Goal: Task Accomplishment & Management: Complete application form

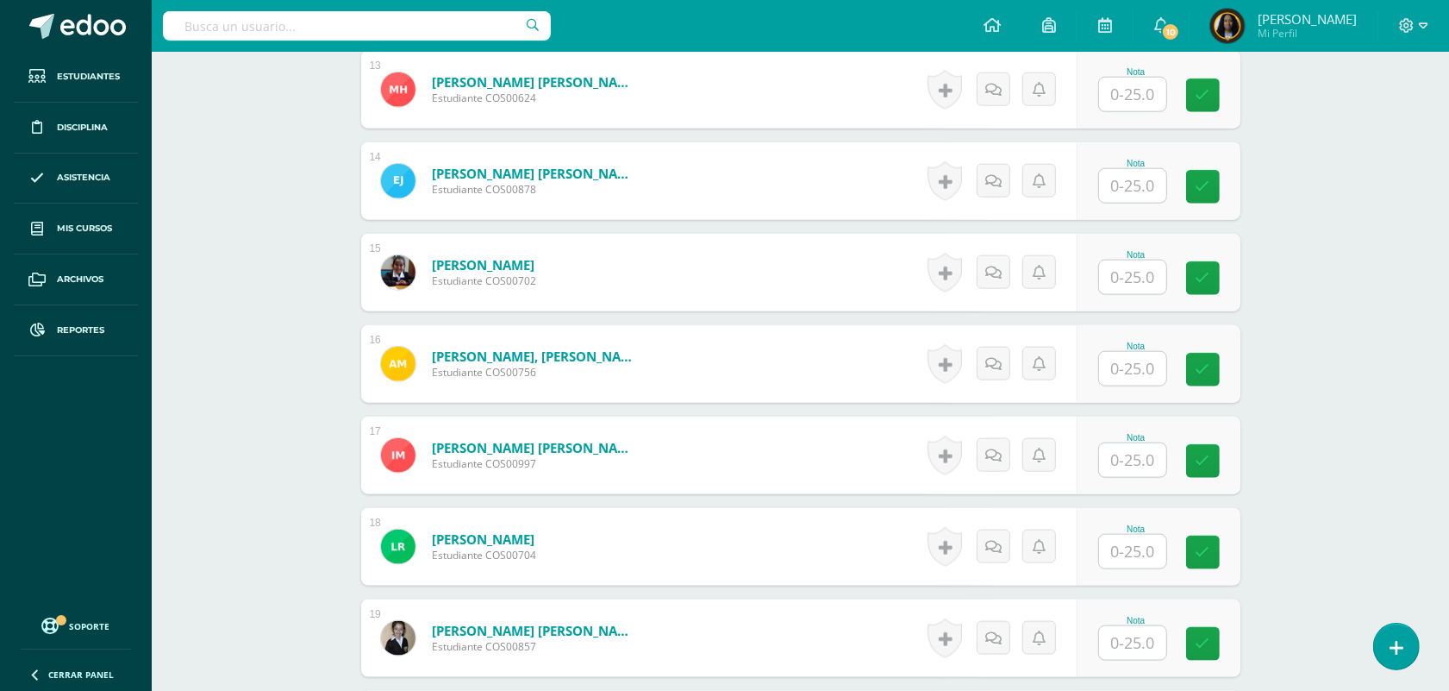
scroll to position [1835, 0]
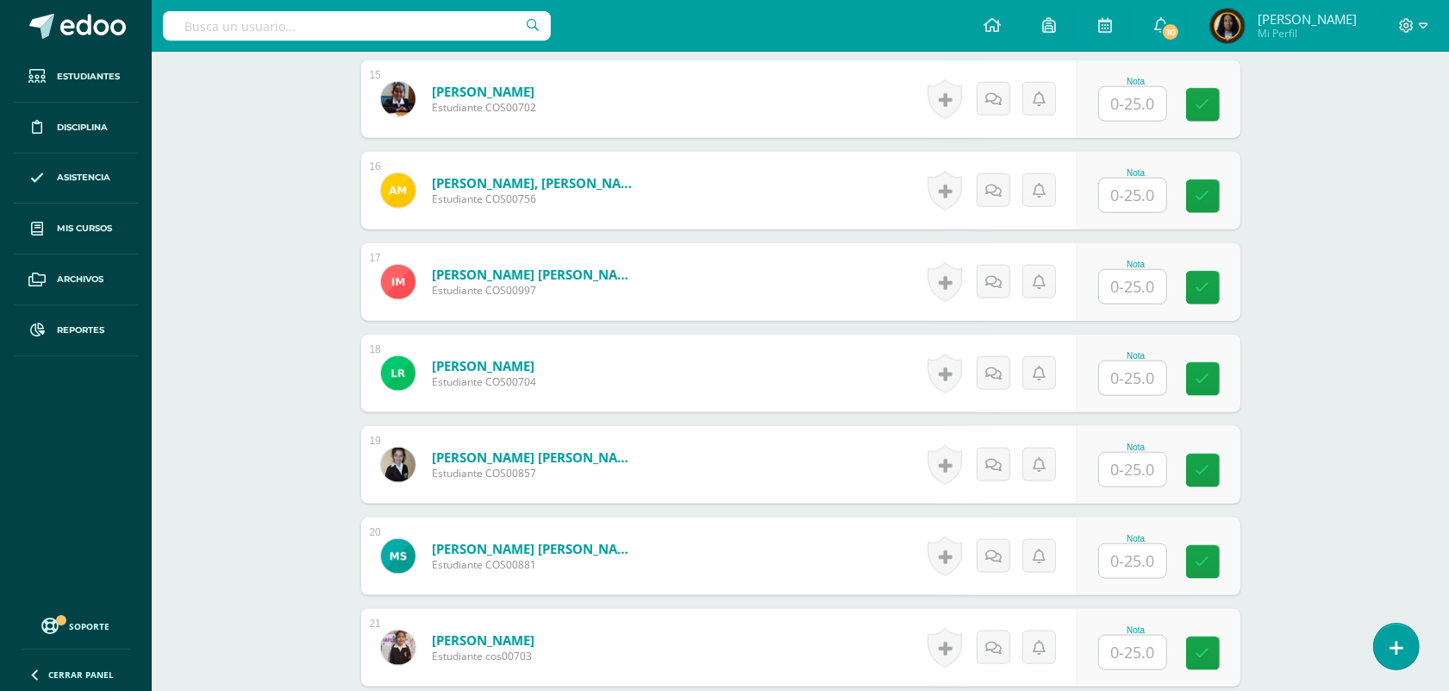
click at [1149, 474] on input "text" at bounding box center [1132, 470] width 67 height 34
type input "20"
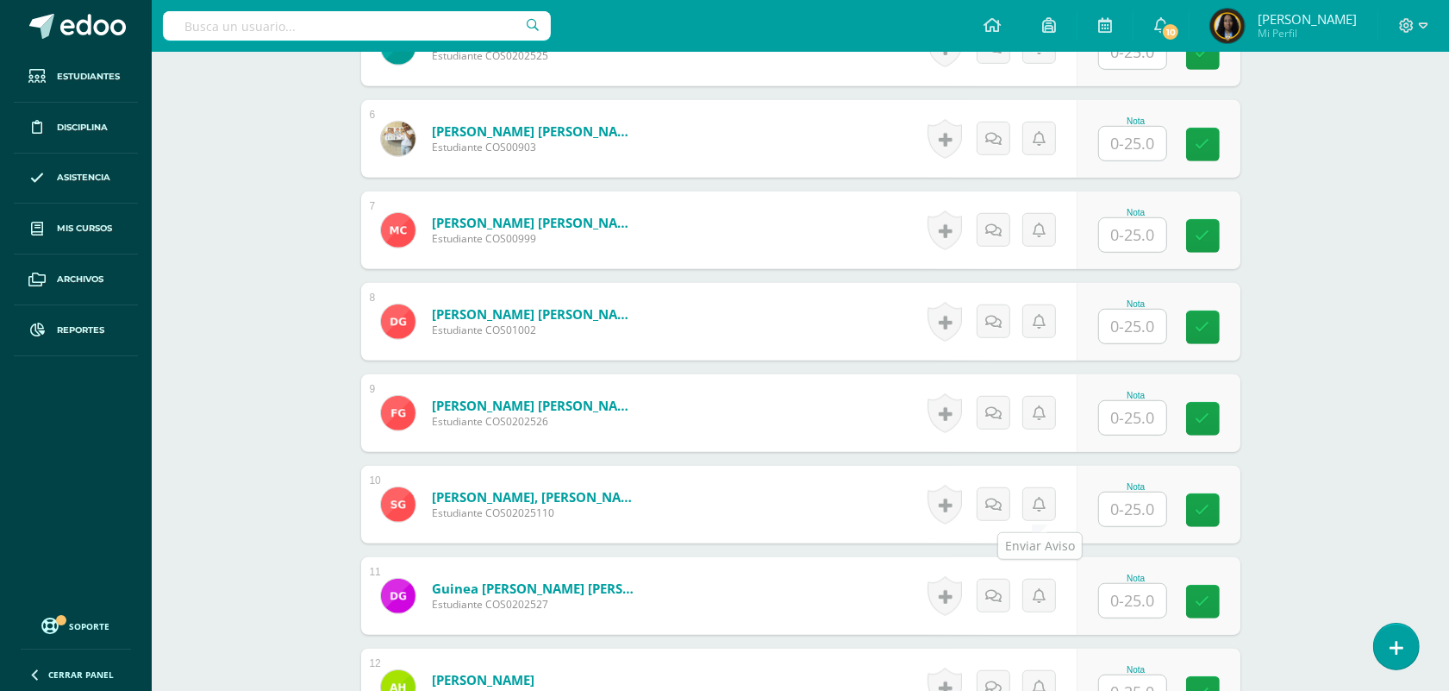
scroll to position [757, 0]
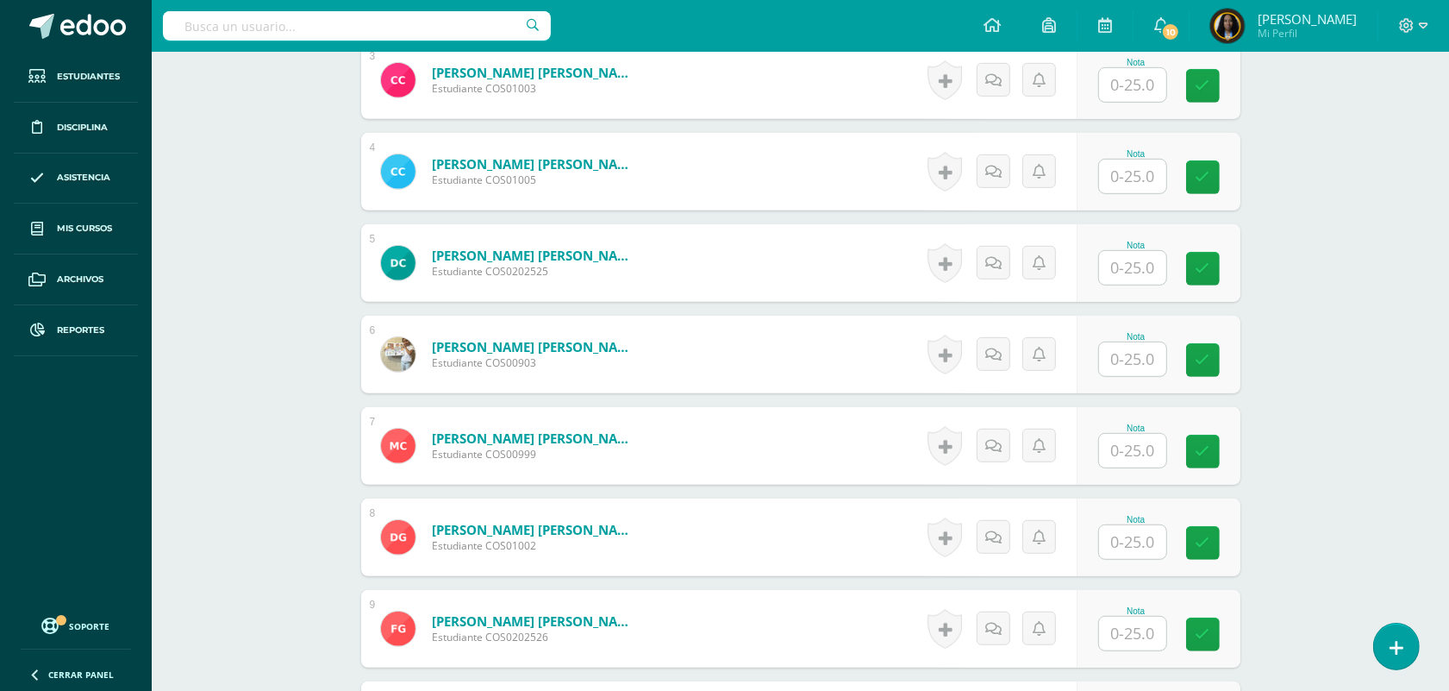
click at [1141, 74] on input "text" at bounding box center [1132, 85] width 67 height 34
type input "23"
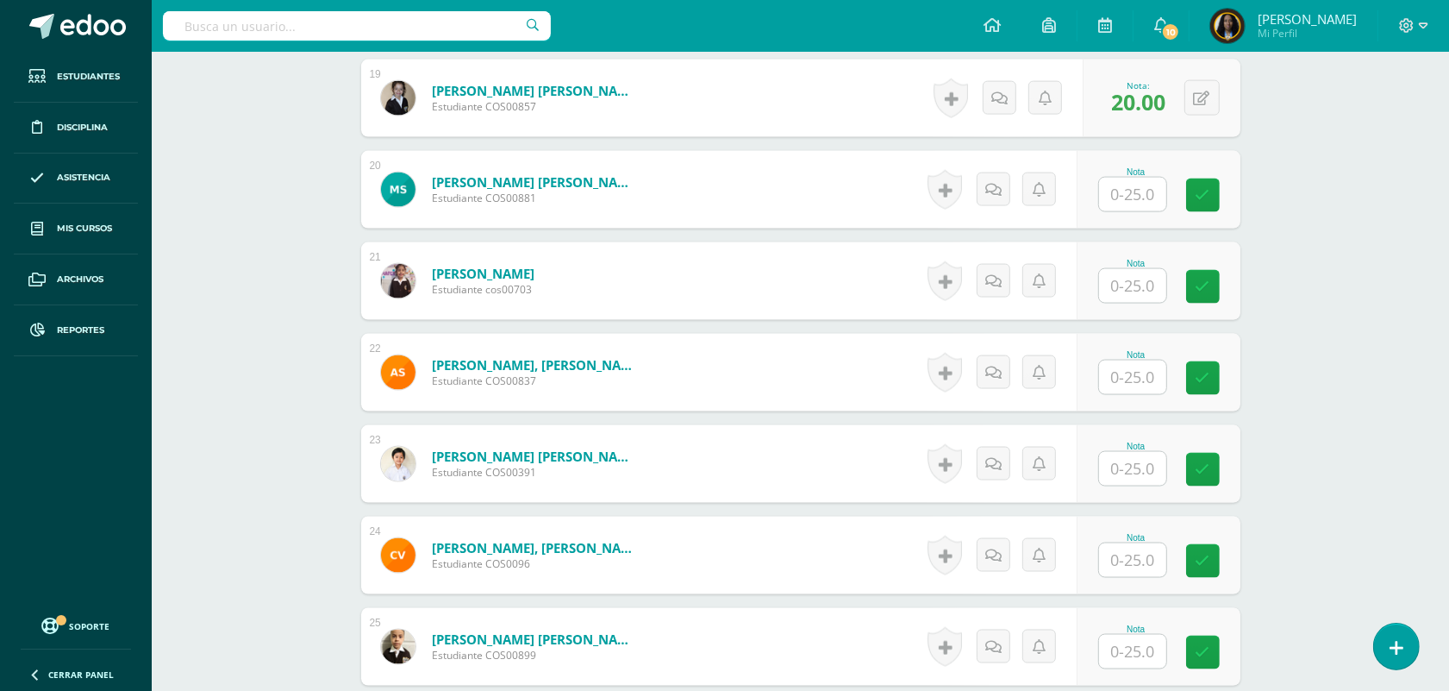
scroll to position [2393, 0]
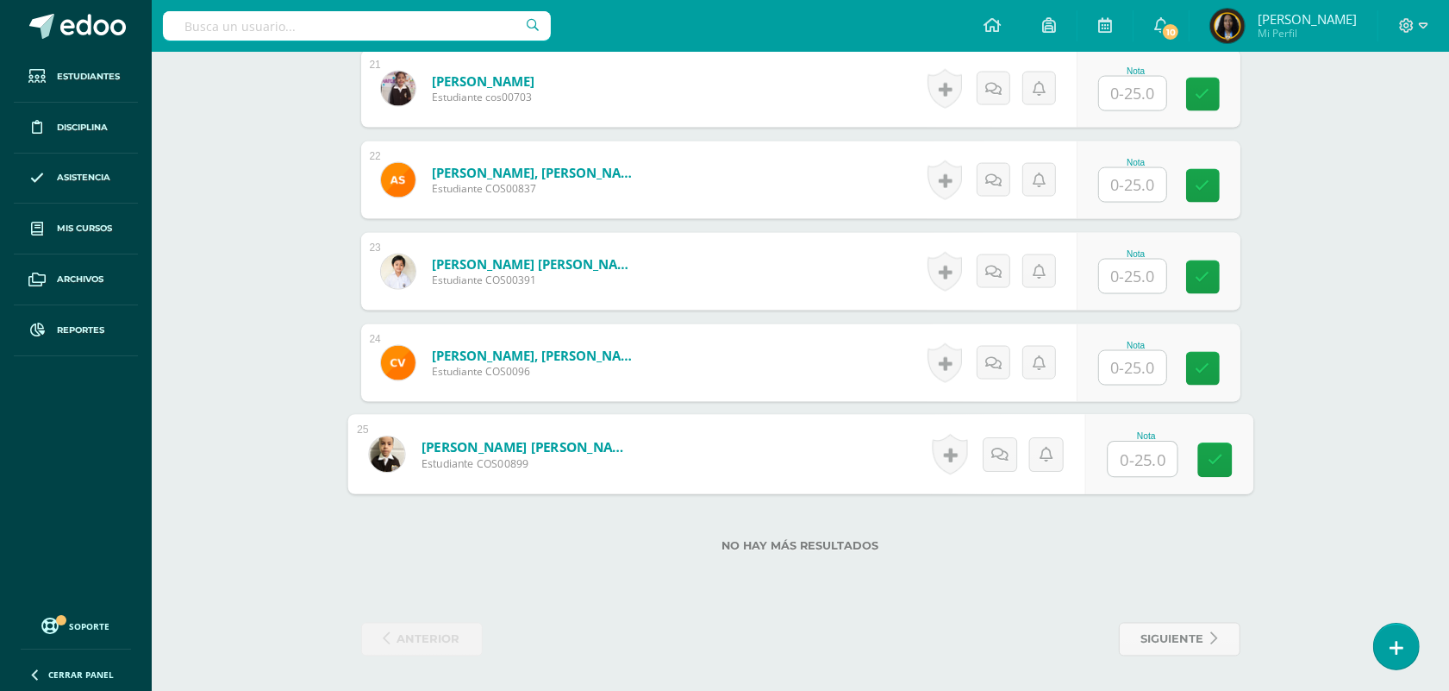
click at [1148, 442] on input "text" at bounding box center [1142, 459] width 69 height 34
type input "23"
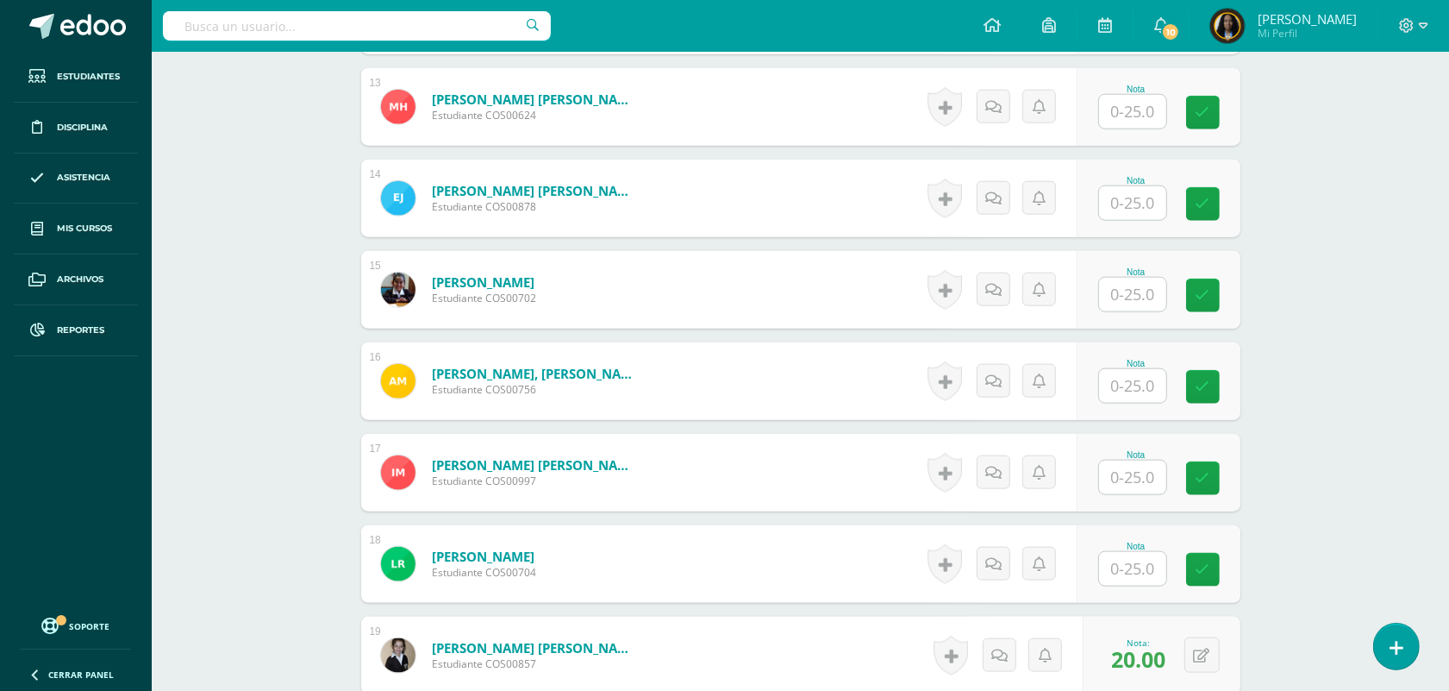
scroll to position [1316, 0]
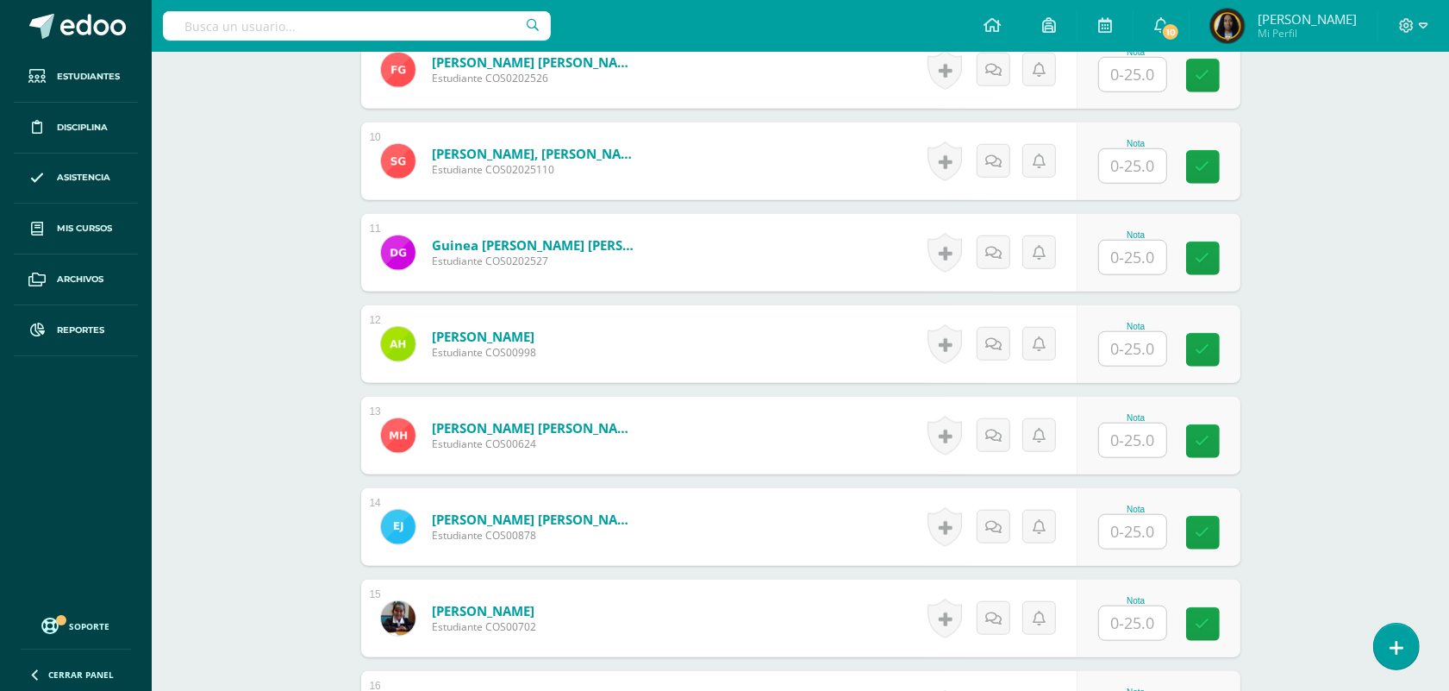
click at [1134, 441] on input "text" at bounding box center [1132, 440] width 67 height 34
type input "23"
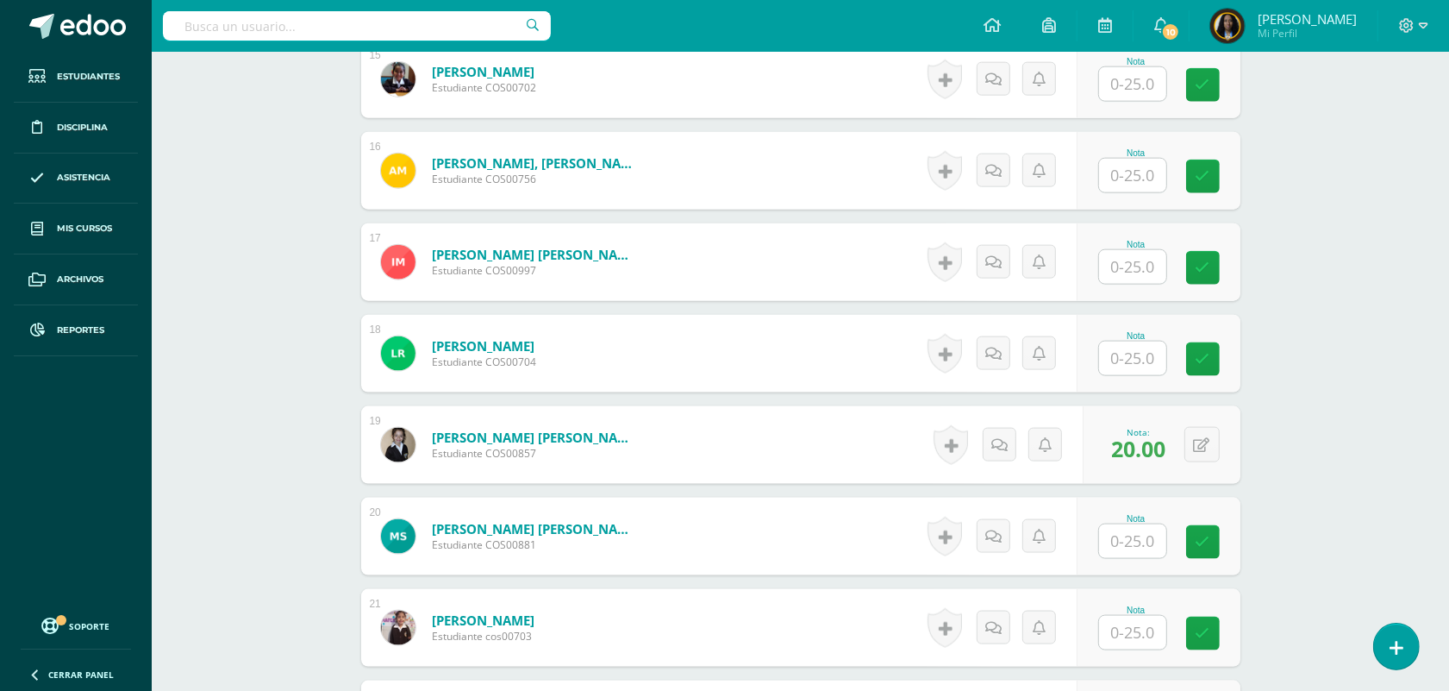
scroll to position [2393, 0]
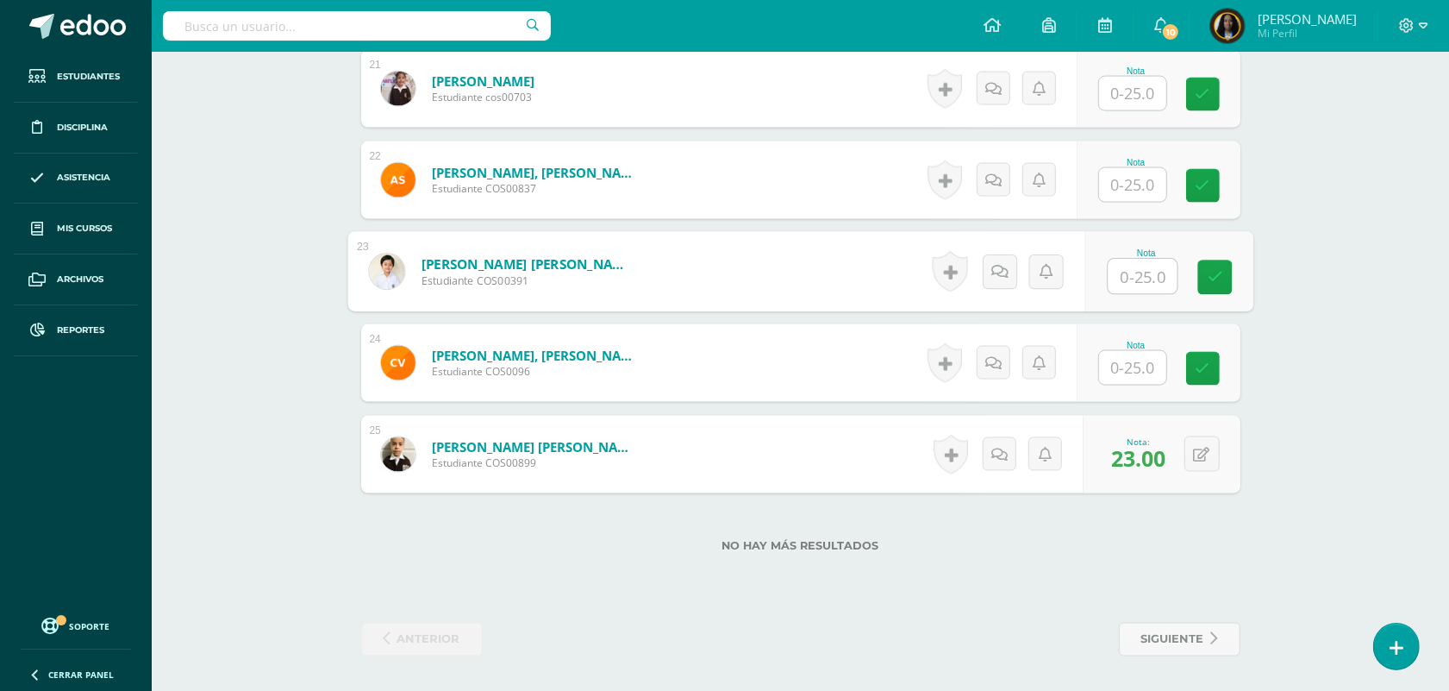
click at [1152, 264] on input "text" at bounding box center [1142, 277] width 69 height 34
type input "25"
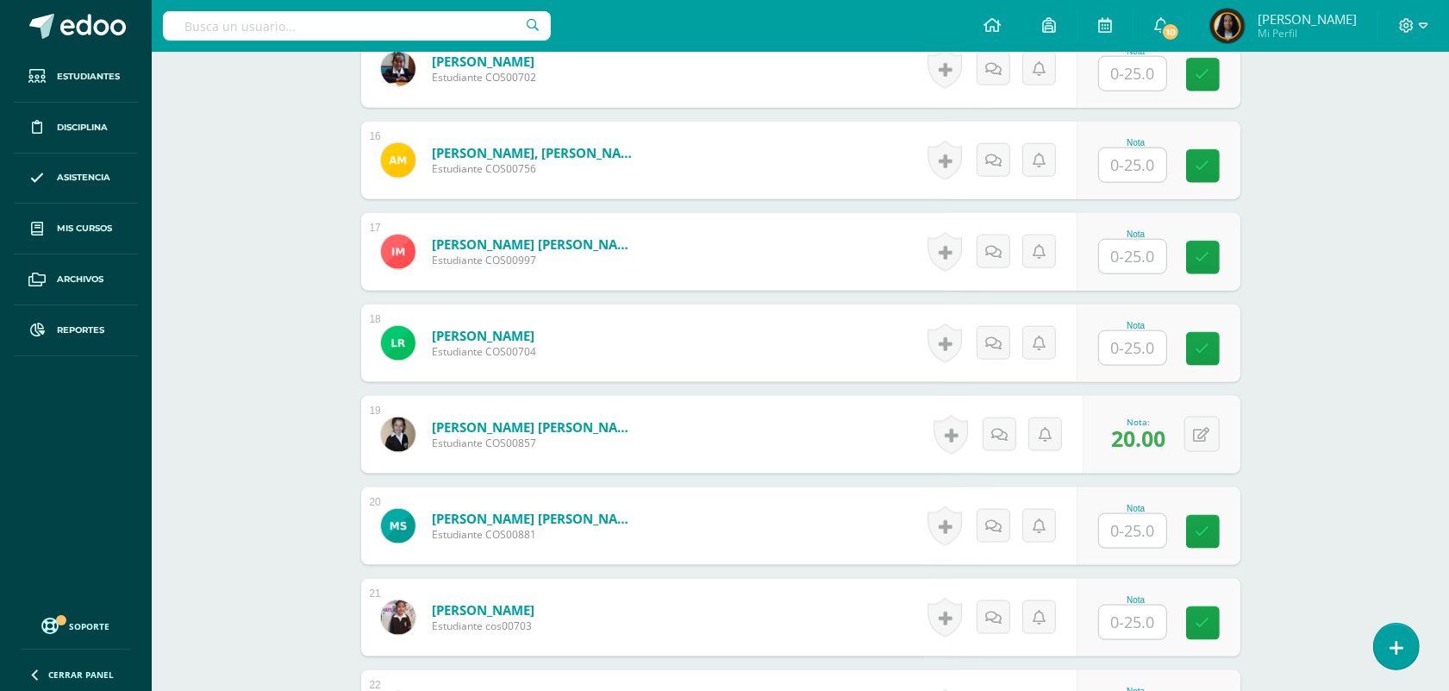
scroll to position [1855, 0]
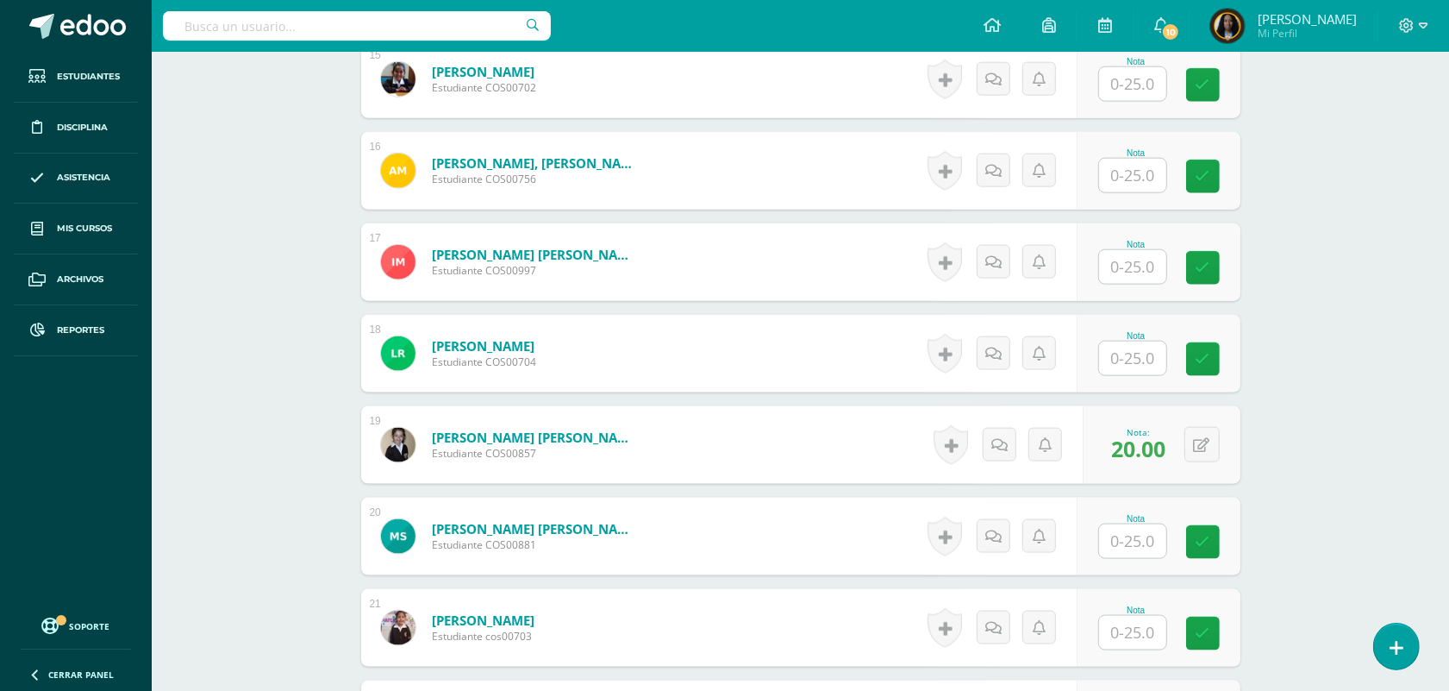
click at [1144, 84] on input "text" at bounding box center [1132, 84] width 67 height 34
type input "23"
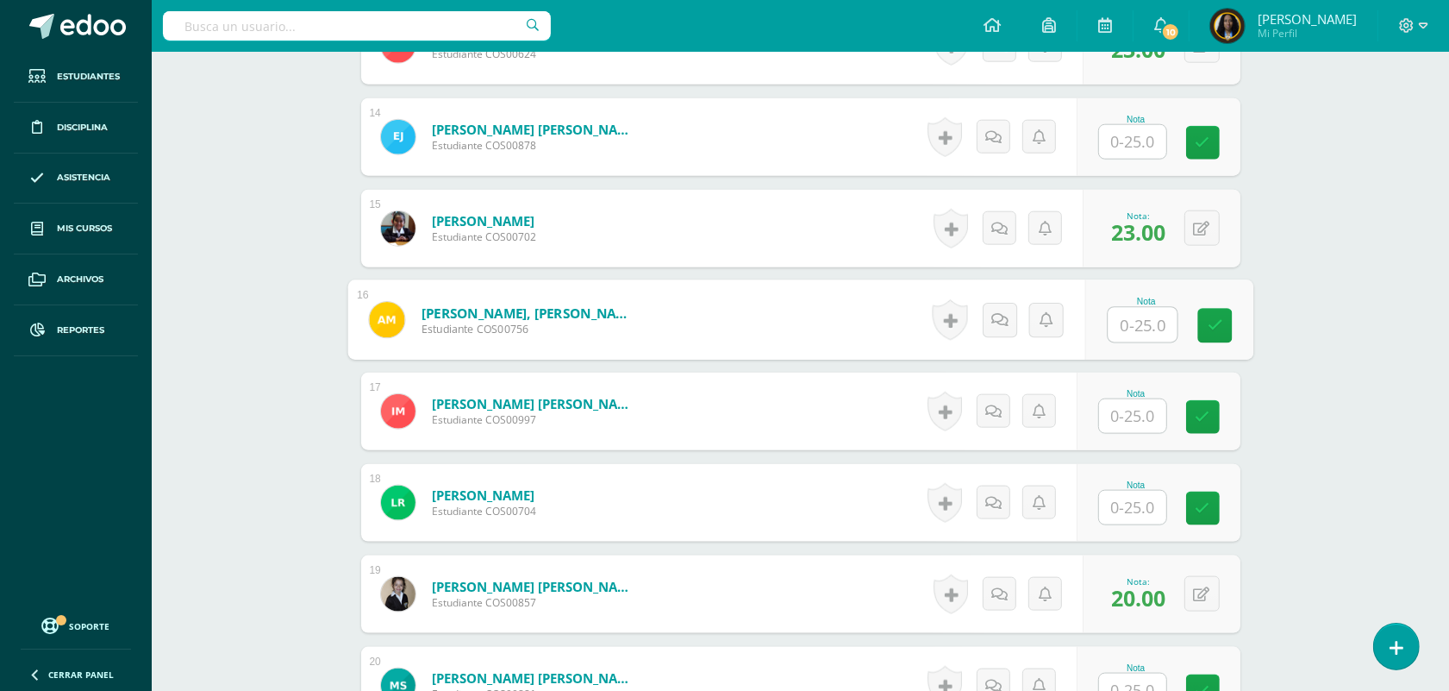
scroll to position [1423, 0]
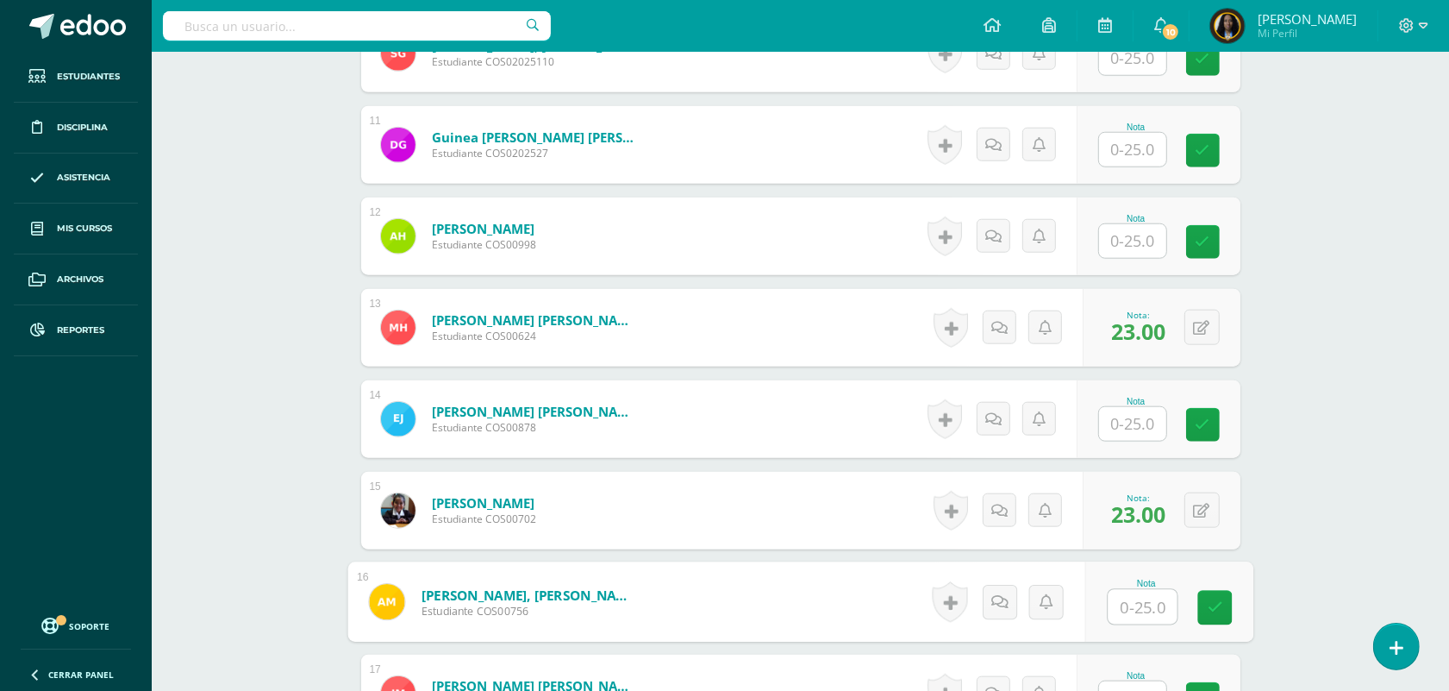
click at [1135, 416] on input "text" at bounding box center [1132, 424] width 67 height 34
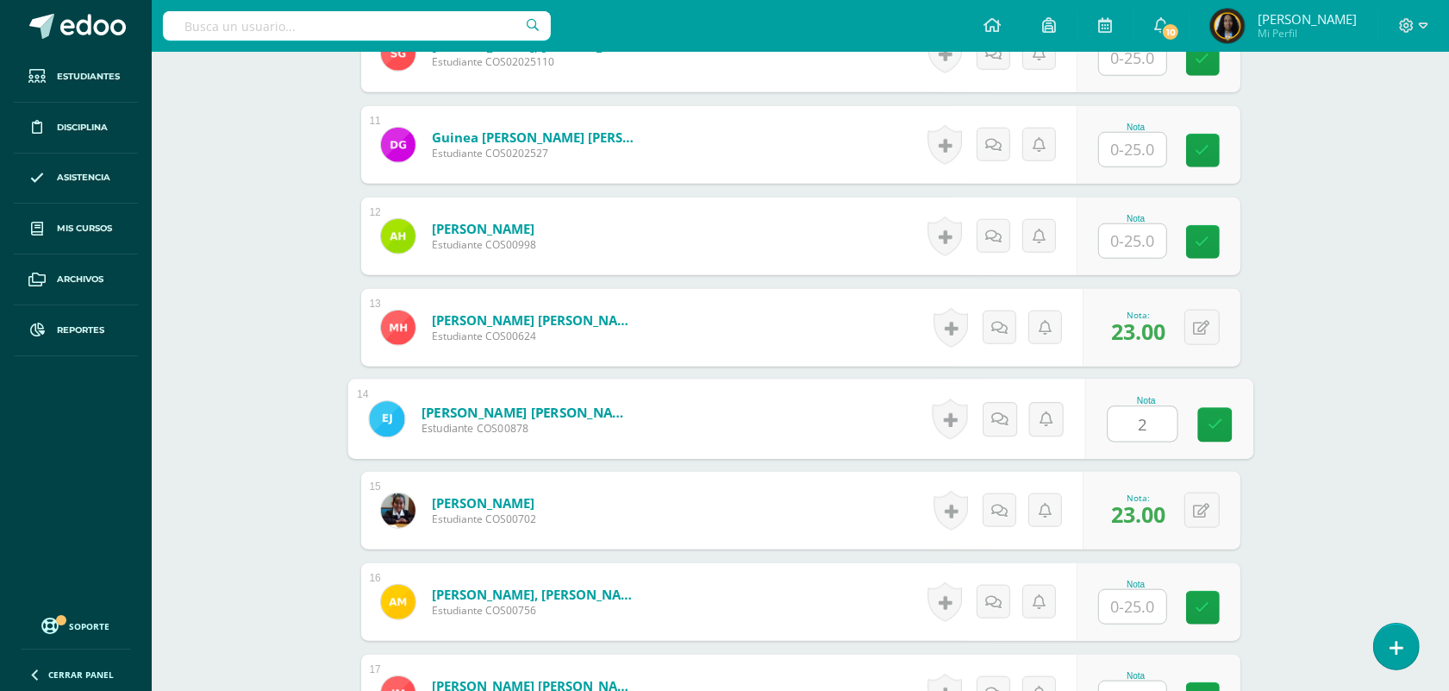
type input "22"
click at [1135, 145] on input "text" at bounding box center [1132, 150] width 67 height 34
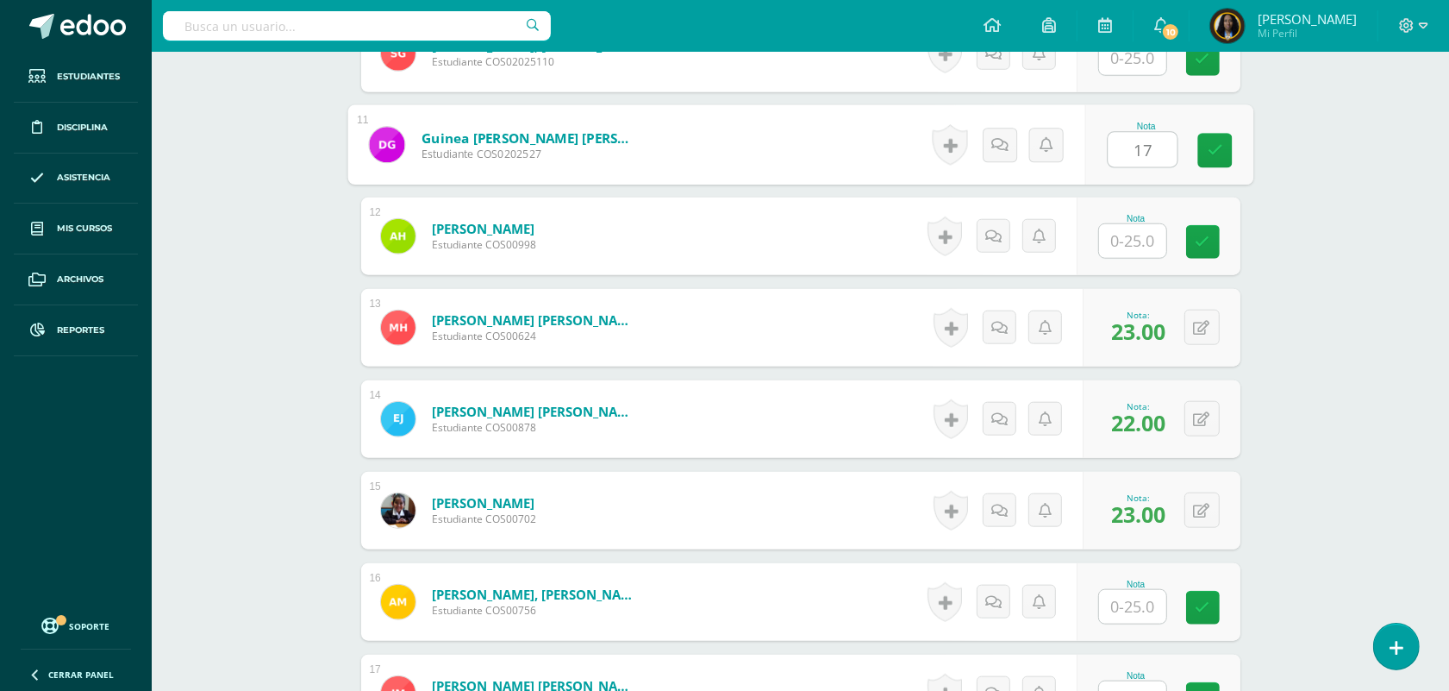
type input "17"
click at [1276, 333] on div "Artes Plásticas Segundo Primaria "A" Herramientas Detalle de asistencias Activi…" at bounding box center [801, 144] width 1298 height 3032
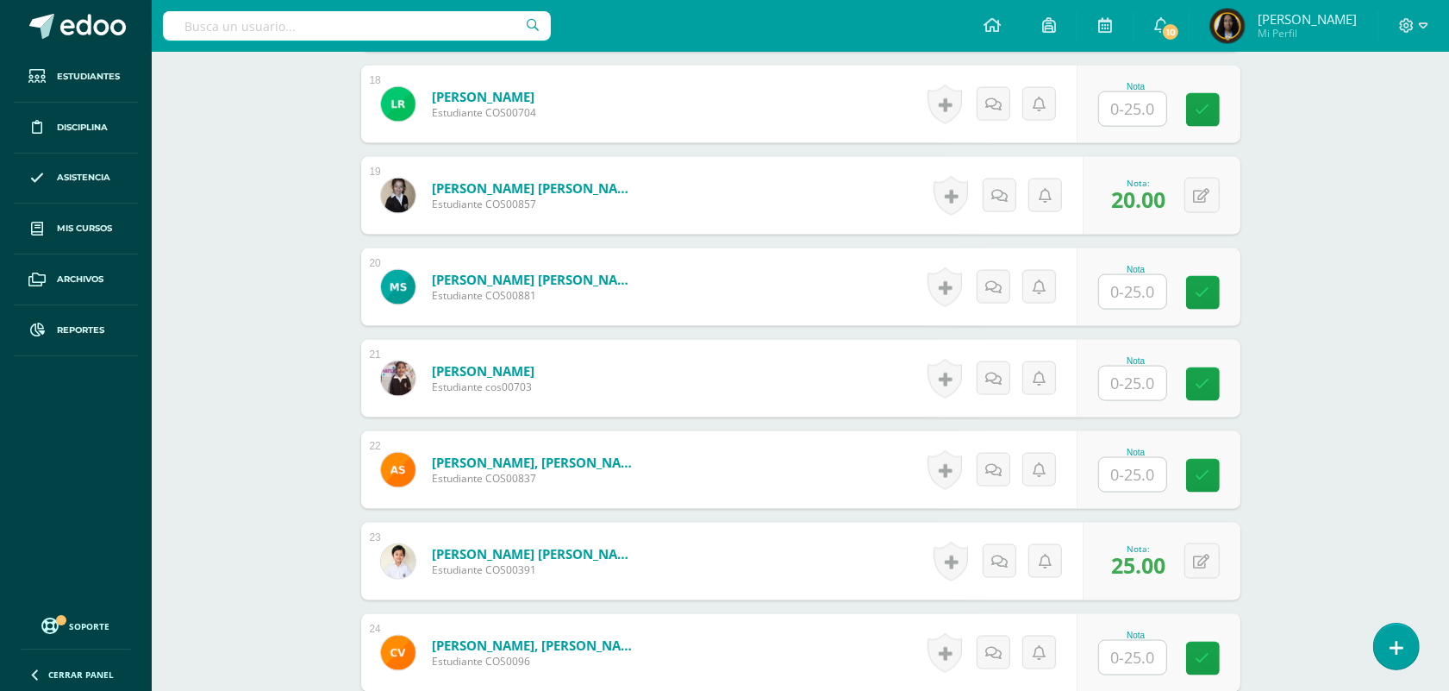
scroll to position [2070, 0]
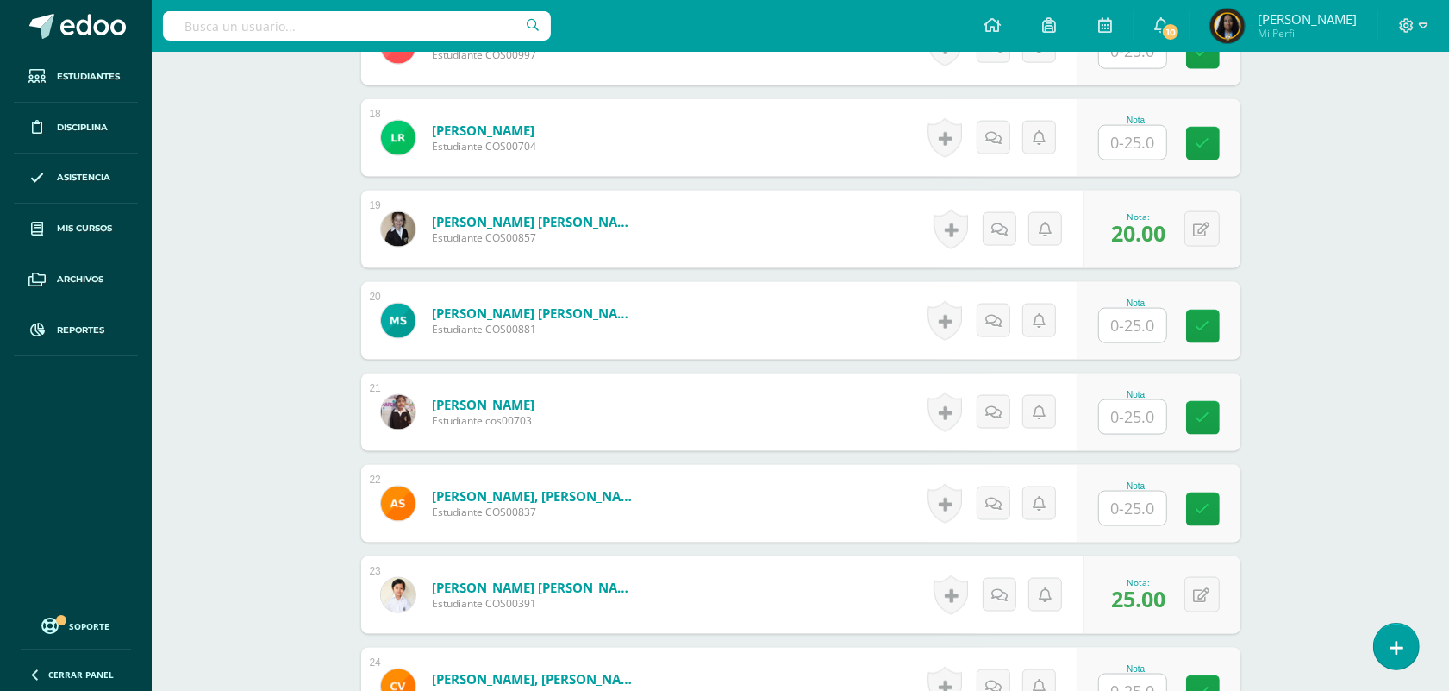
click at [1138, 142] on input "text" at bounding box center [1132, 143] width 67 height 34
type input "23"
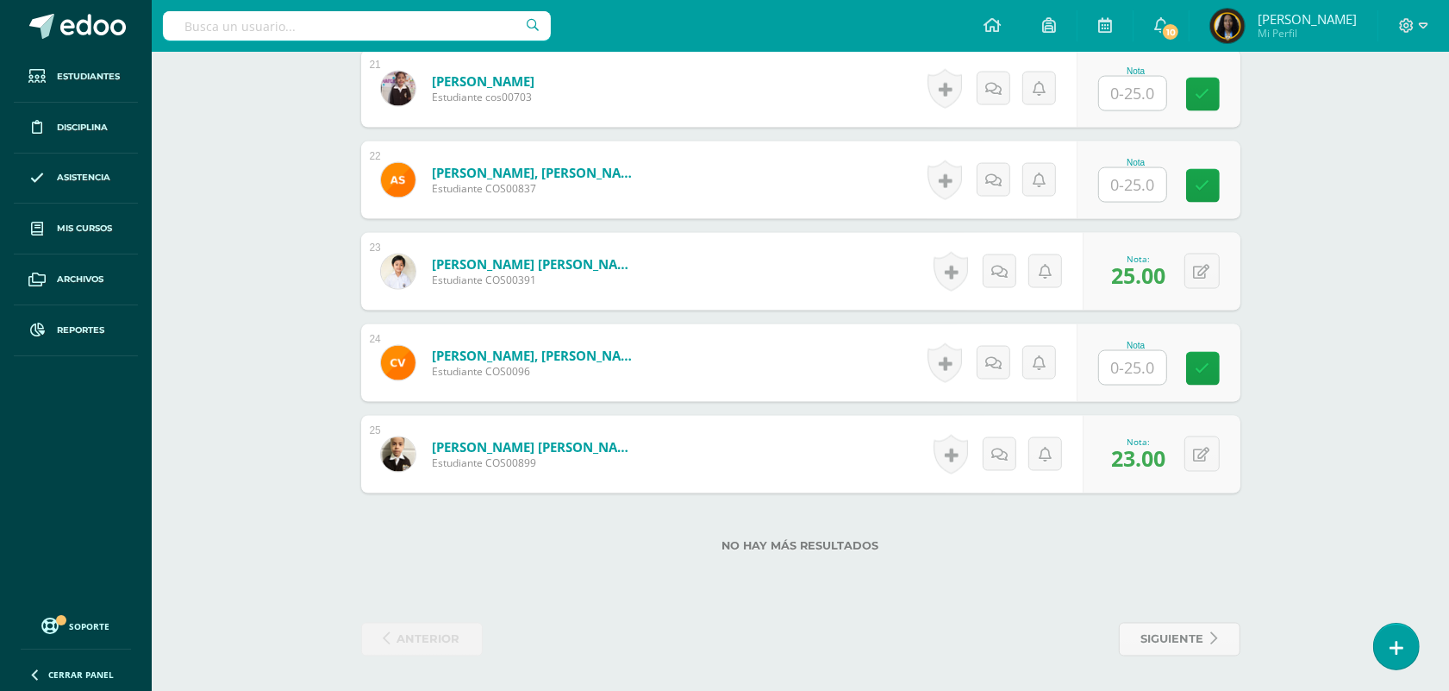
click at [1117, 360] on input "text" at bounding box center [1132, 368] width 67 height 34
type input "22"
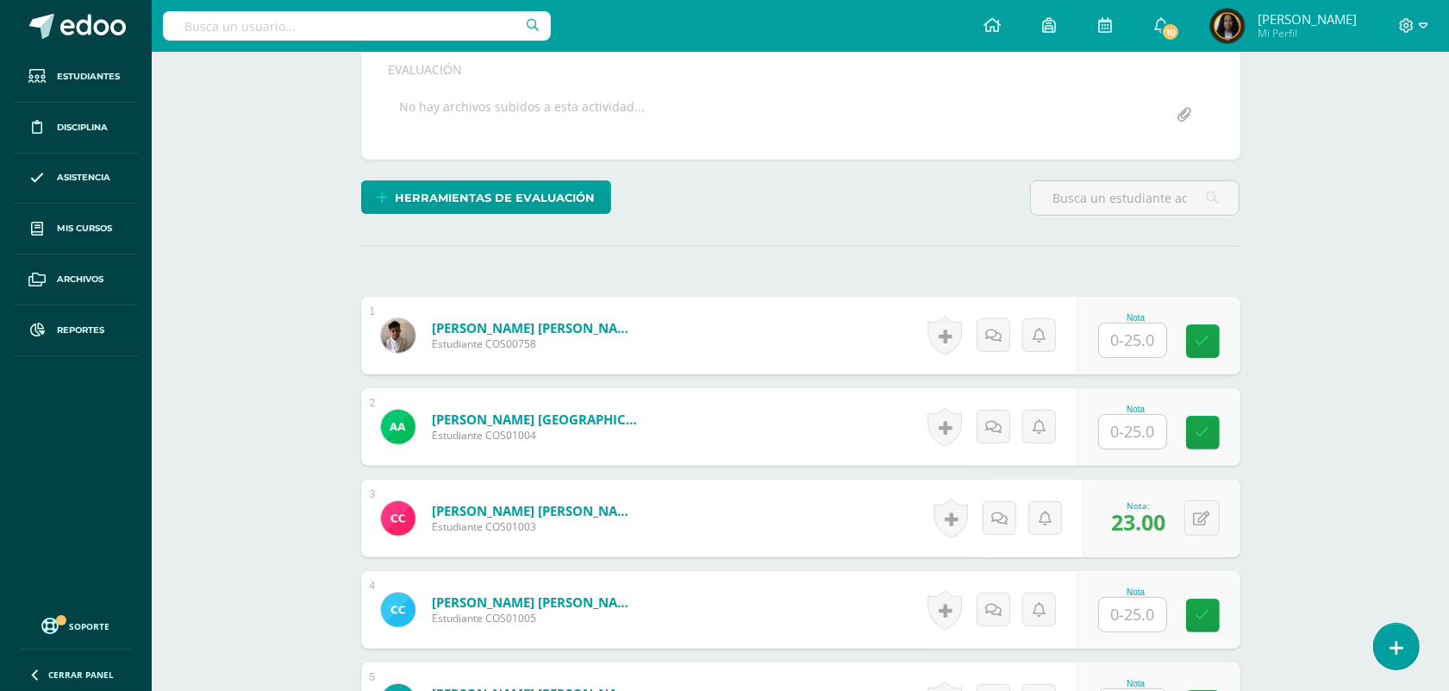
scroll to position [323, 0]
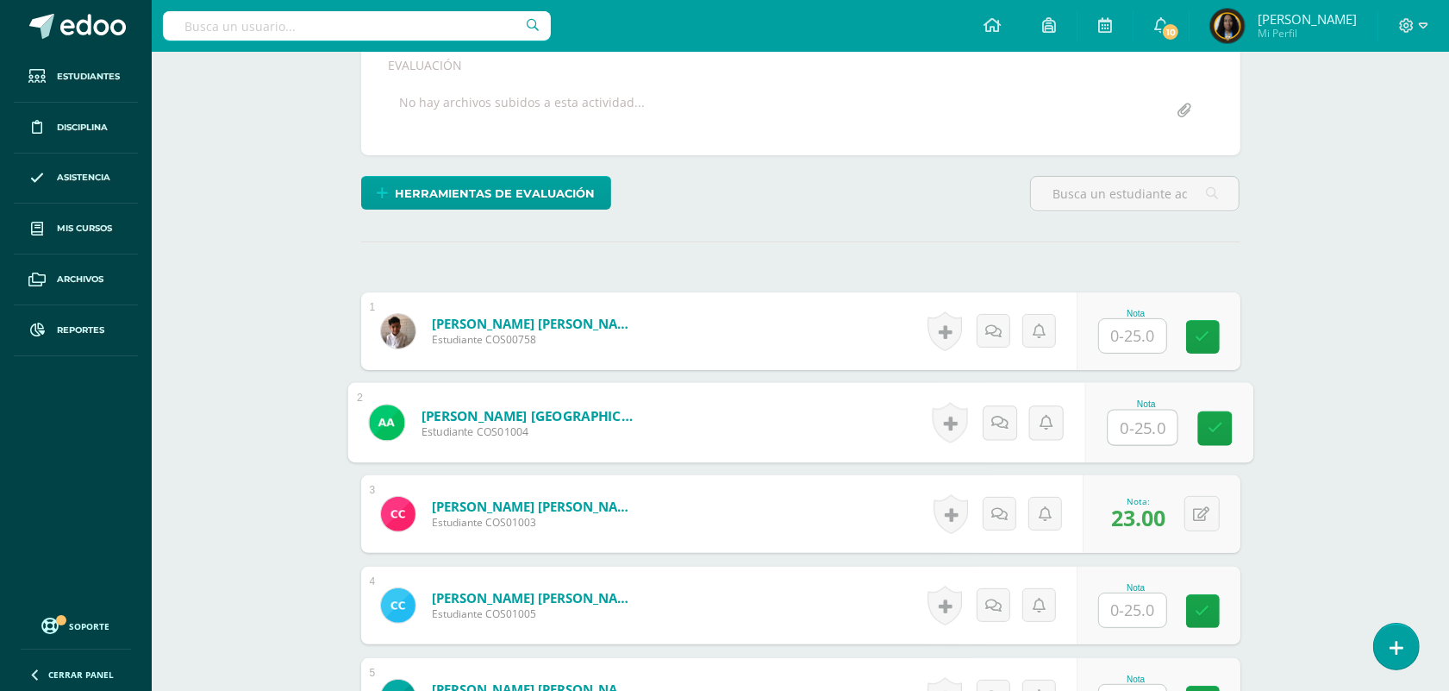
click at [1141, 421] on input "text" at bounding box center [1142, 427] width 69 height 34
type input "19"
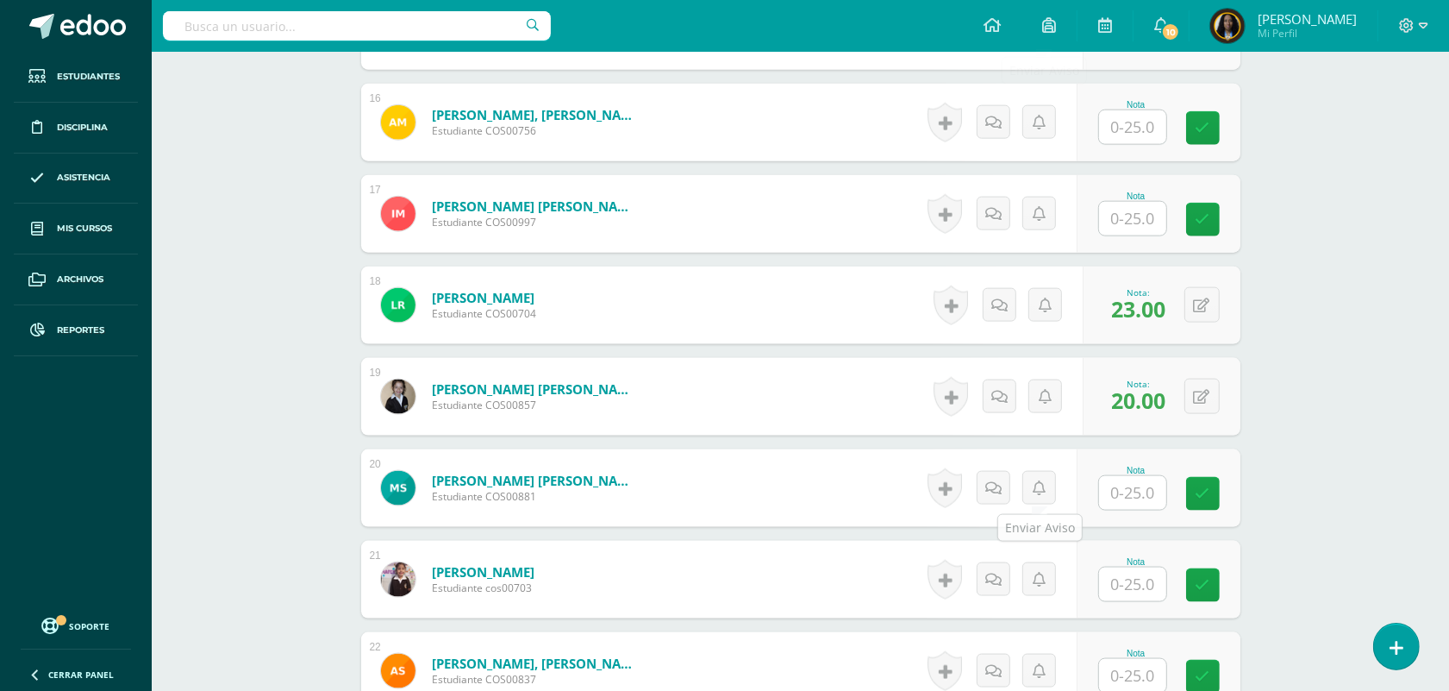
scroll to position [1940, 0]
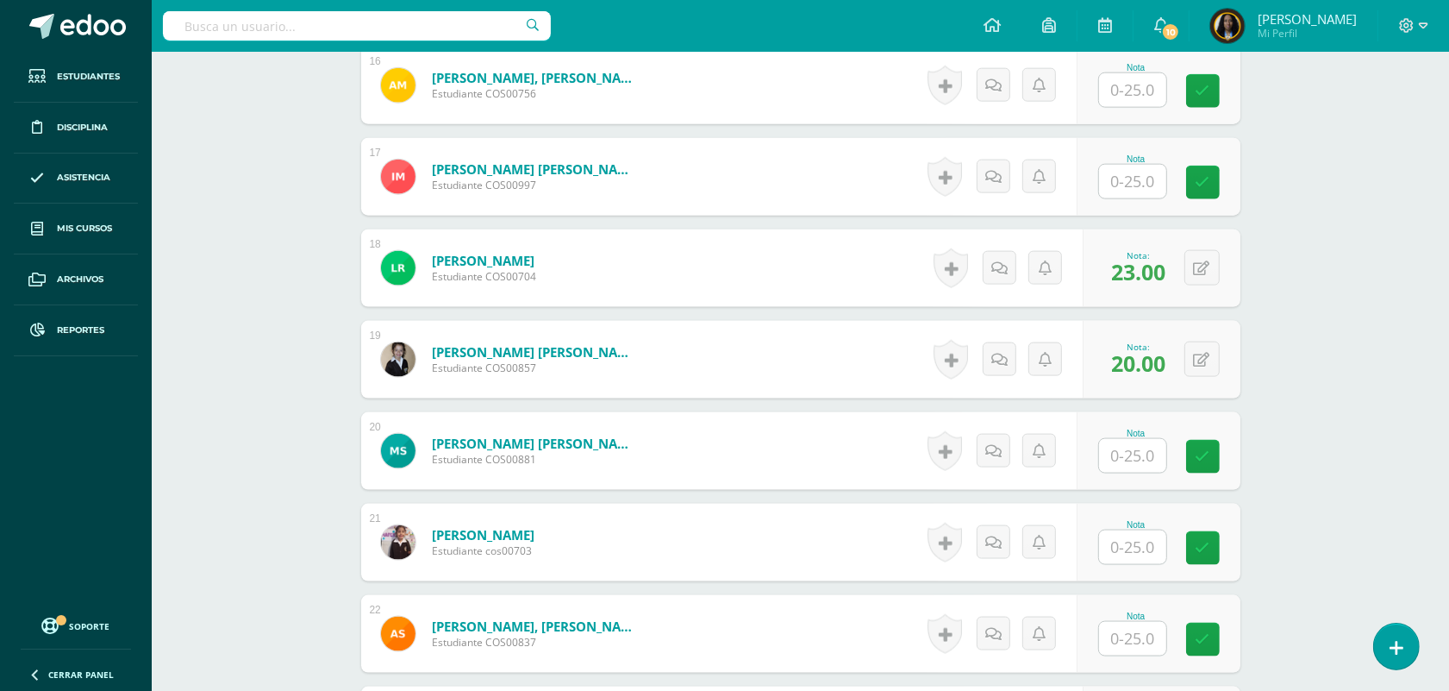
drag, startPoint x: 1131, startPoint y: 453, endPoint x: 1158, endPoint y: 466, distance: 30.1
click at [1141, 457] on input "text" at bounding box center [1132, 456] width 67 height 34
type input "20"
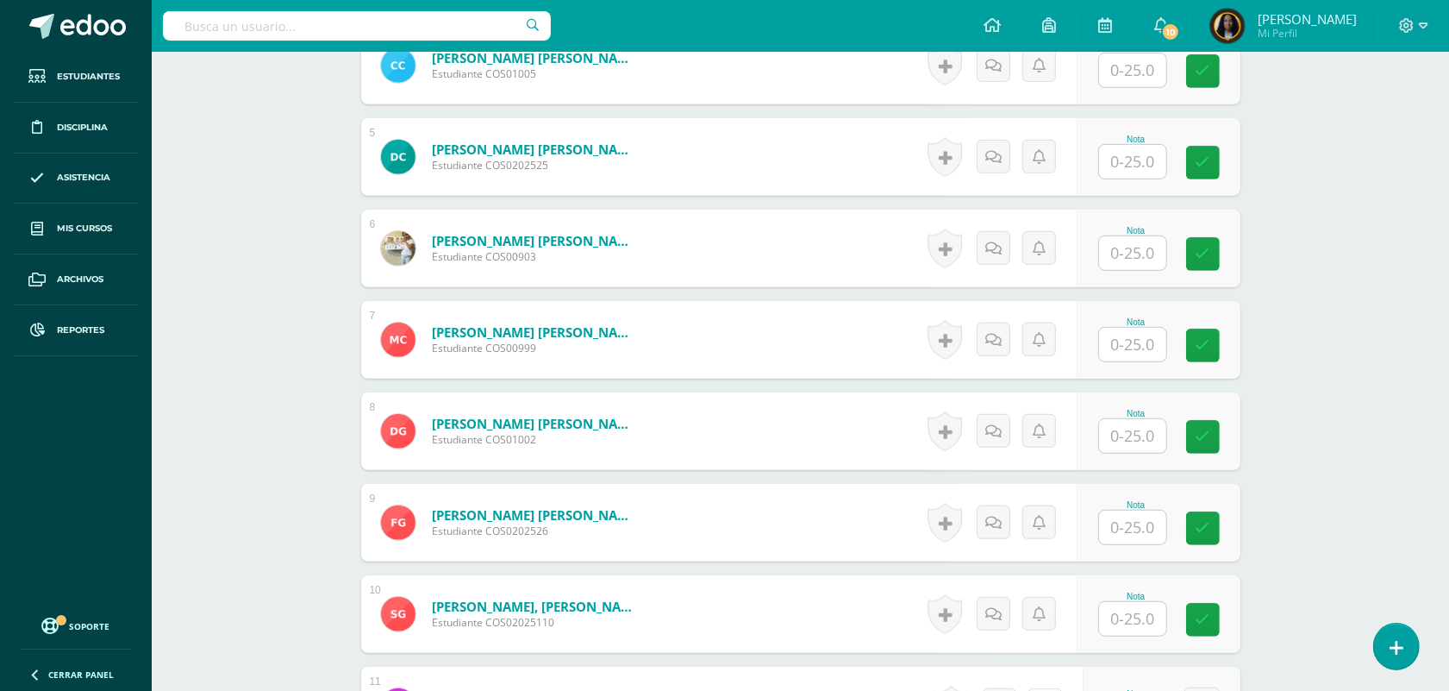
scroll to position [862, 0]
click at [1129, 70] on input "text" at bounding box center [1132, 71] width 67 height 34
type input "23"
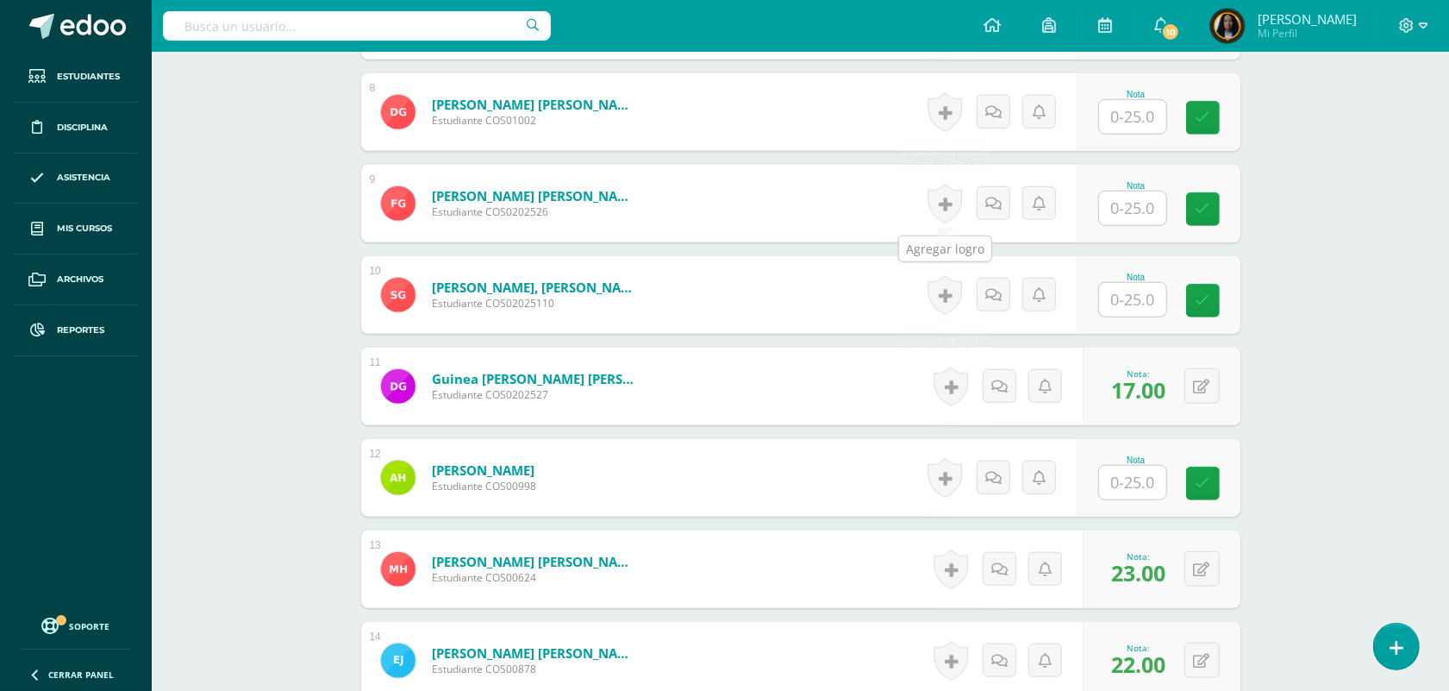
scroll to position [1293, 0]
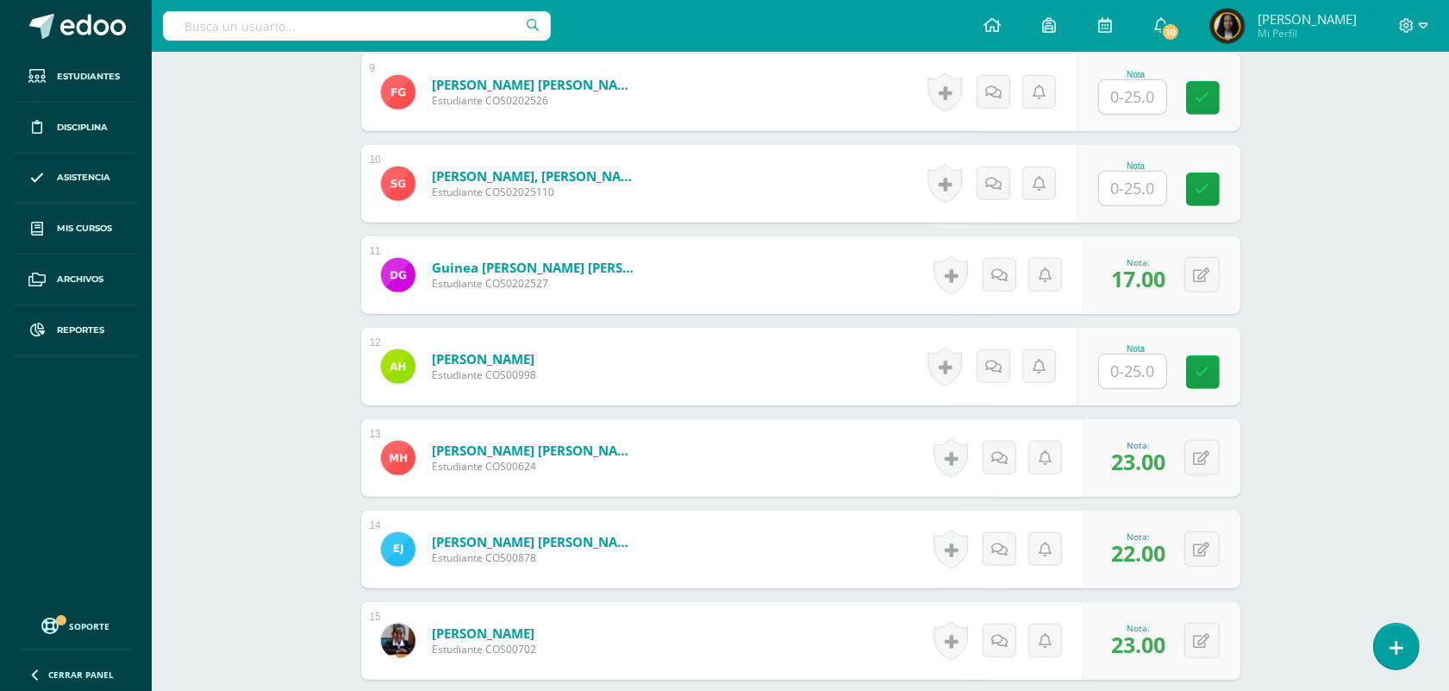
click at [1143, 377] on input "text" at bounding box center [1132, 371] width 67 height 34
type input "25"
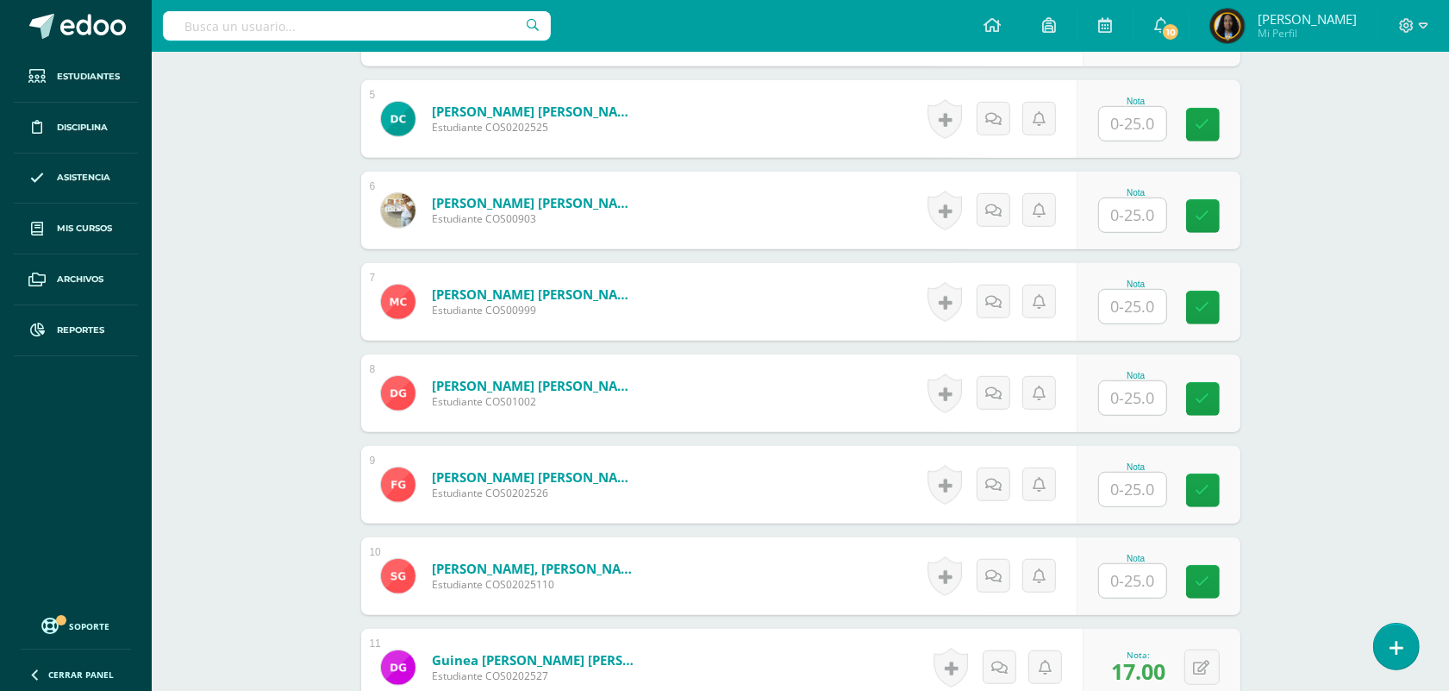
scroll to position [862, 0]
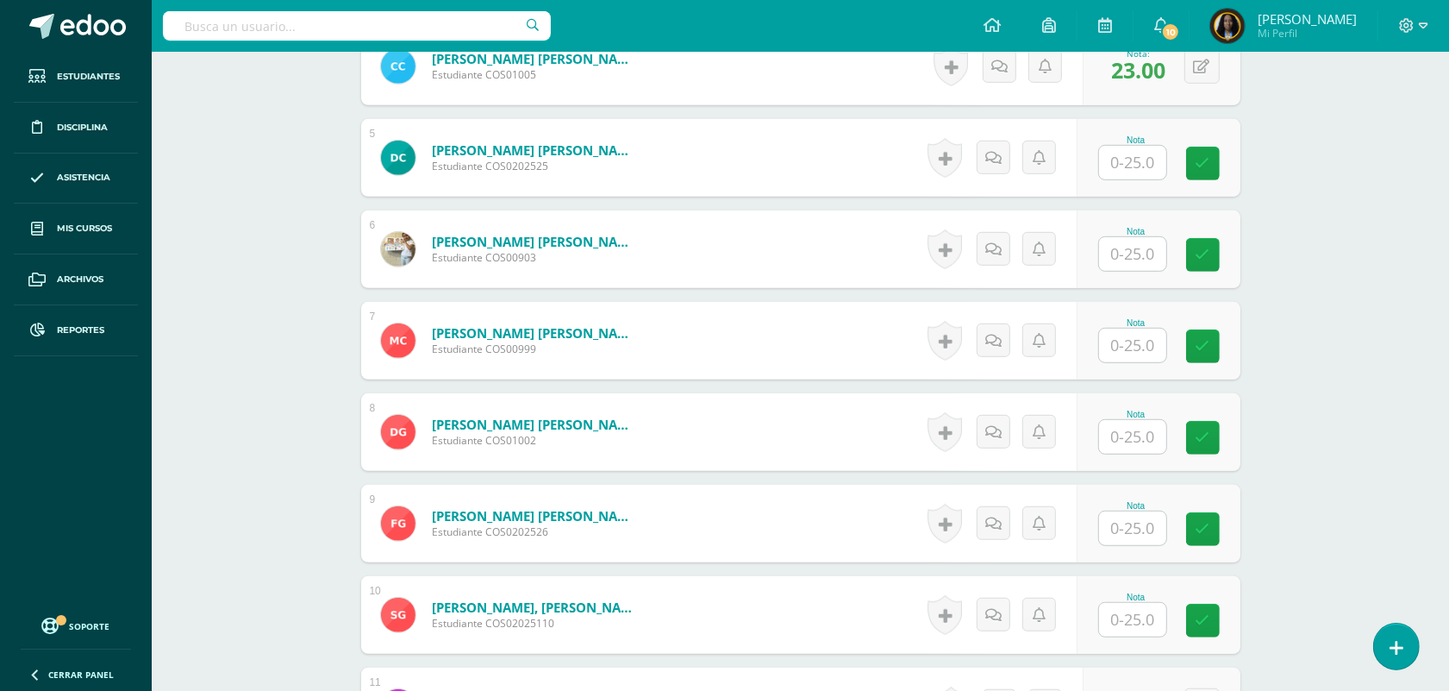
click at [1117, 335] on input "text" at bounding box center [1132, 345] width 67 height 34
type input "24"
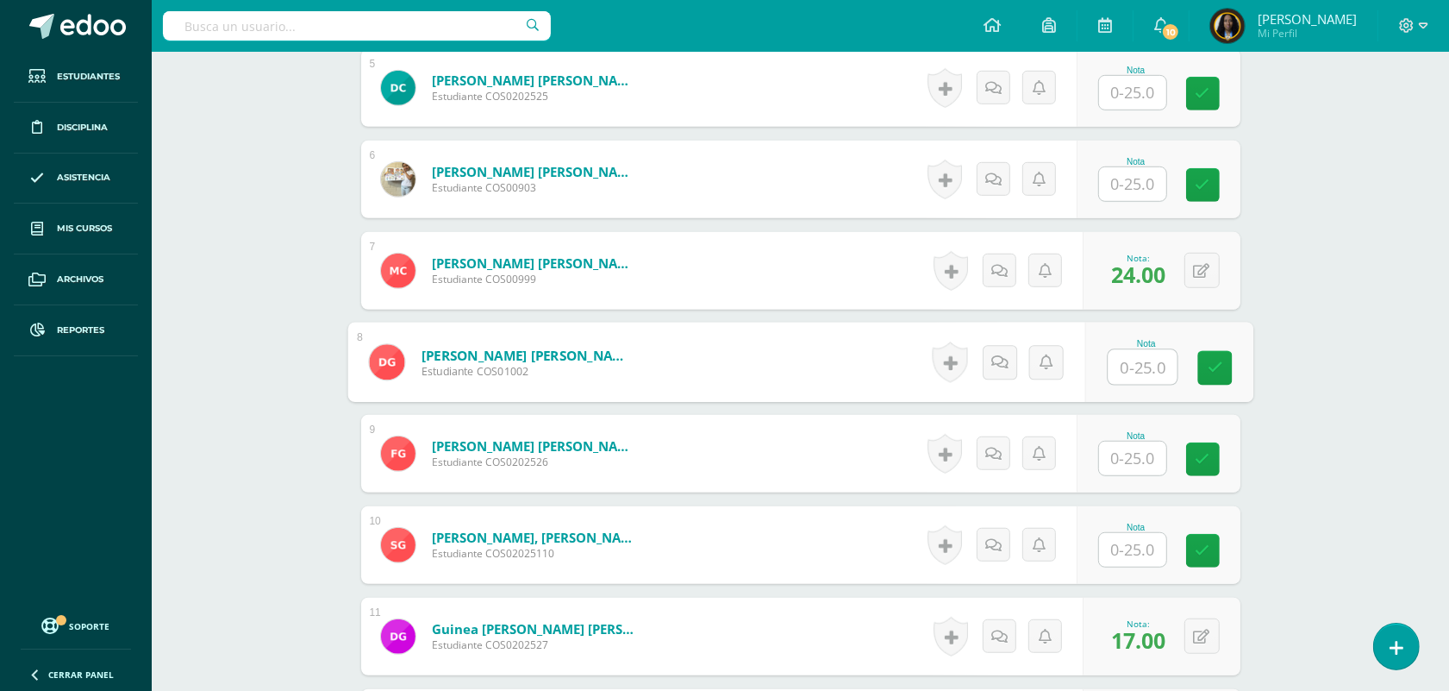
scroll to position [970, 0]
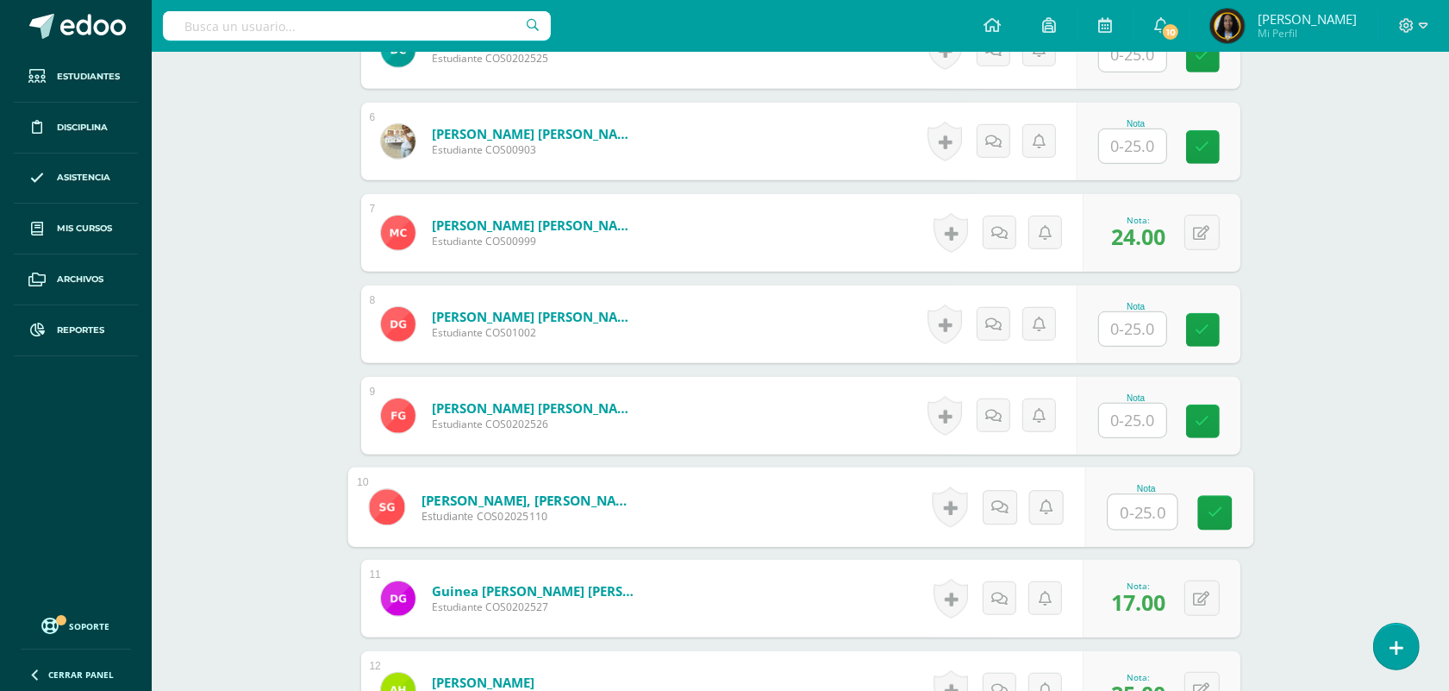
drag, startPoint x: 1131, startPoint y: 518, endPoint x: 1140, endPoint y: 522, distance: 9.3
click at [1134, 518] on input "text" at bounding box center [1142, 512] width 69 height 34
type input "21"
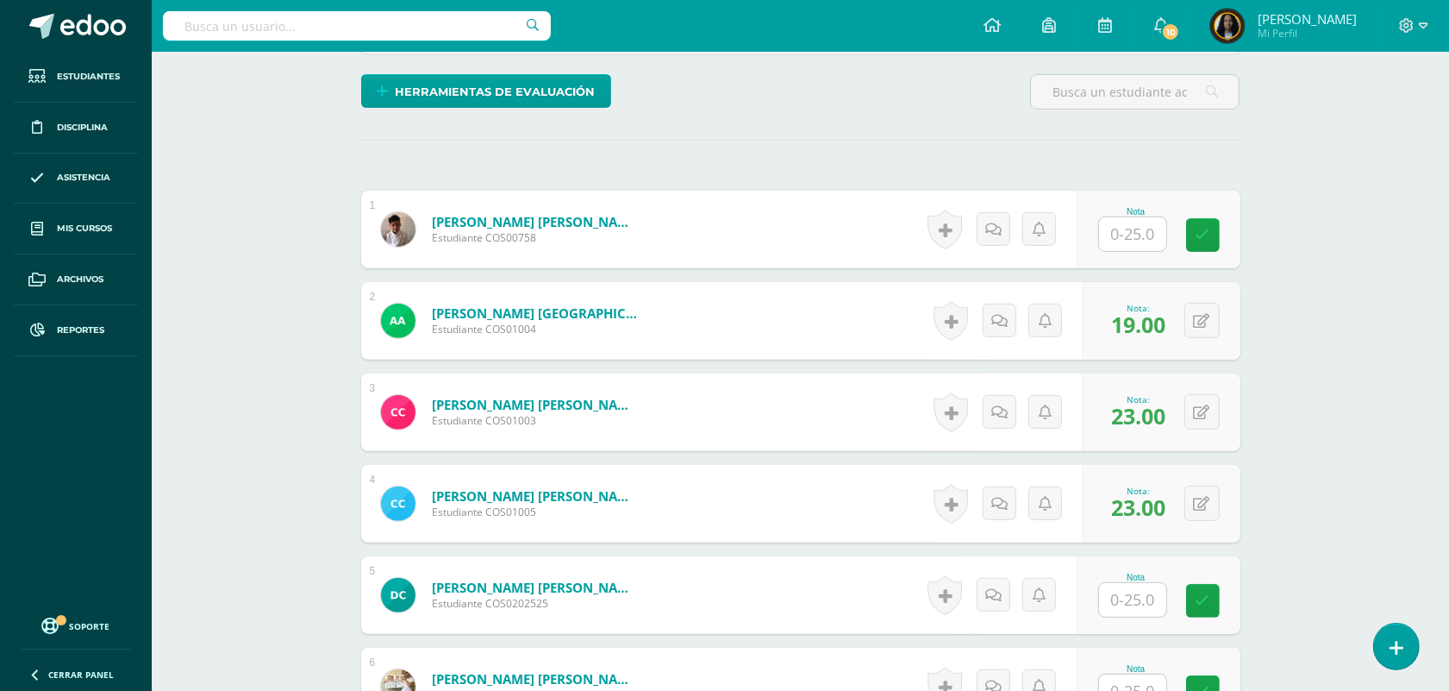
scroll to position [108, 0]
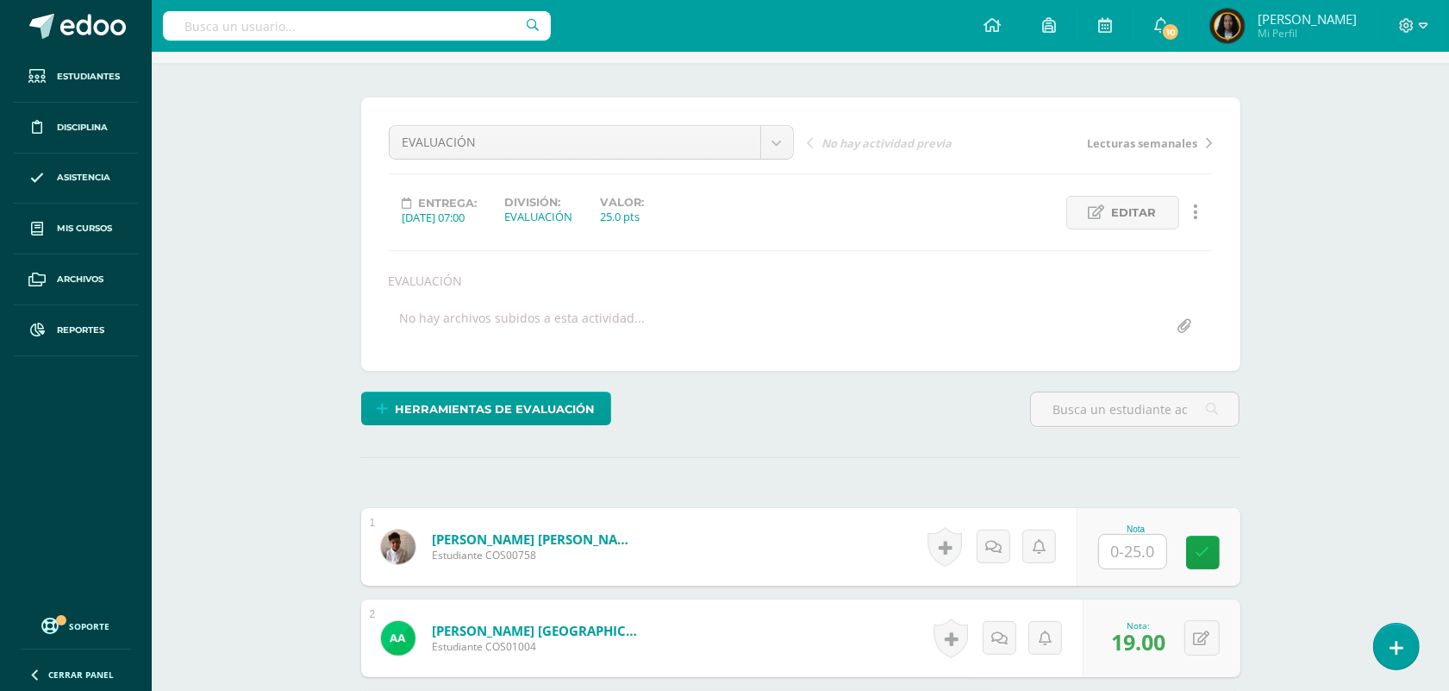
click at [1132, 558] on input "text" at bounding box center [1132, 552] width 67 height 34
type input "21"
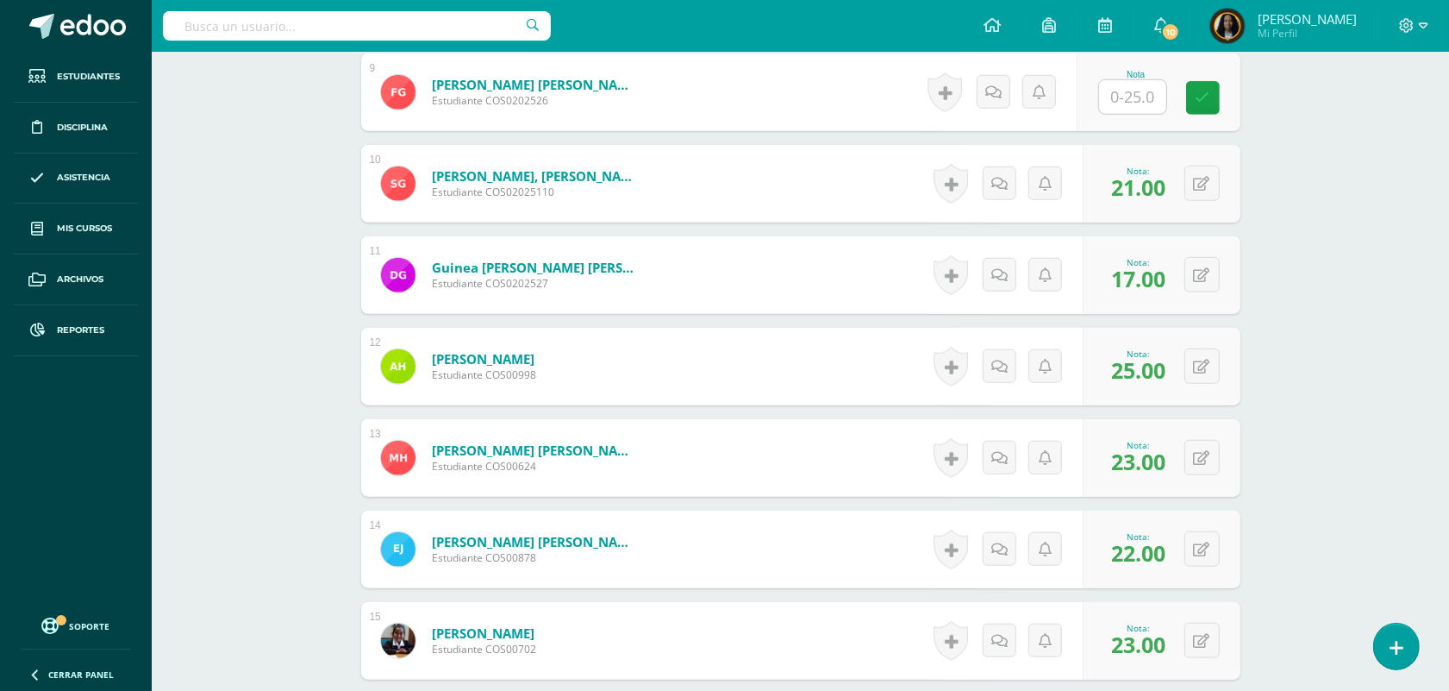
scroll to position [1617, 0]
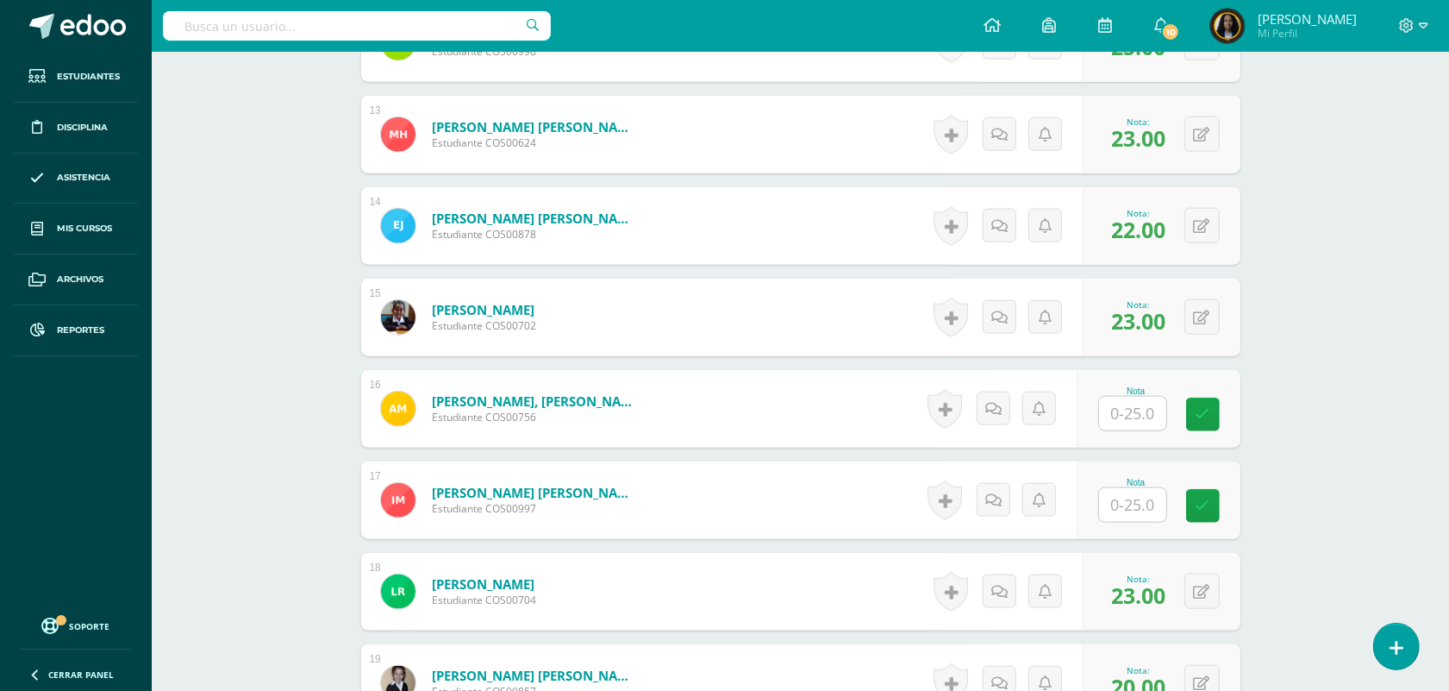
click at [1153, 498] on input "text" at bounding box center [1132, 505] width 67 height 34
type input "24"
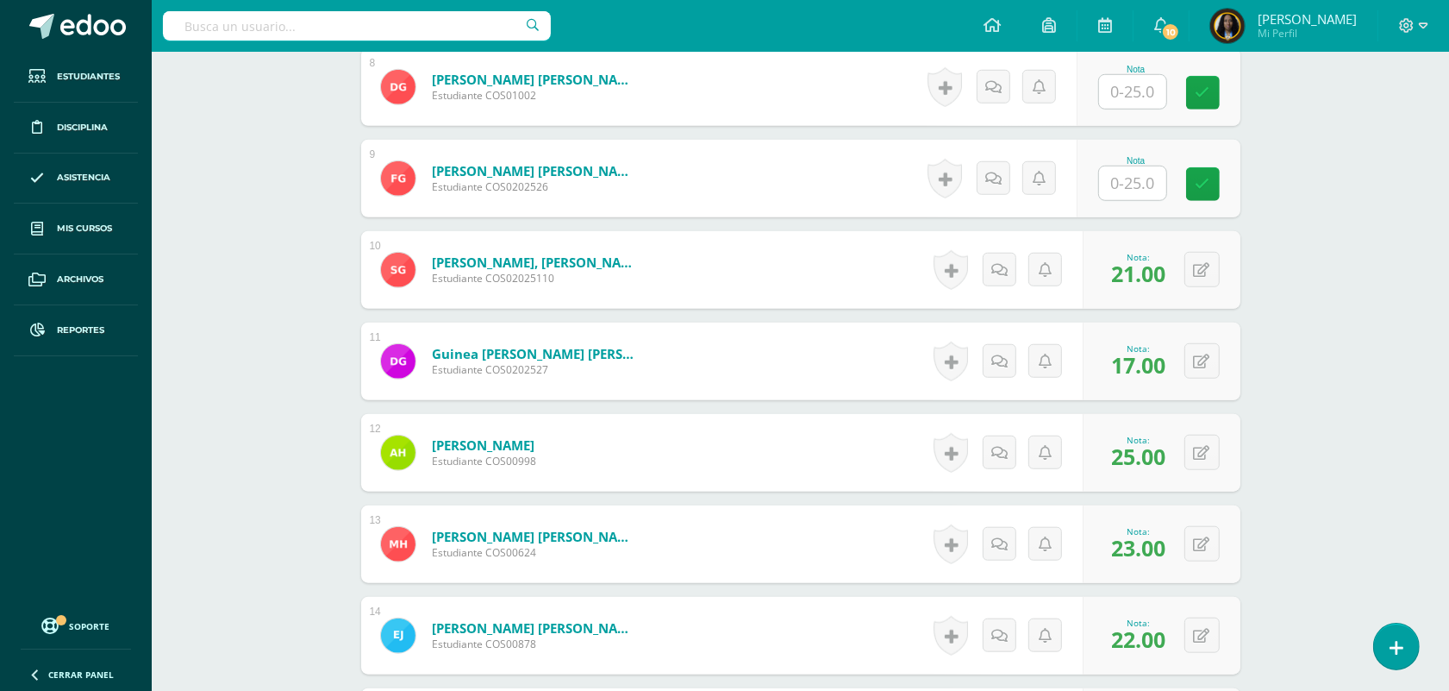
scroll to position [862, 0]
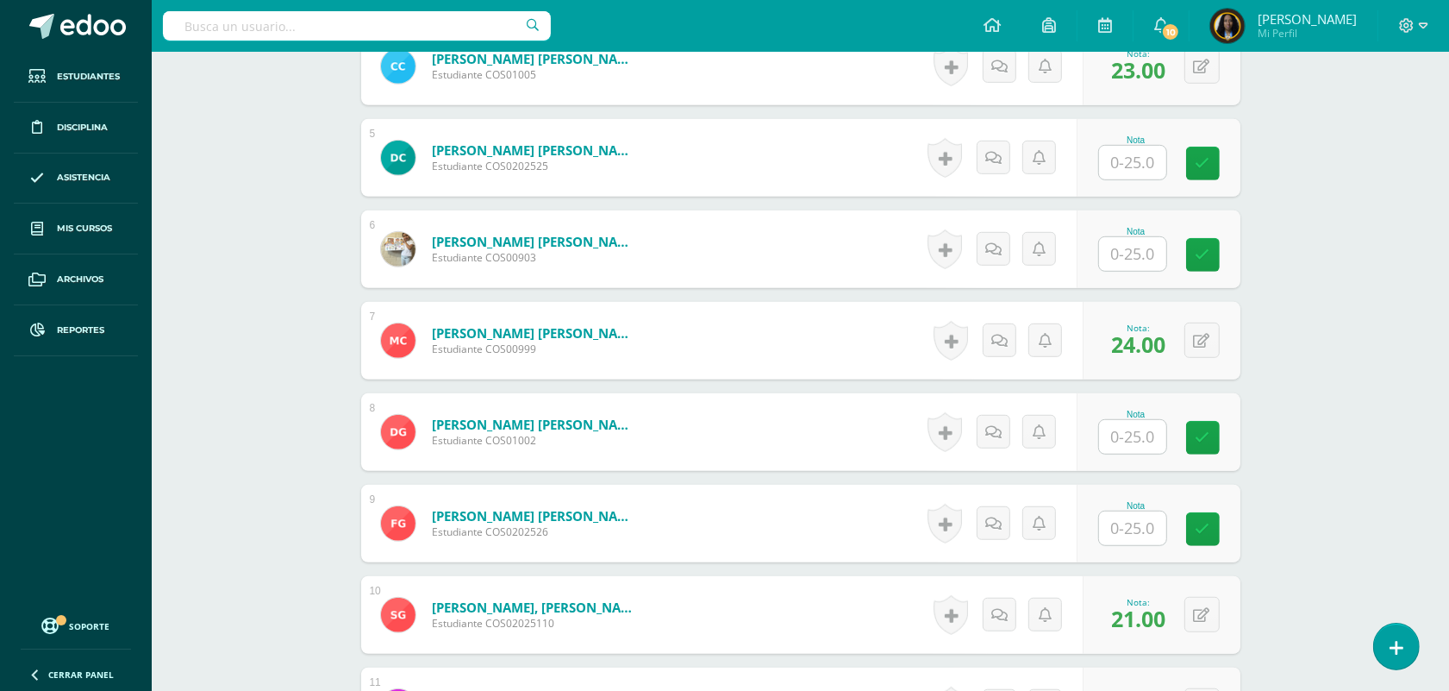
click at [1117, 270] on input "text" at bounding box center [1132, 254] width 67 height 34
type input "25"
click at [1130, 527] on input "text" at bounding box center [1132, 528] width 67 height 34
type input "20"
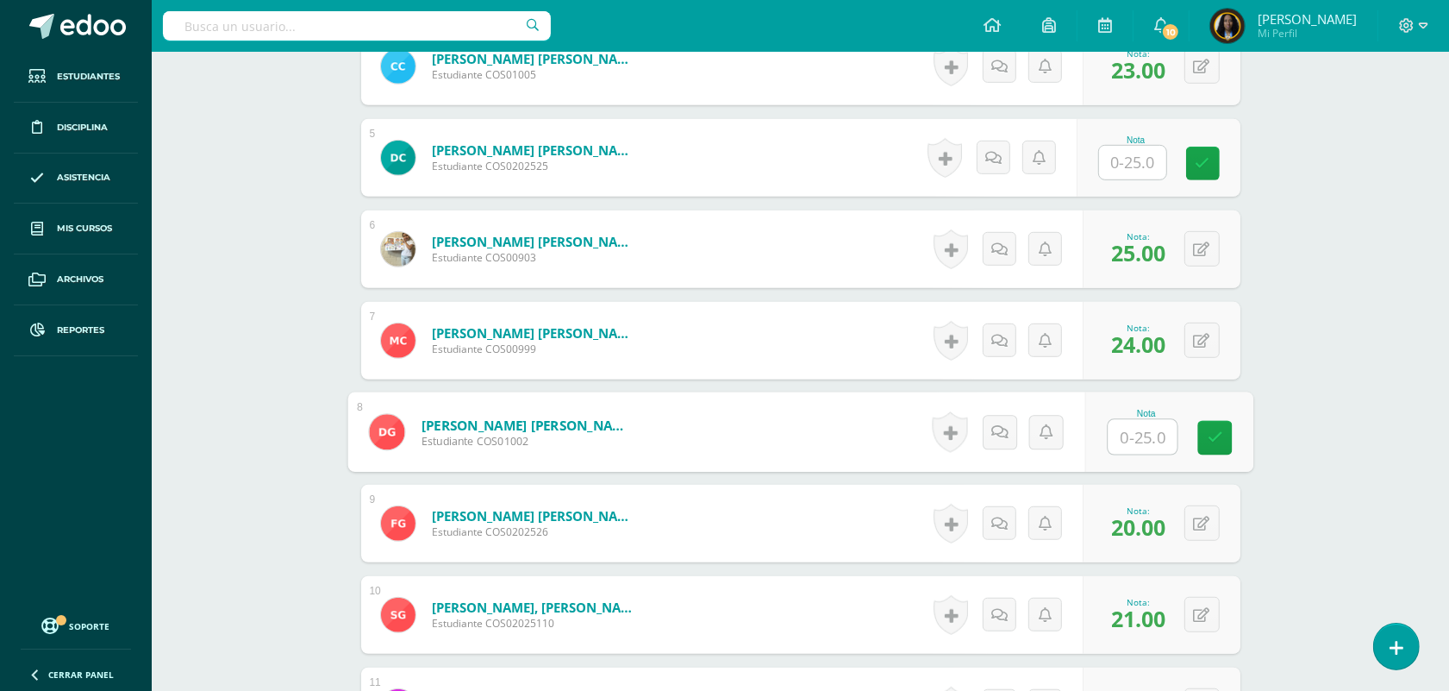
click at [1126, 431] on input "text" at bounding box center [1142, 437] width 69 height 34
type input "23"
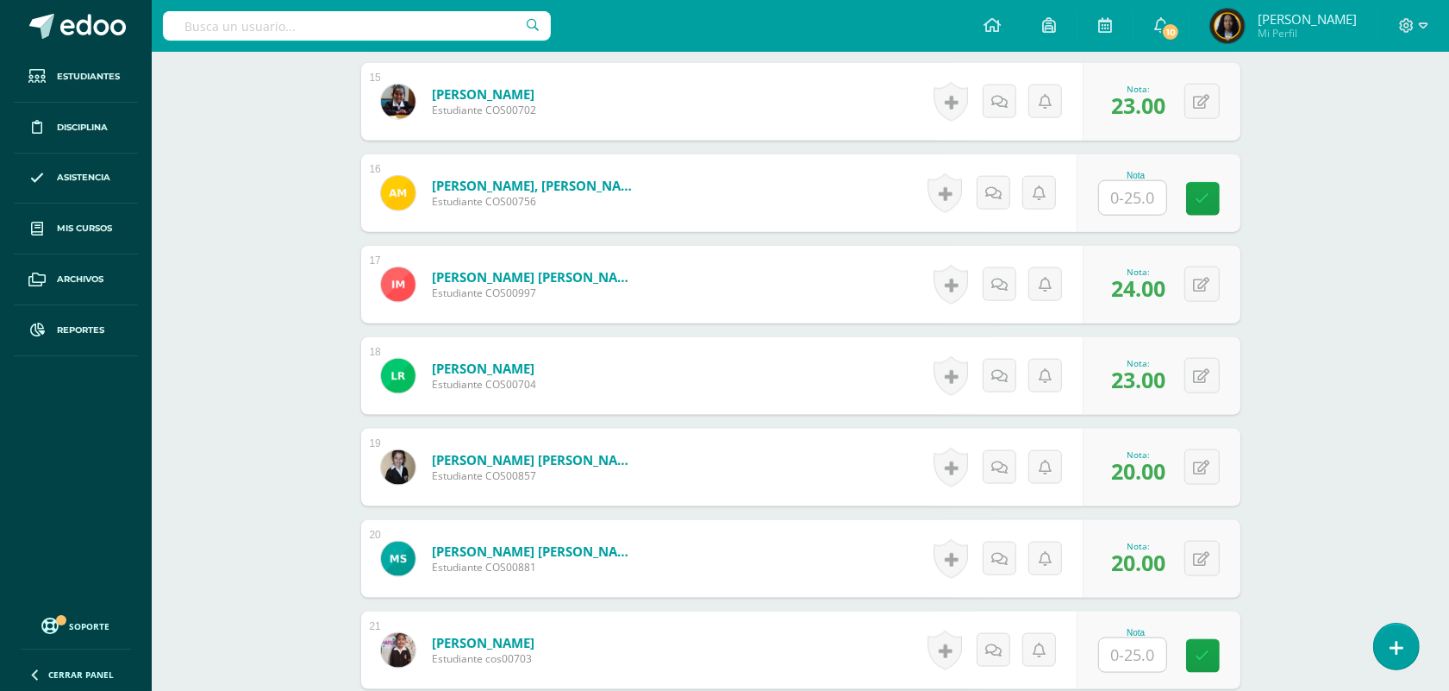
scroll to position [2393, 0]
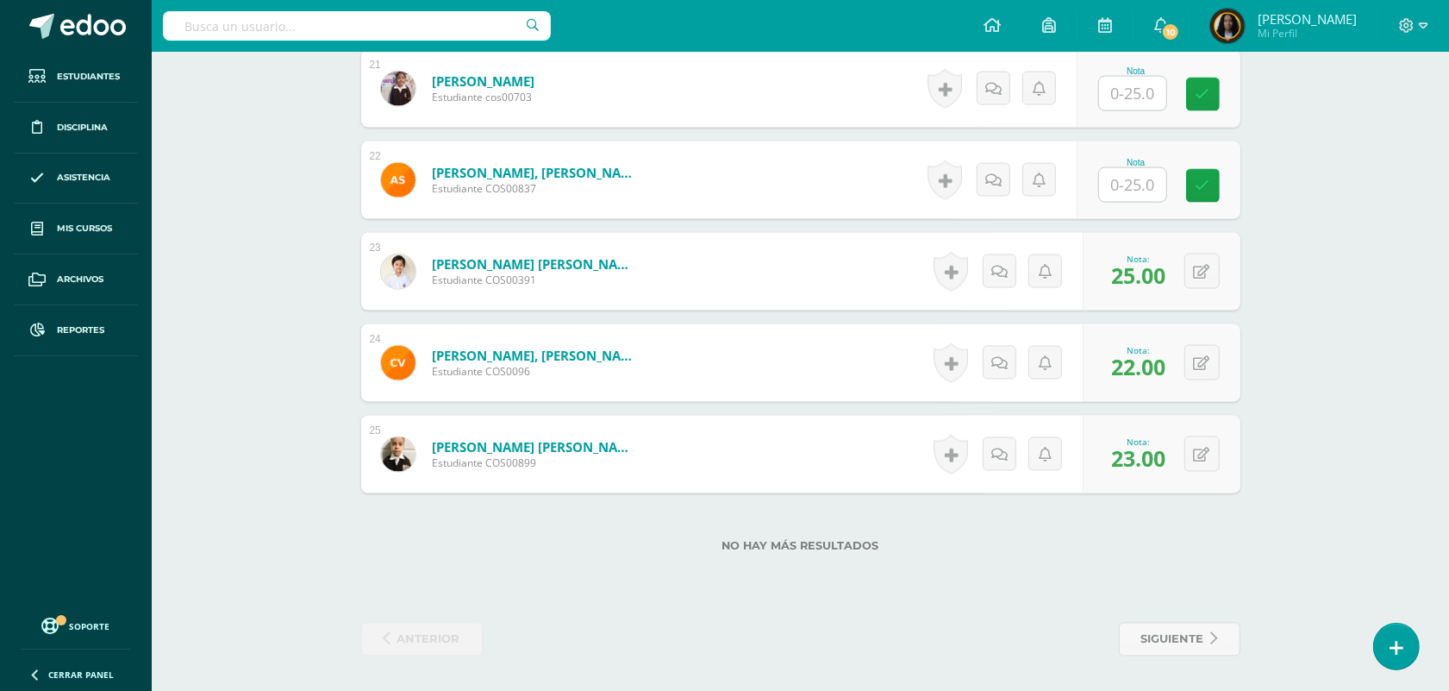
click at [1152, 183] on input "text" at bounding box center [1132, 185] width 67 height 34
type input "20"
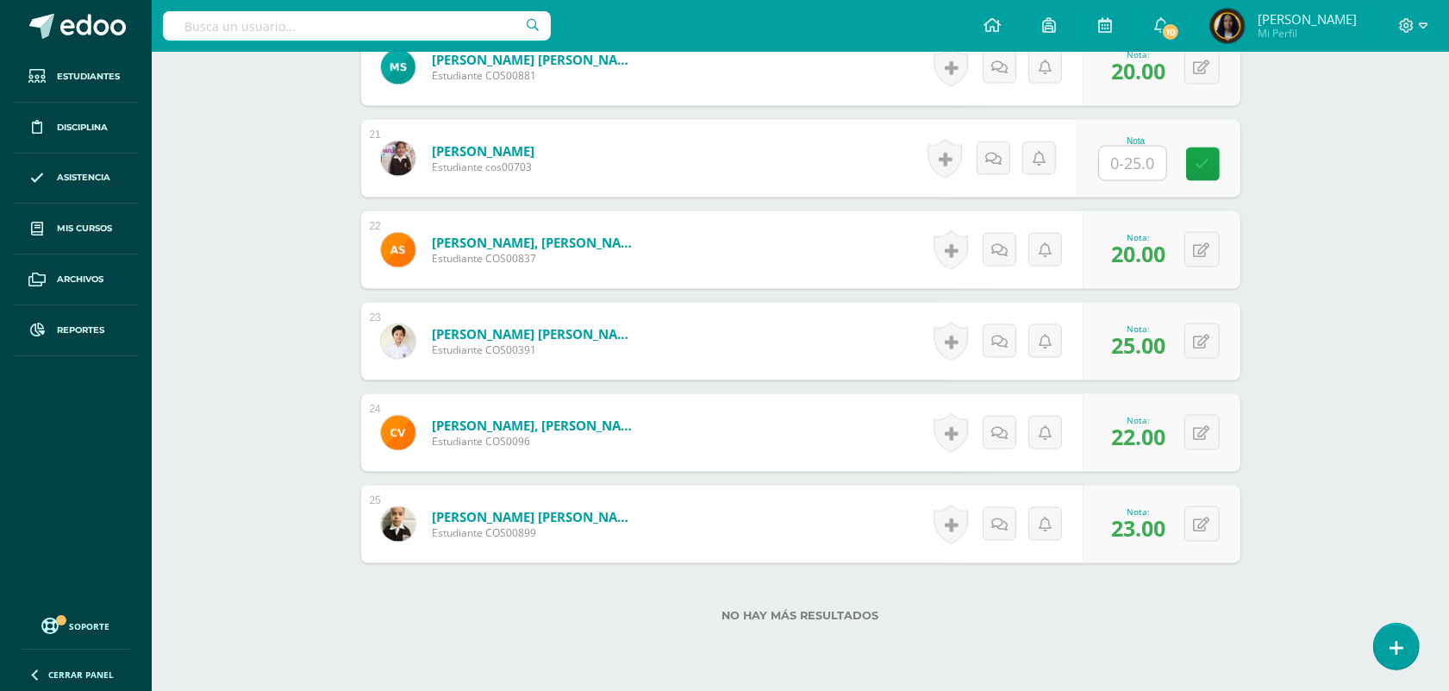
scroll to position [2286, 0]
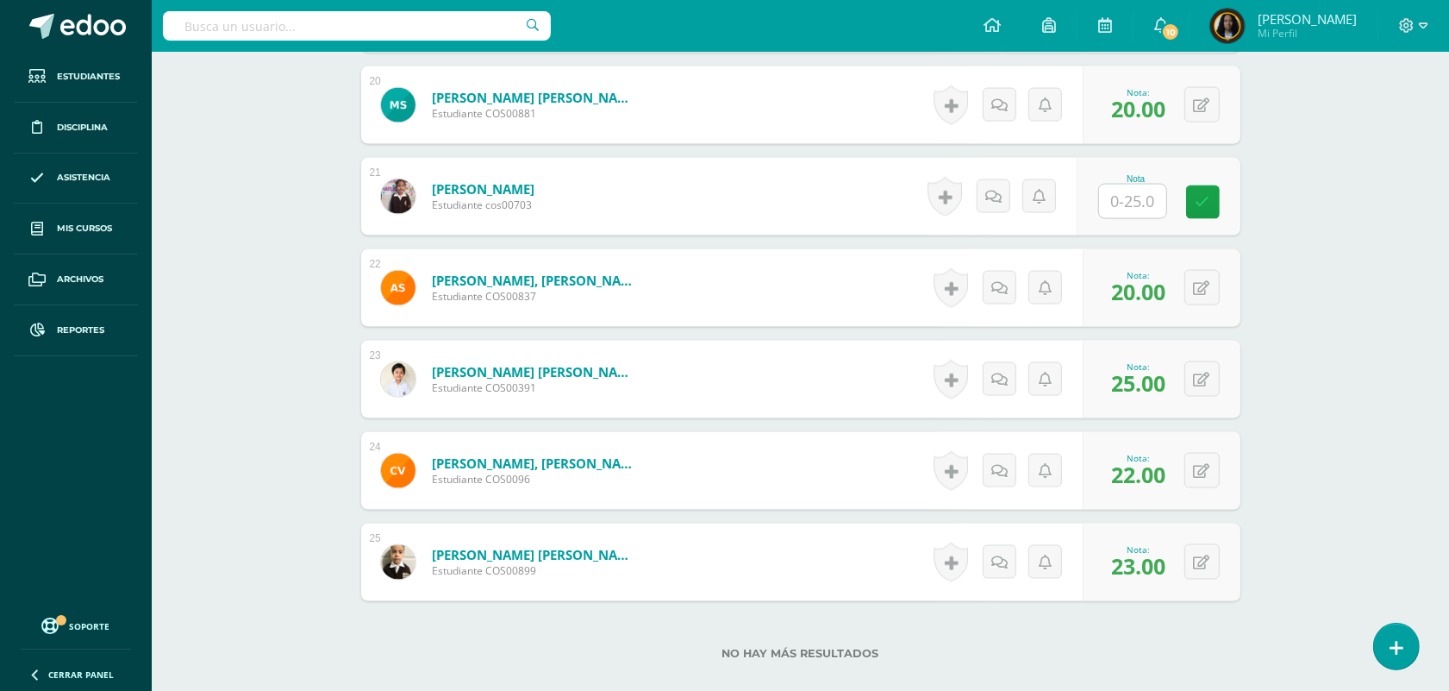
click at [1132, 210] on input "text" at bounding box center [1132, 202] width 67 height 34
type input "20"
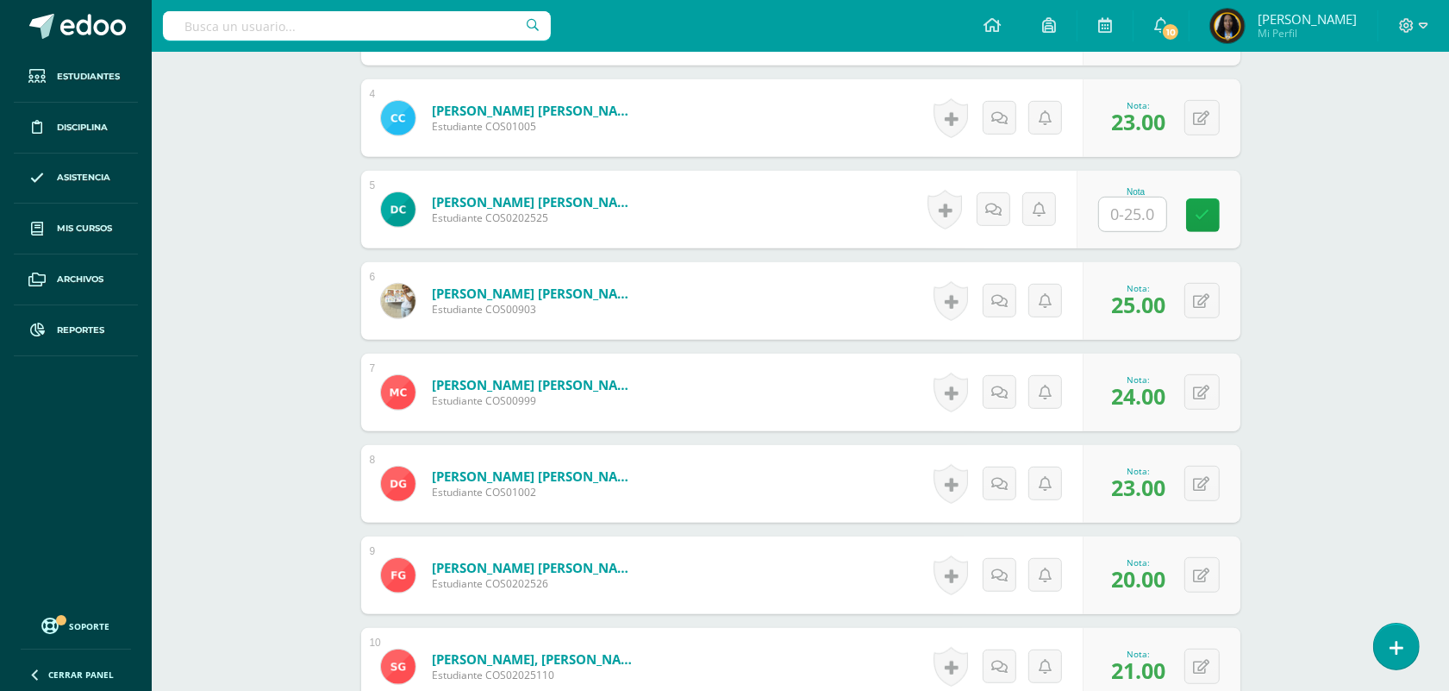
scroll to position [777, 0]
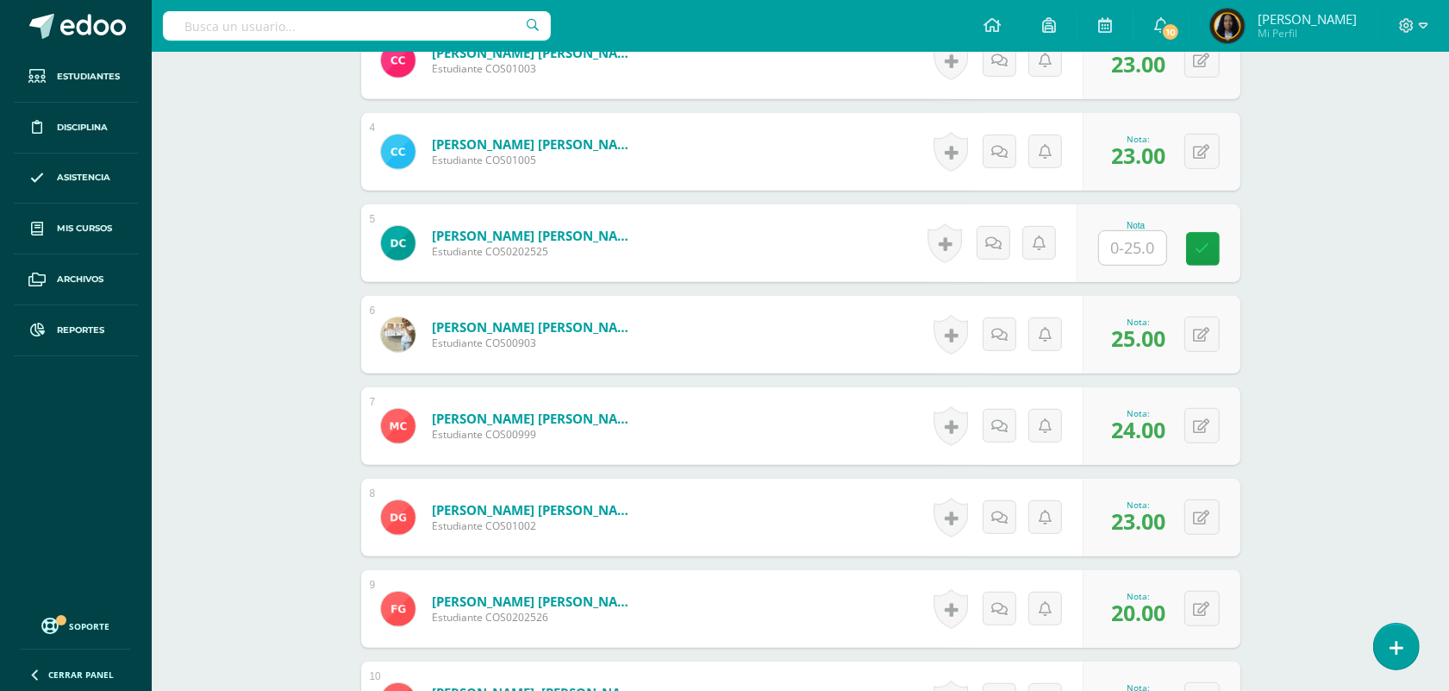
click at [1123, 254] on input "text" at bounding box center [1132, 248] width 67 height 34
type input "0"
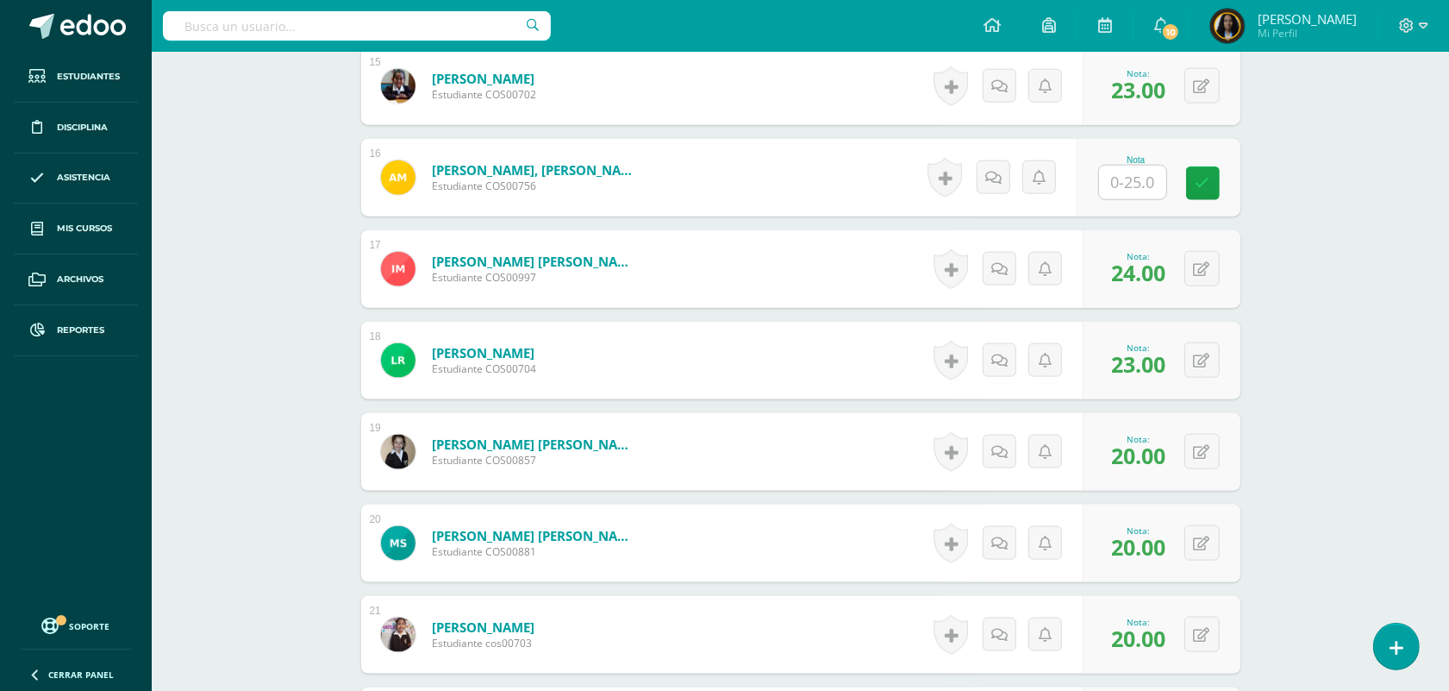
scroll to position [1747, 0]
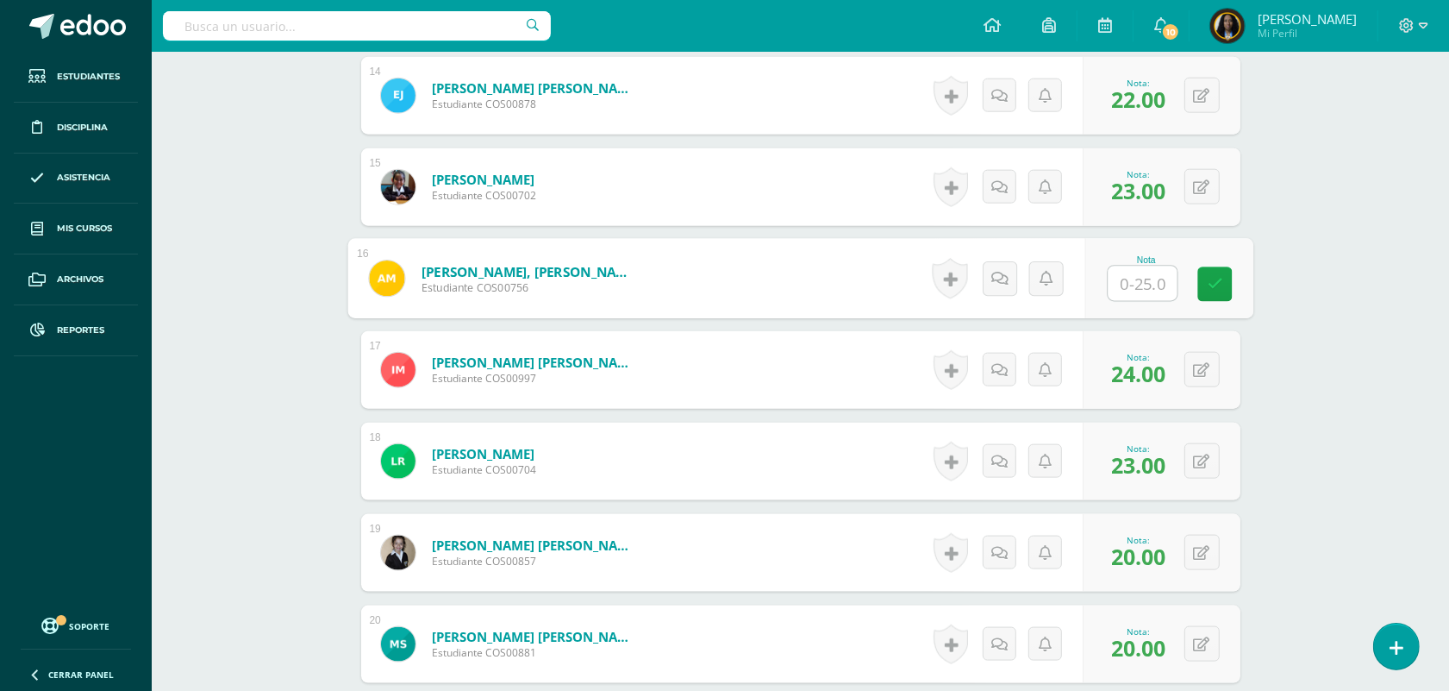
click at [1122, 290] on input "text" at bounding box center [1142, 283] width 69 height 34
type input "25"
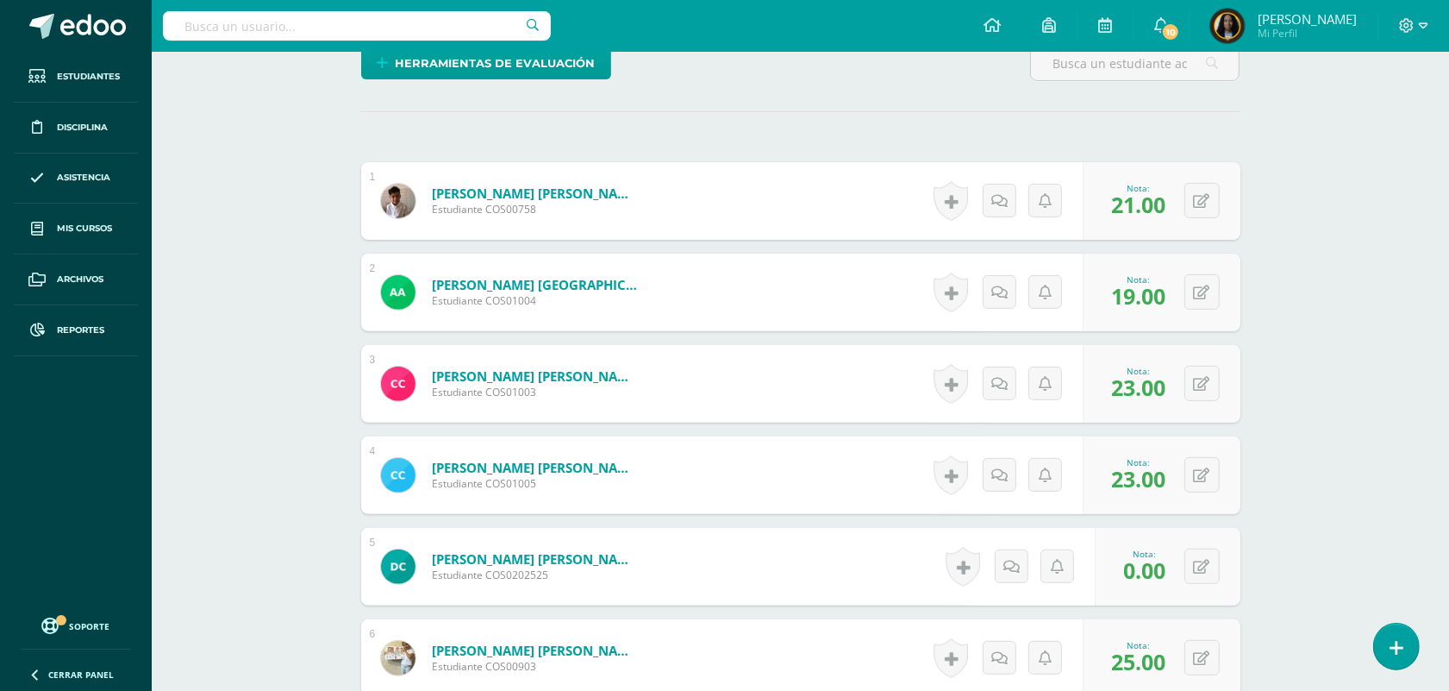
scroll to position [0, 0]
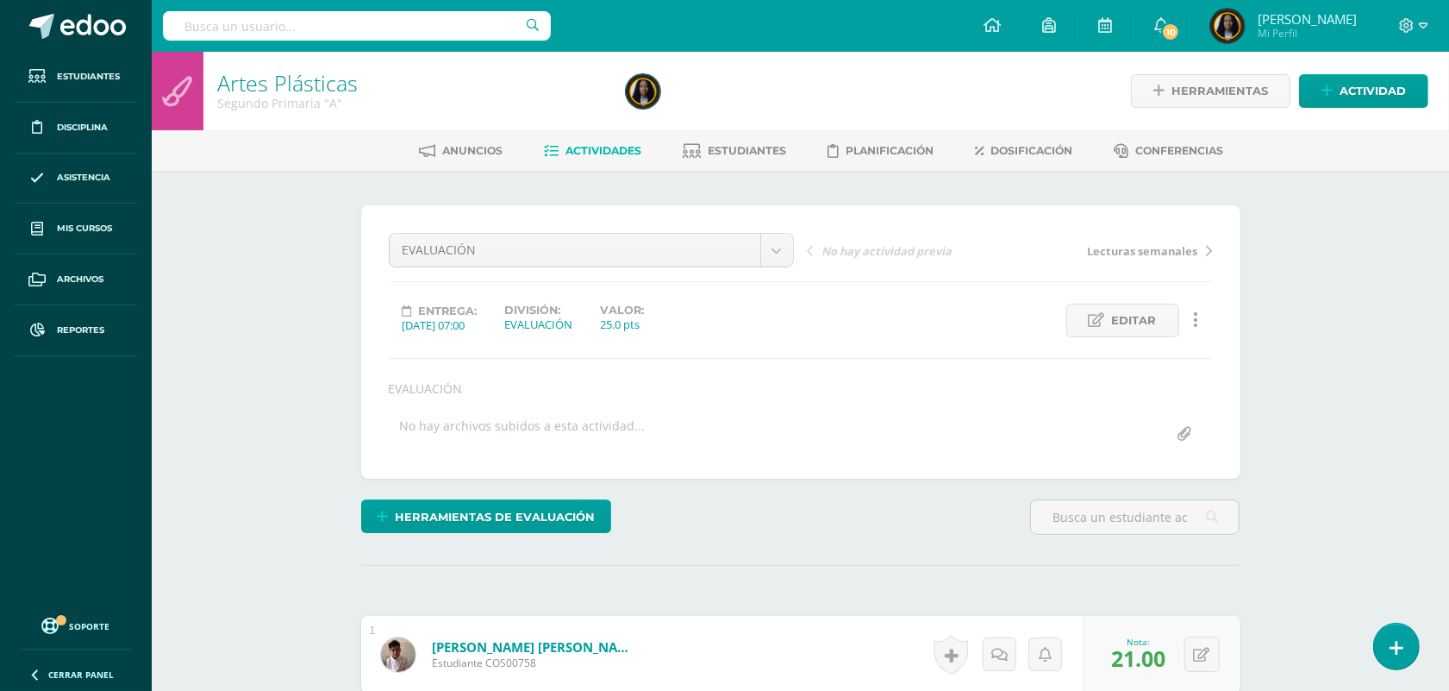
click at [586, 160] on link "Actividades" at bounding box center [592, 151] width 97 height 28
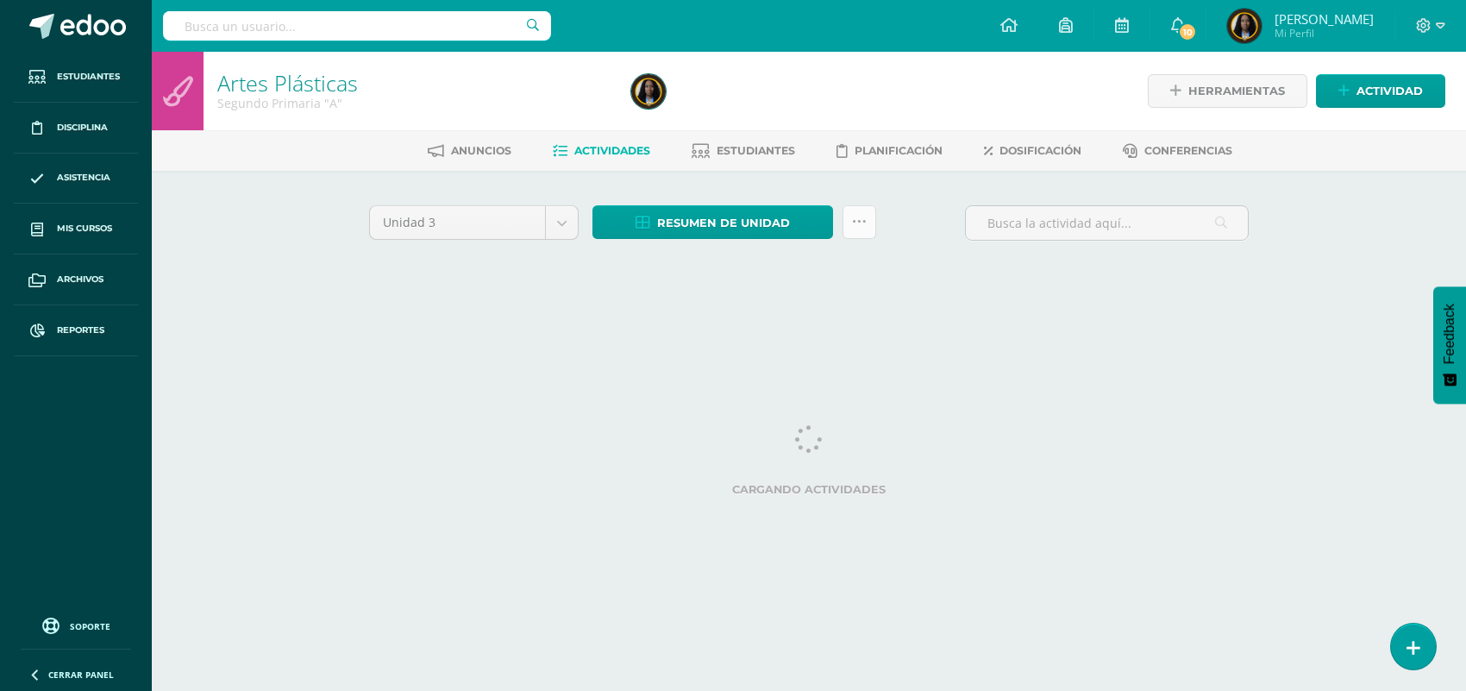
click at [867, 218] on link at bounding box center [859, 222] width 34 height 34
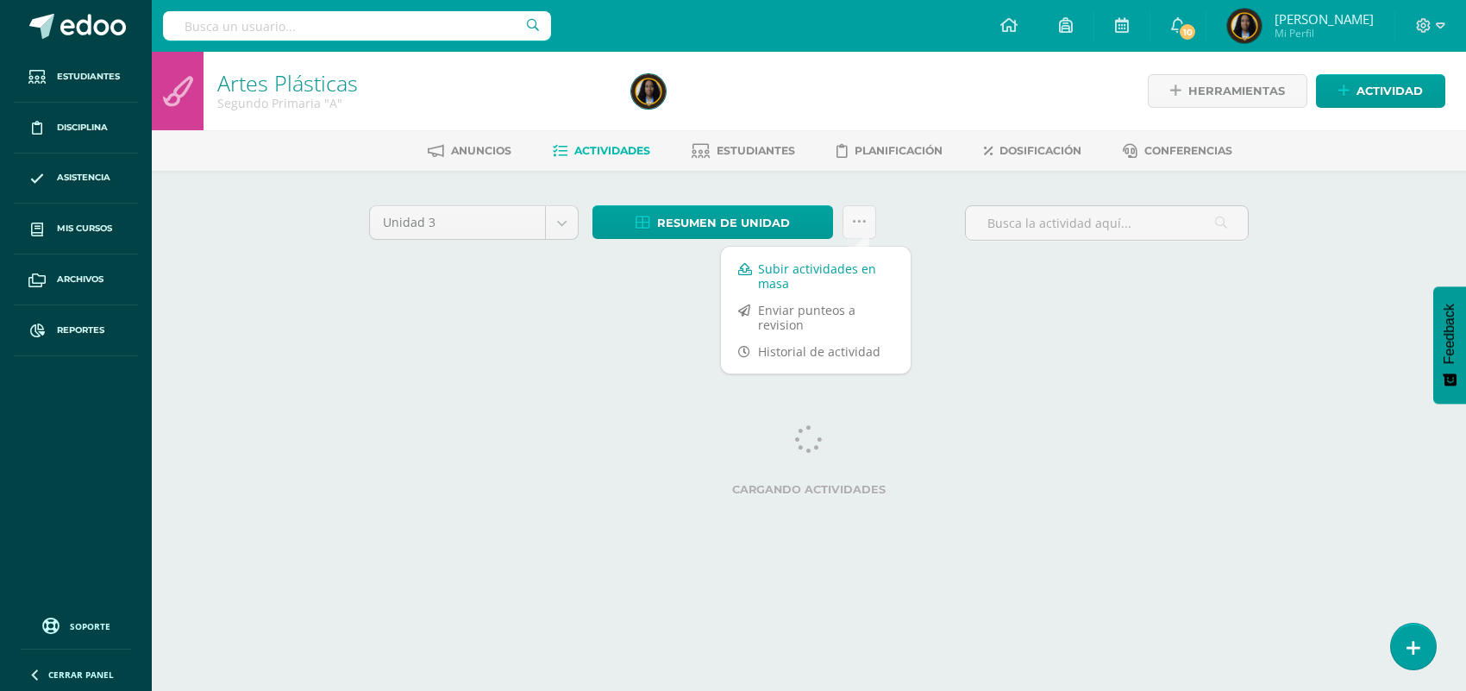
click at [783, 267] on link "Subir actividades en masa" at bounding box center [816, 275] width 190 height 41
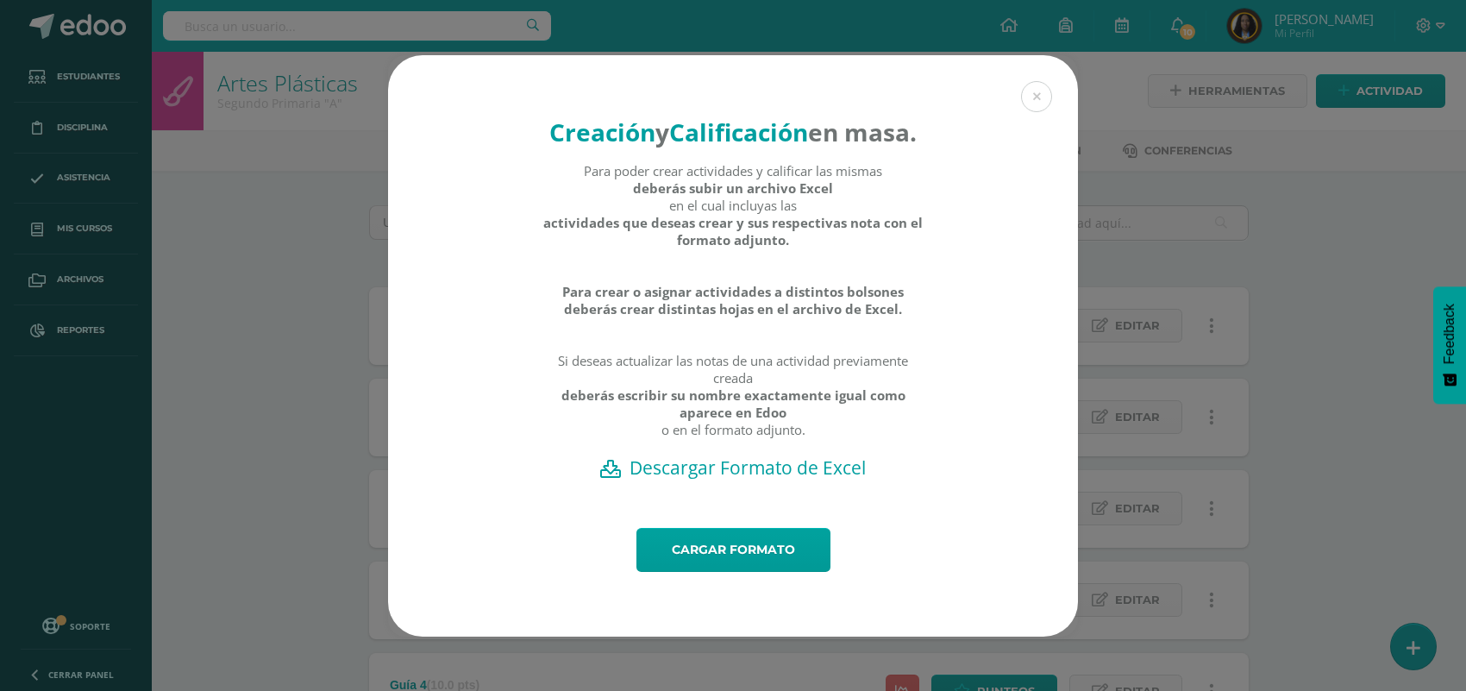
click at [748, 479] on h2 "Descargar Formato de Excel" at bounding box center [732, 467] width 629 height 24
click at [1044, 81] on button at bounding box center [1036, 96] width 31 height 31
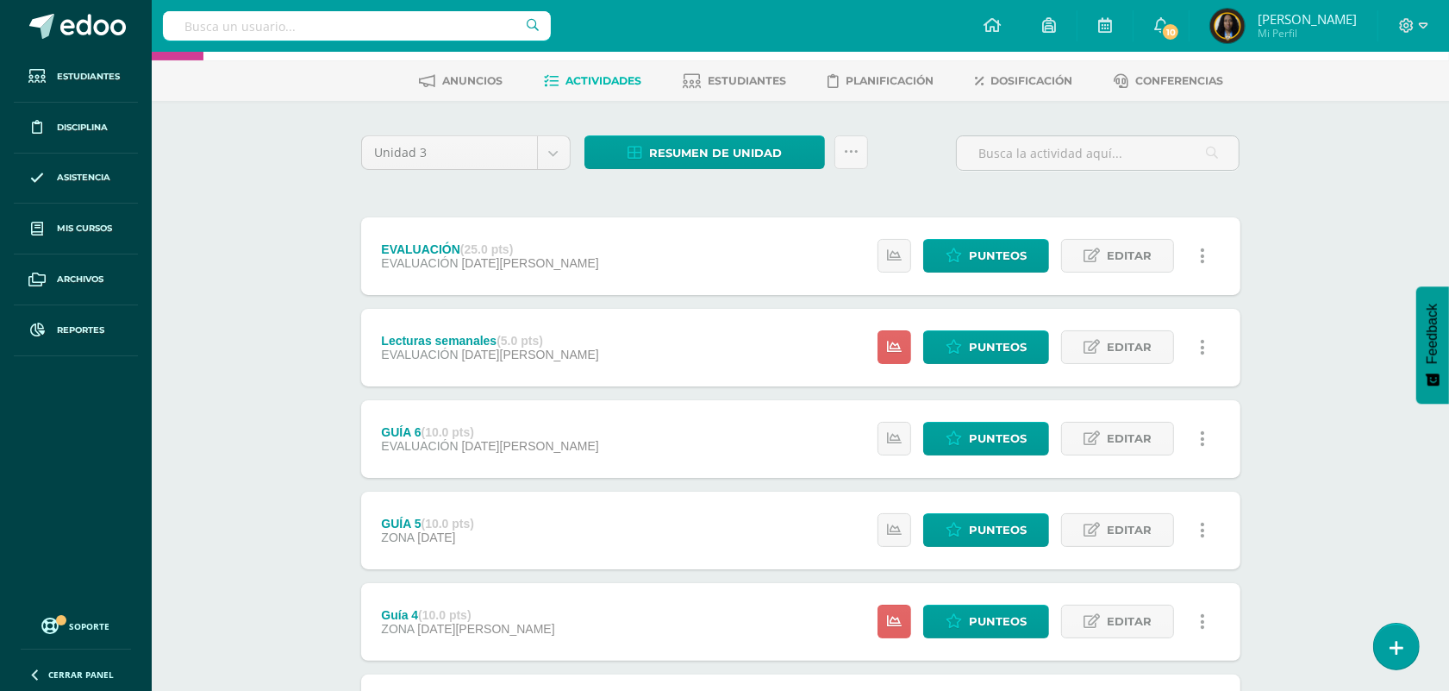
scroll to position [108, 0]
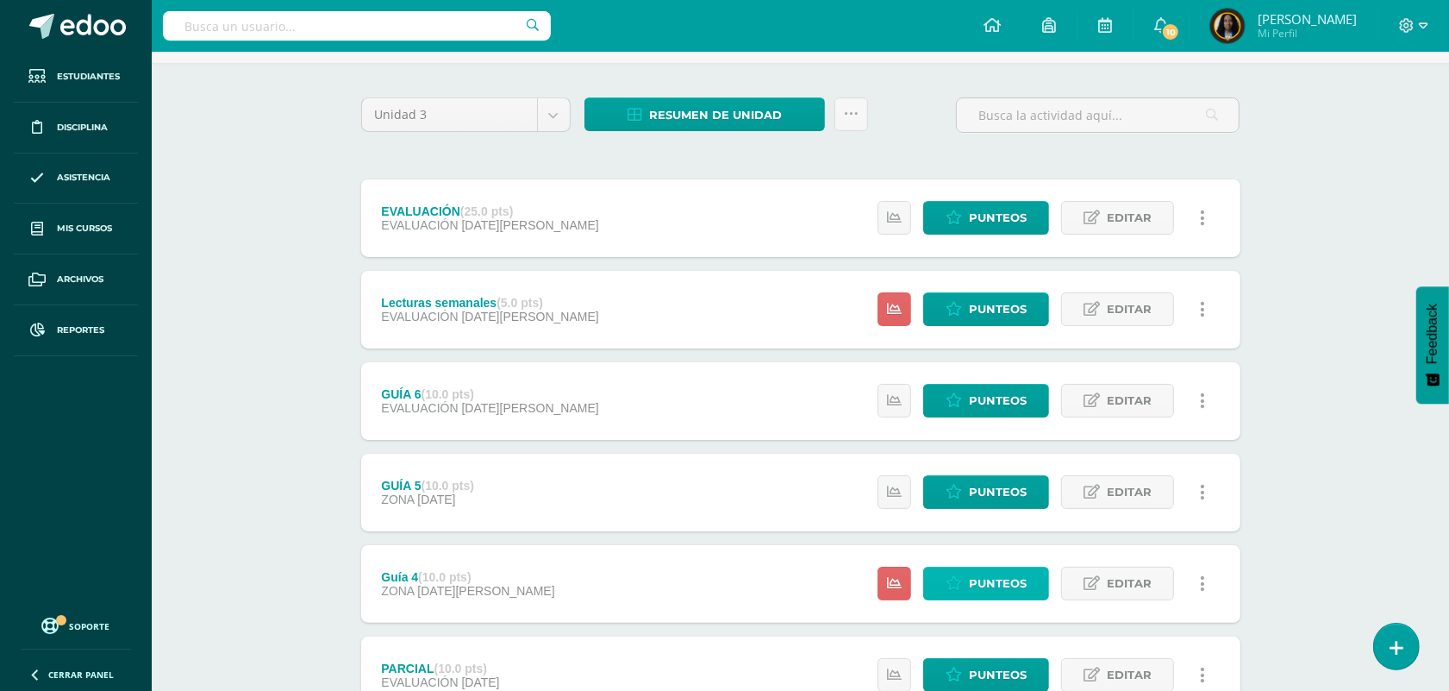
click at [977, 574] on span "Punteos" at bounding box center [998, 583] width 58 height 32
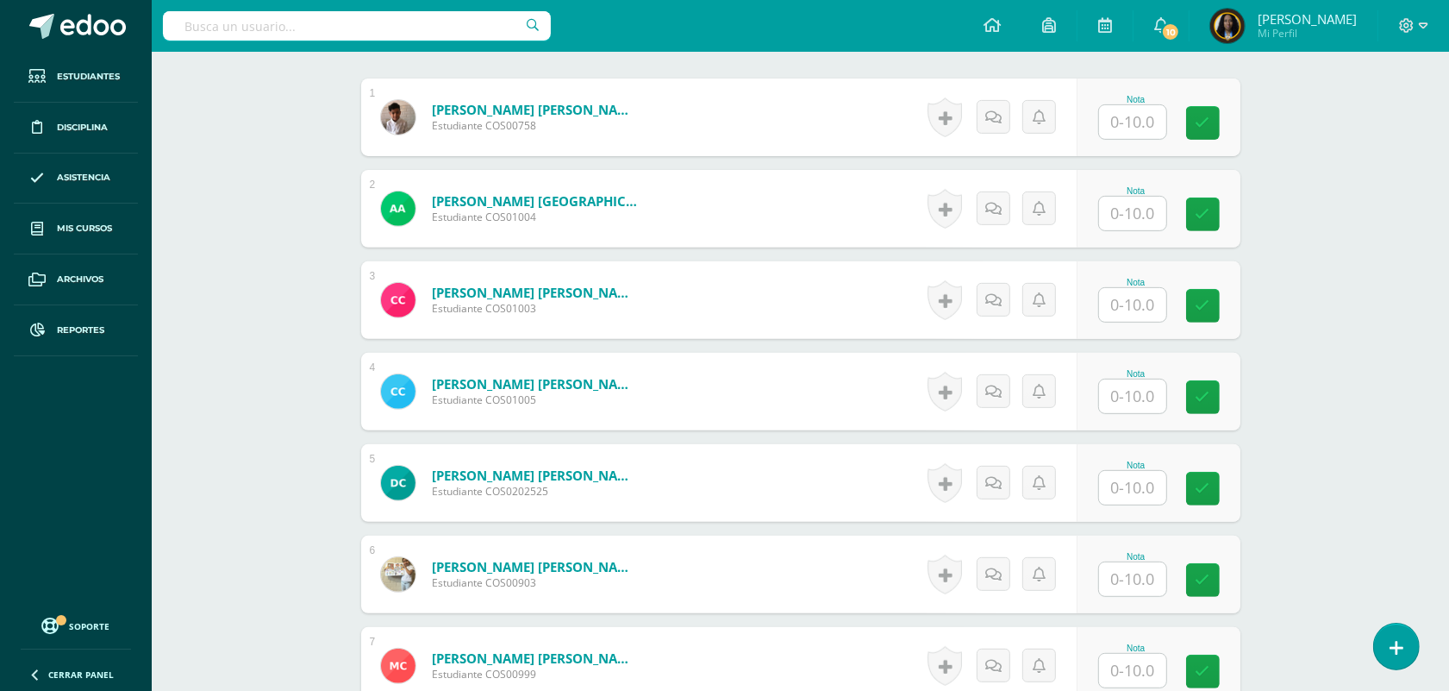
scroll to position [540, 0]
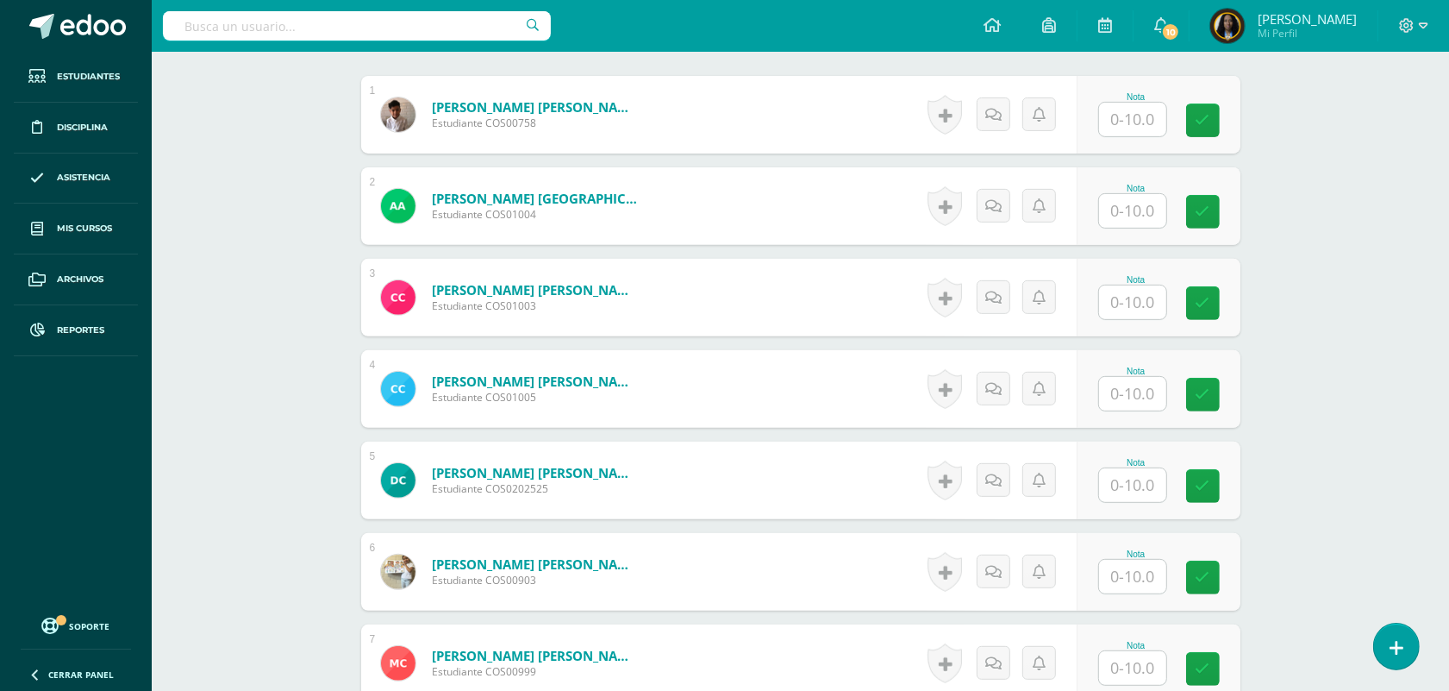
click at [1136, 122] on input "text" at bounding box center [1132, 120] width 67 height 34
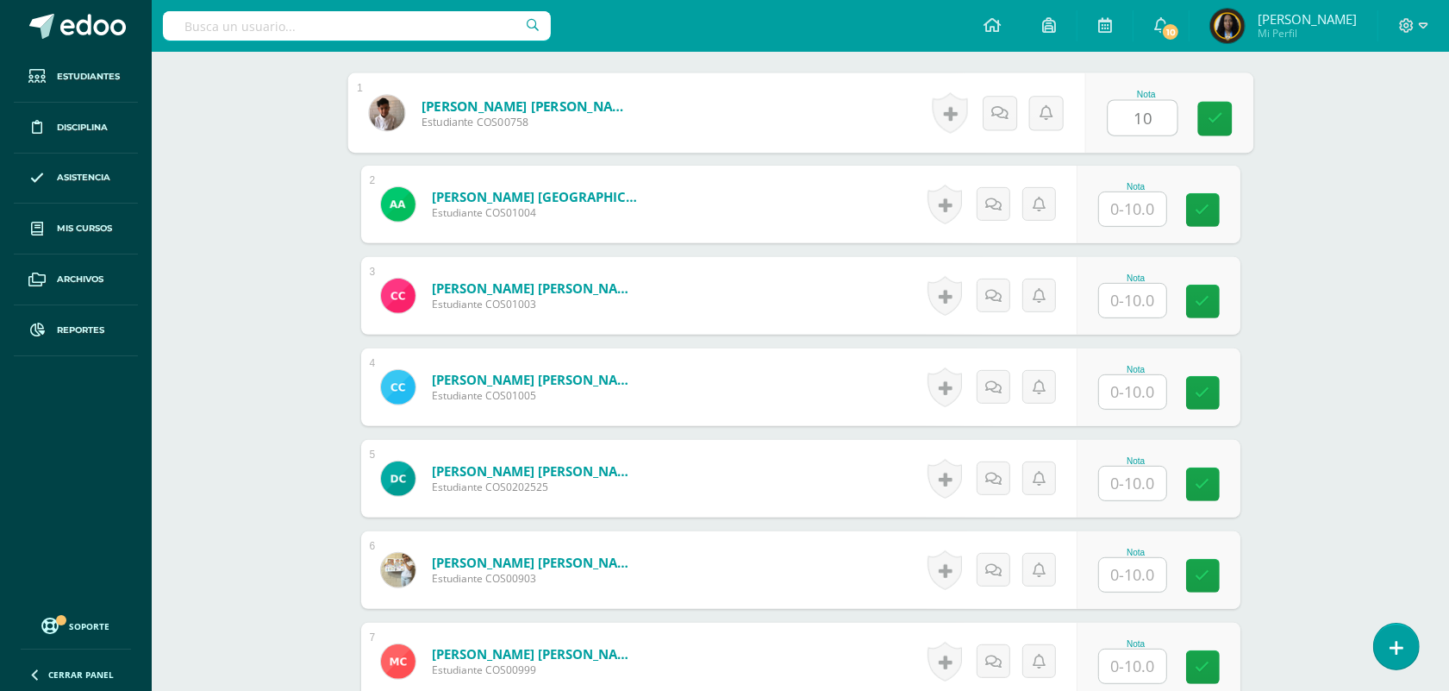
type input "10"
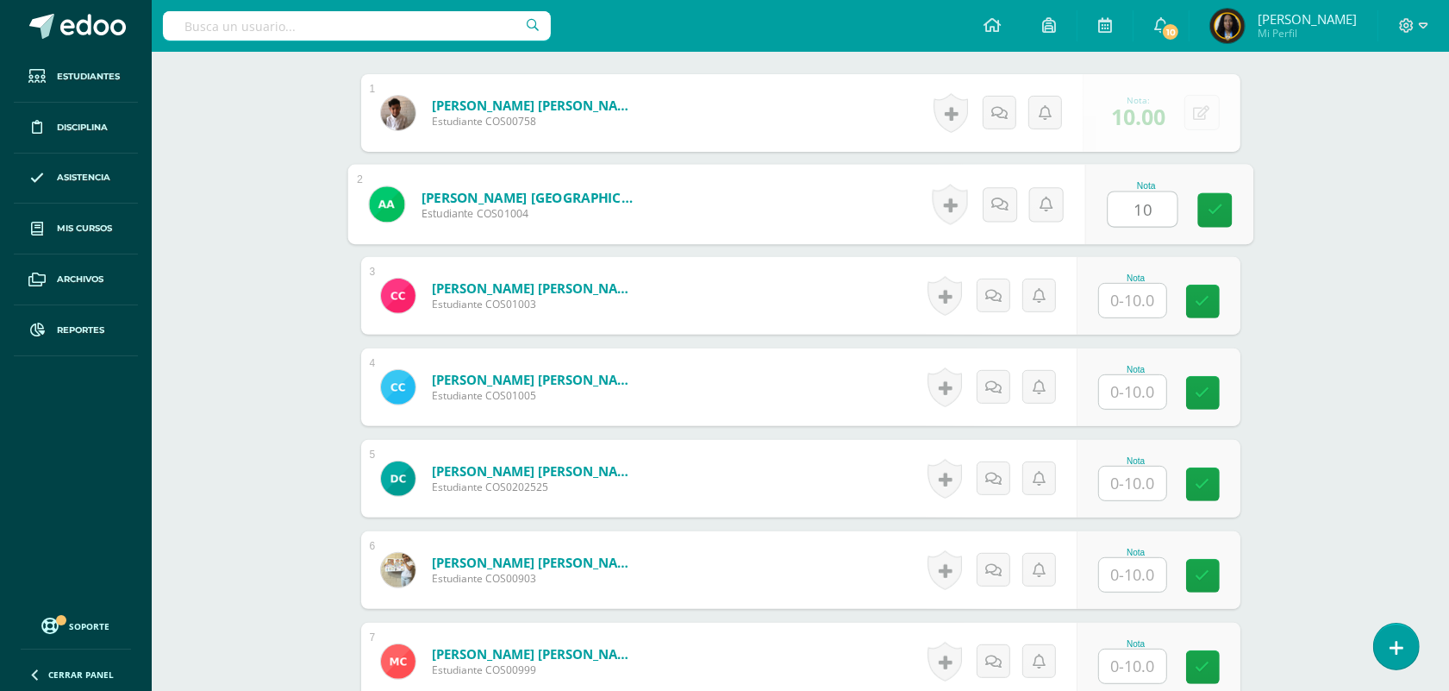
type input "10"
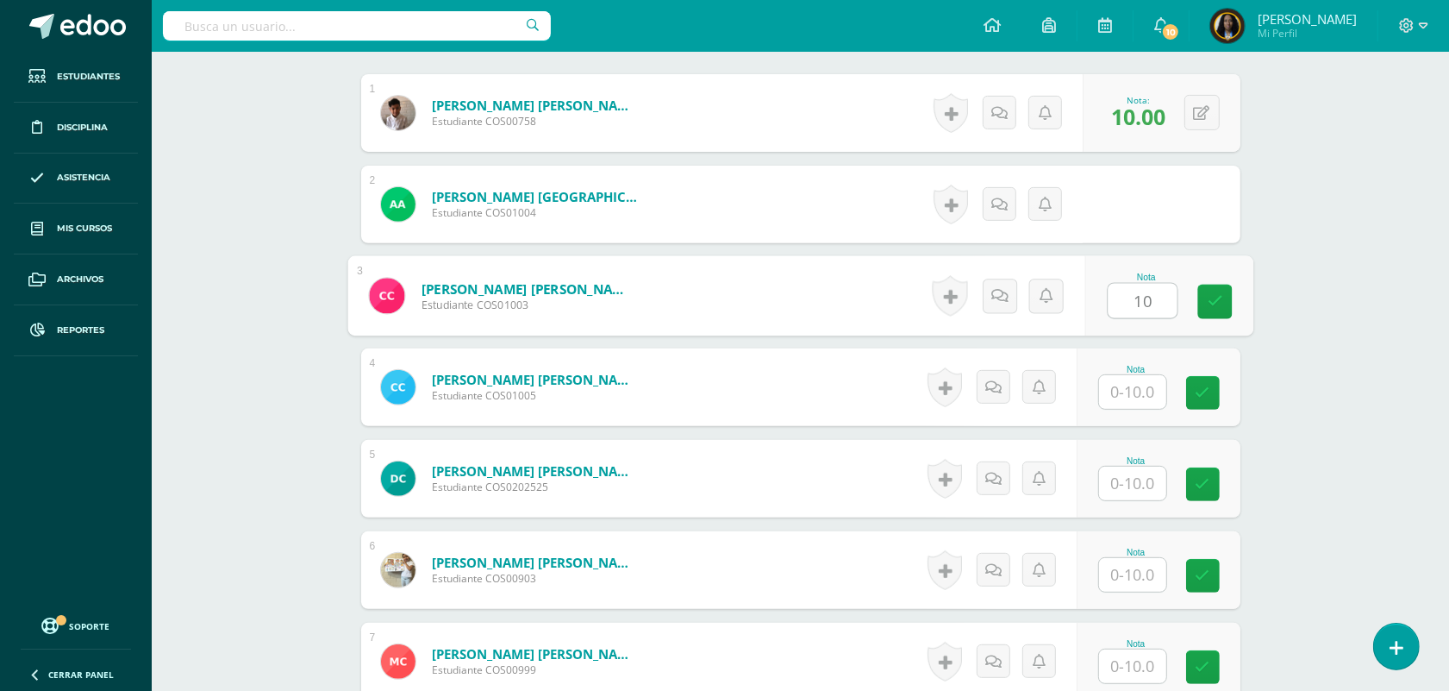
type input "10"
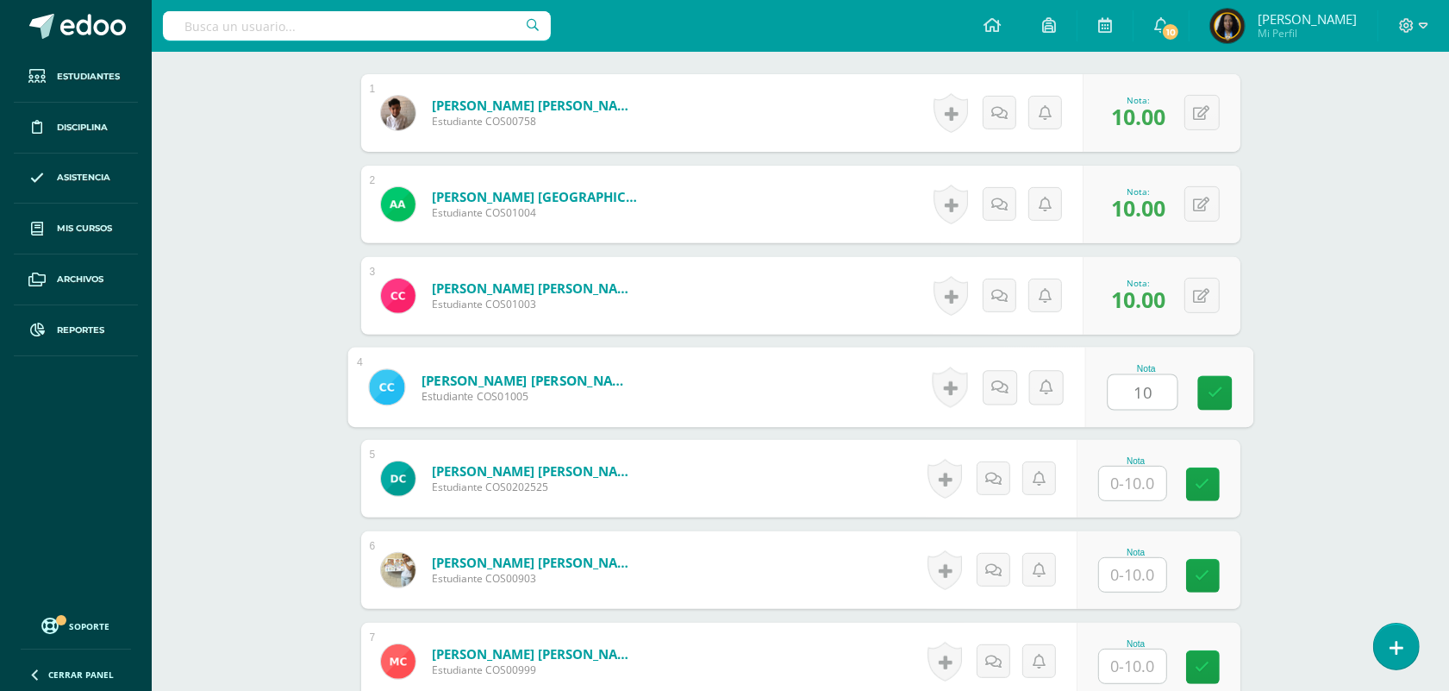
type input "10"
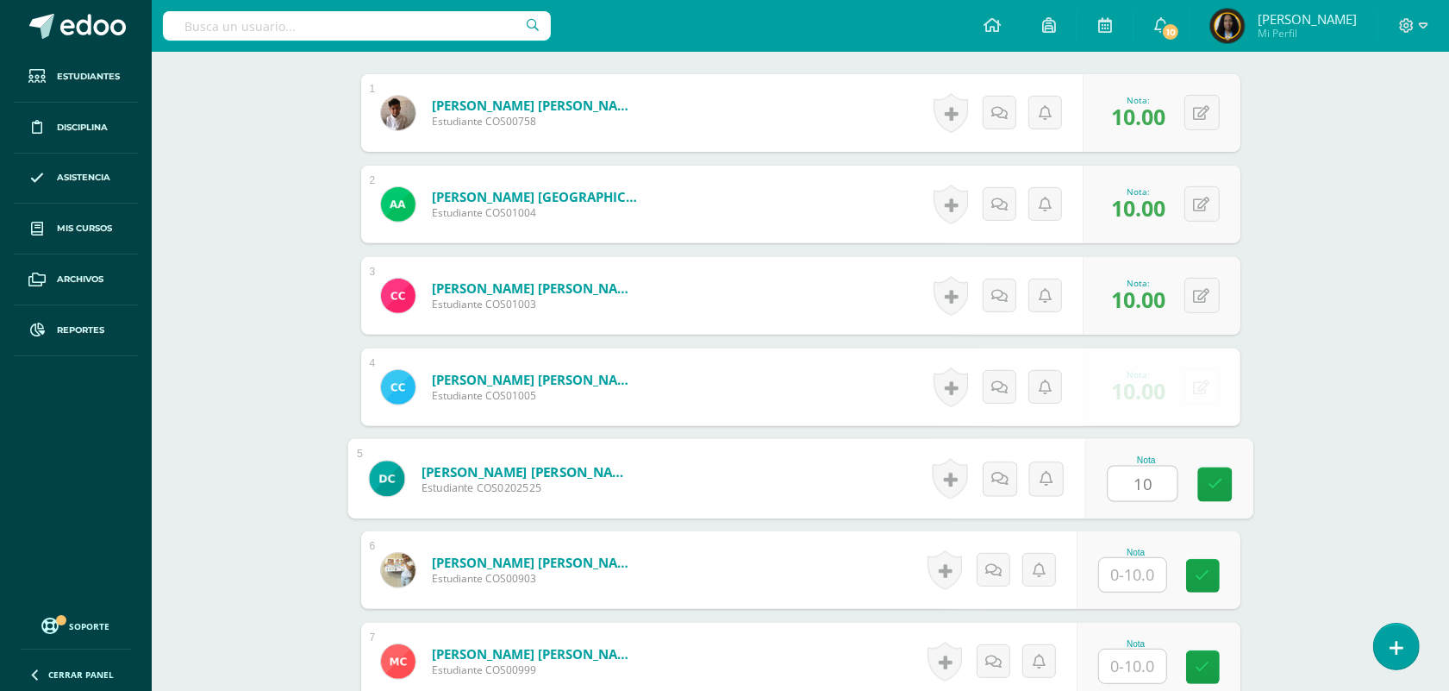
type input "10"
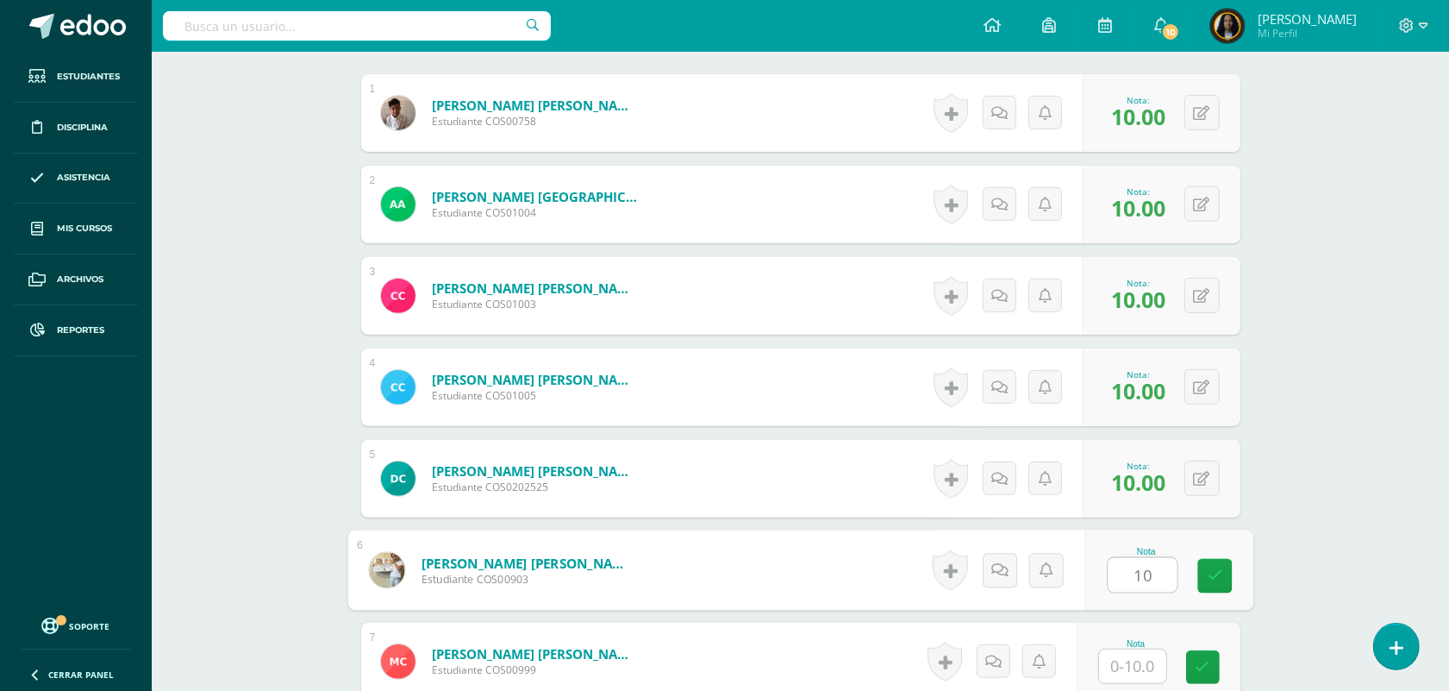
type input "10"
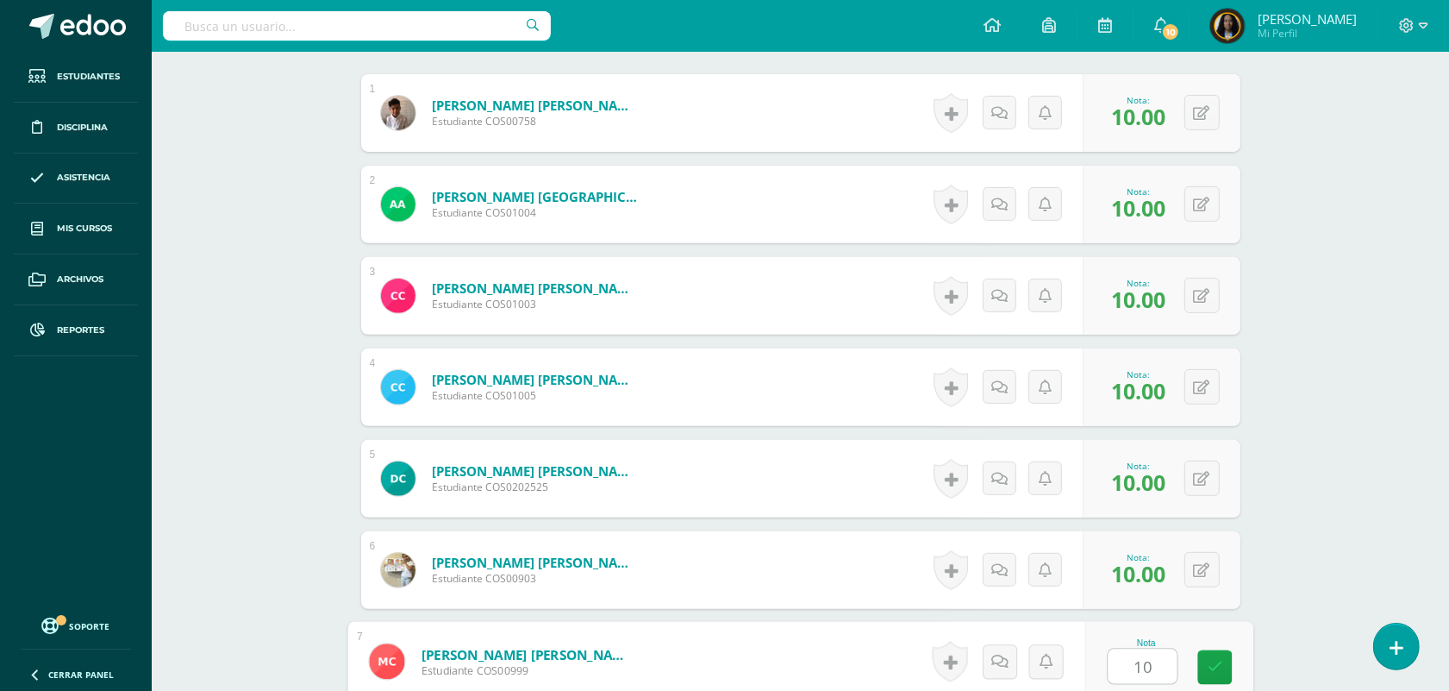
type input "10"
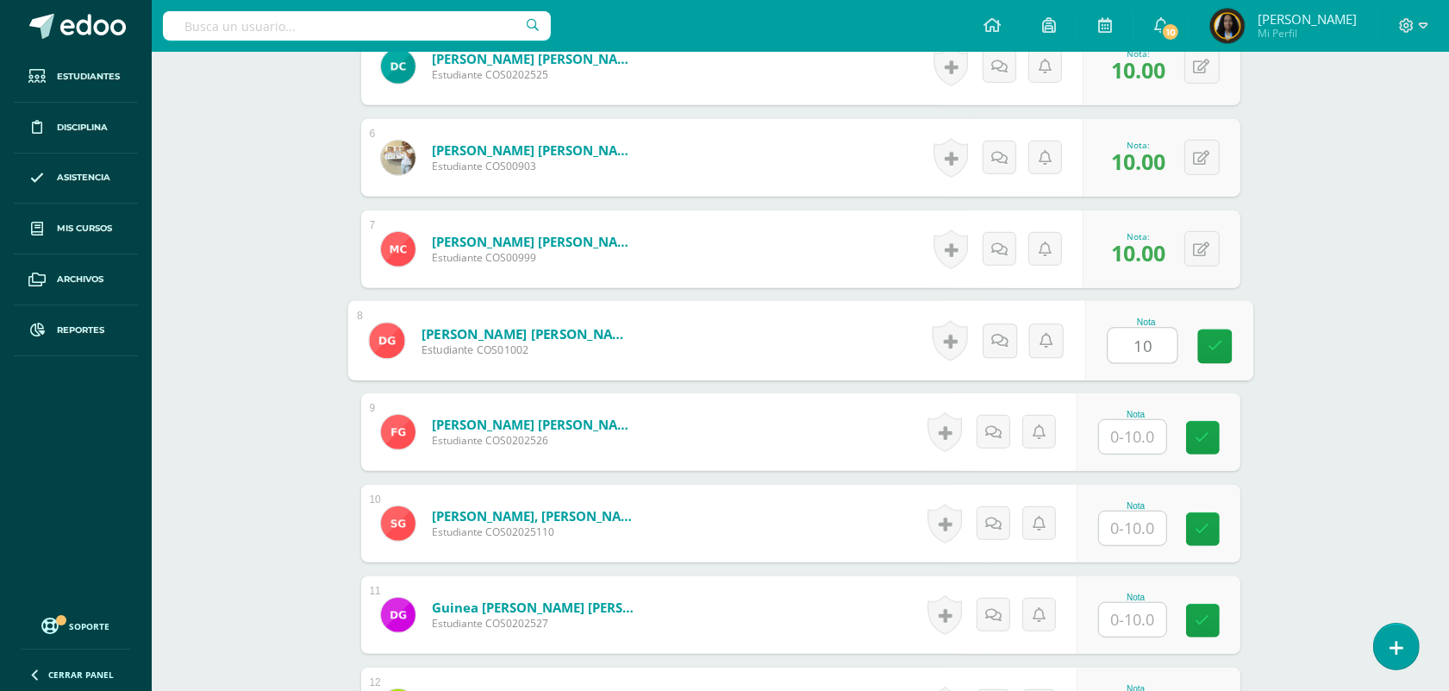
type input "10"
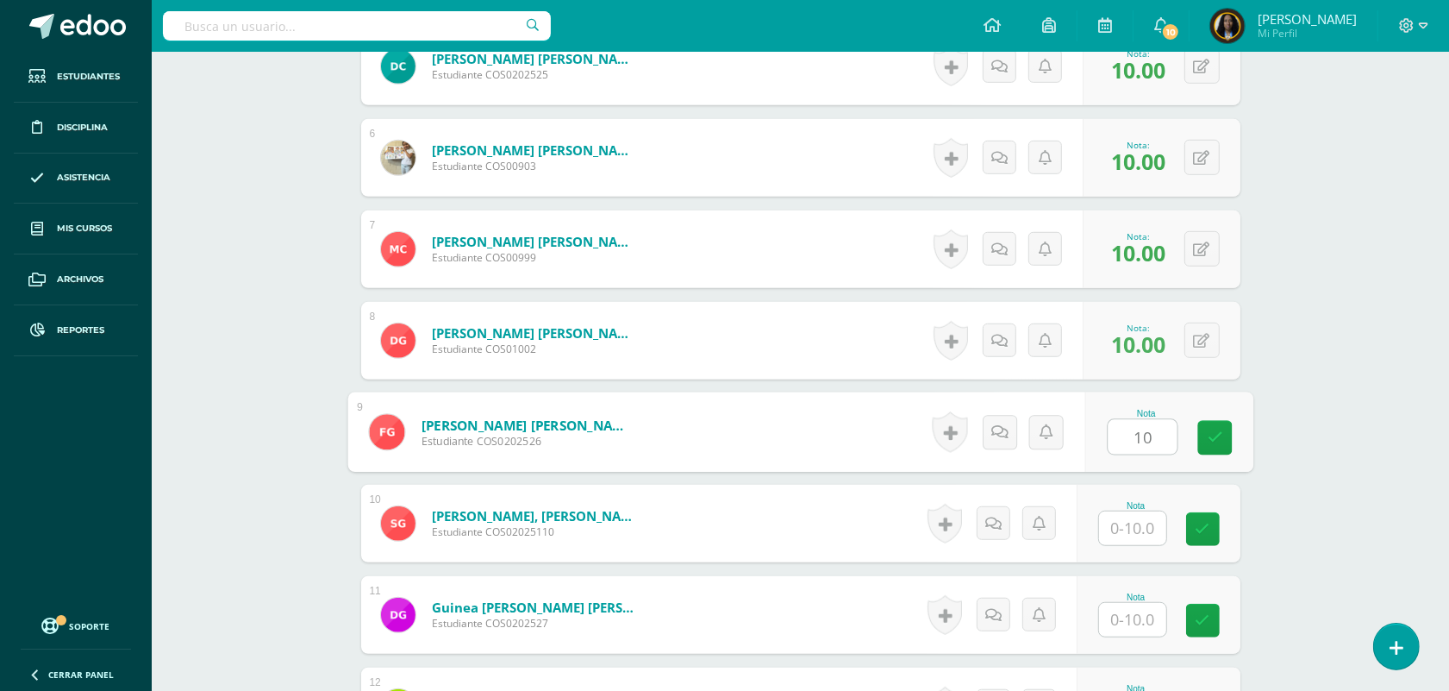
type input "10"
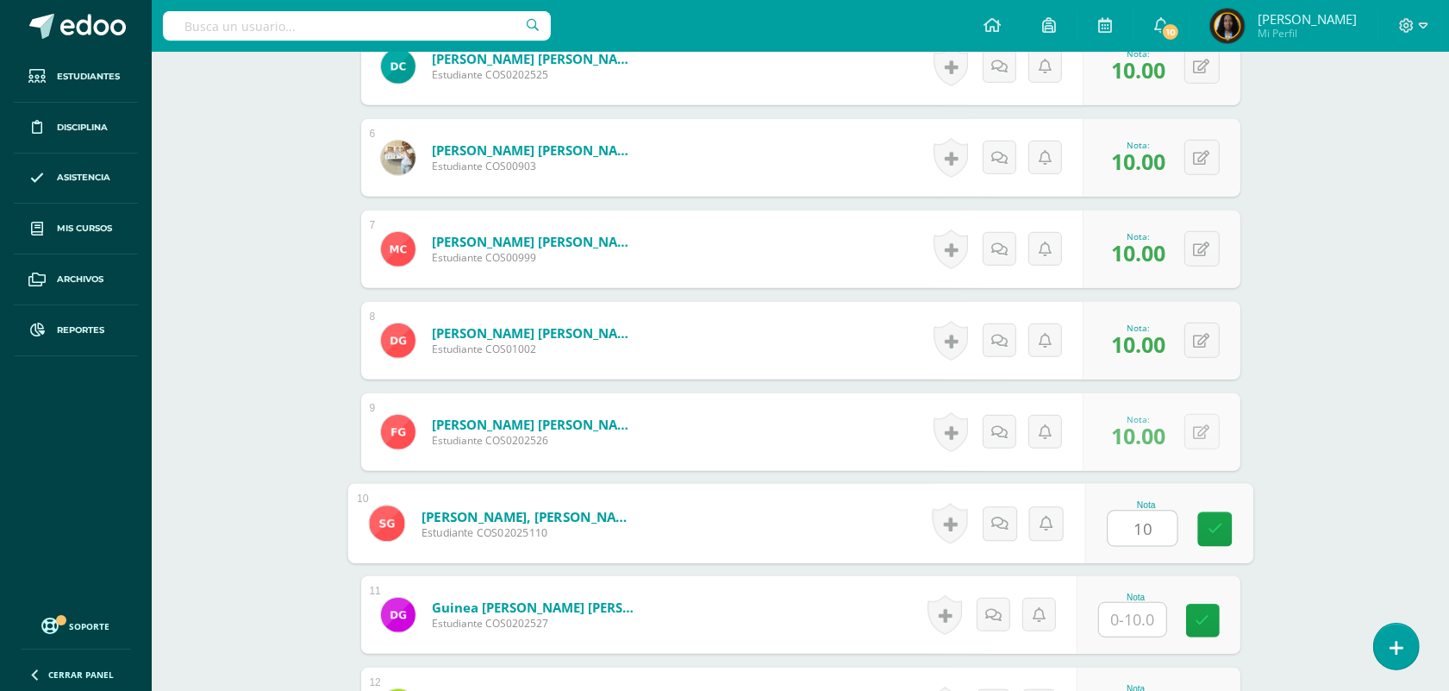
type input "10"
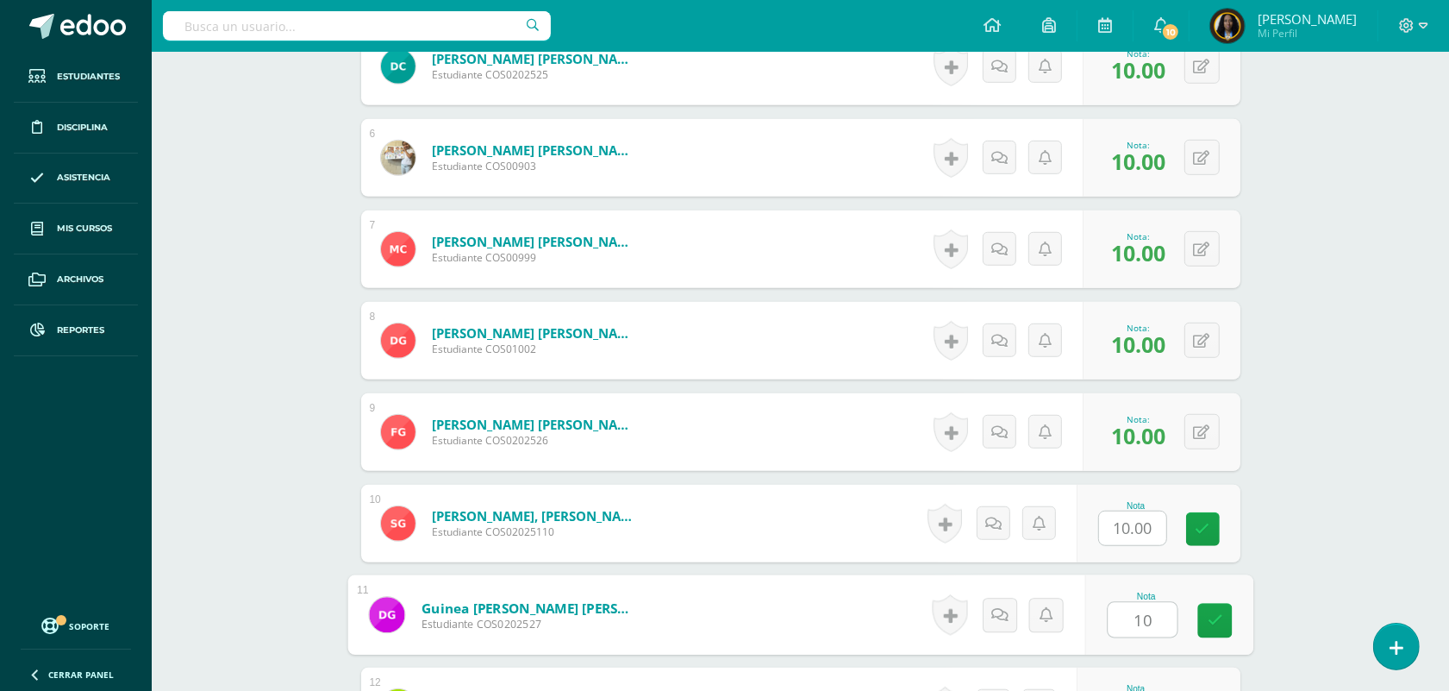
type input "10"
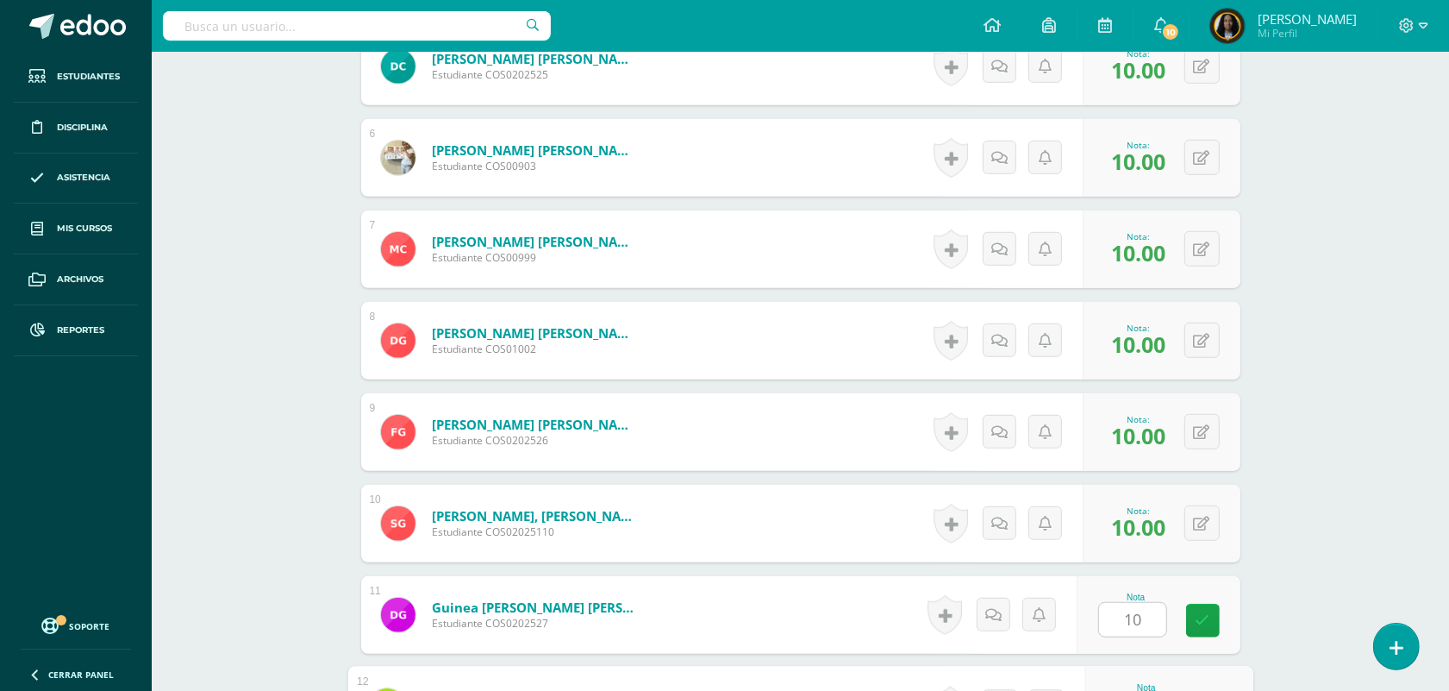
scroll to position [1319, 0]
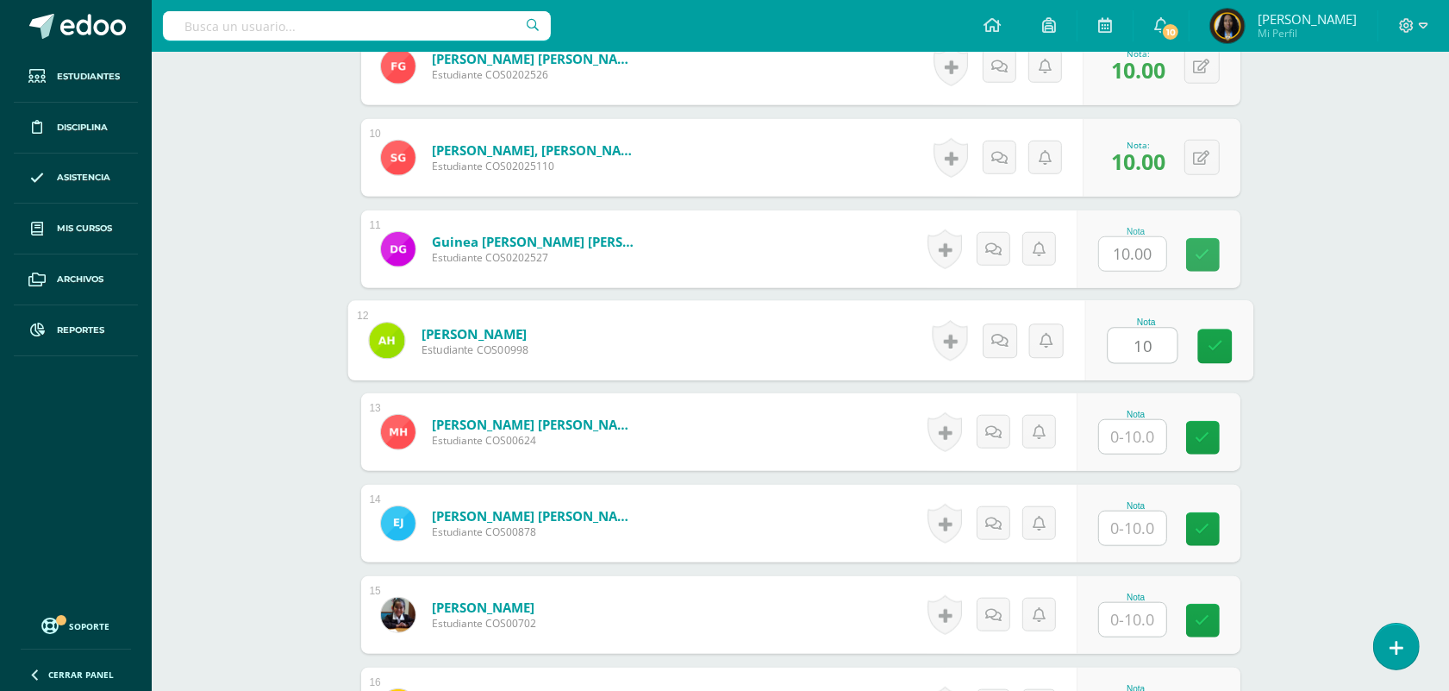
type input "10"
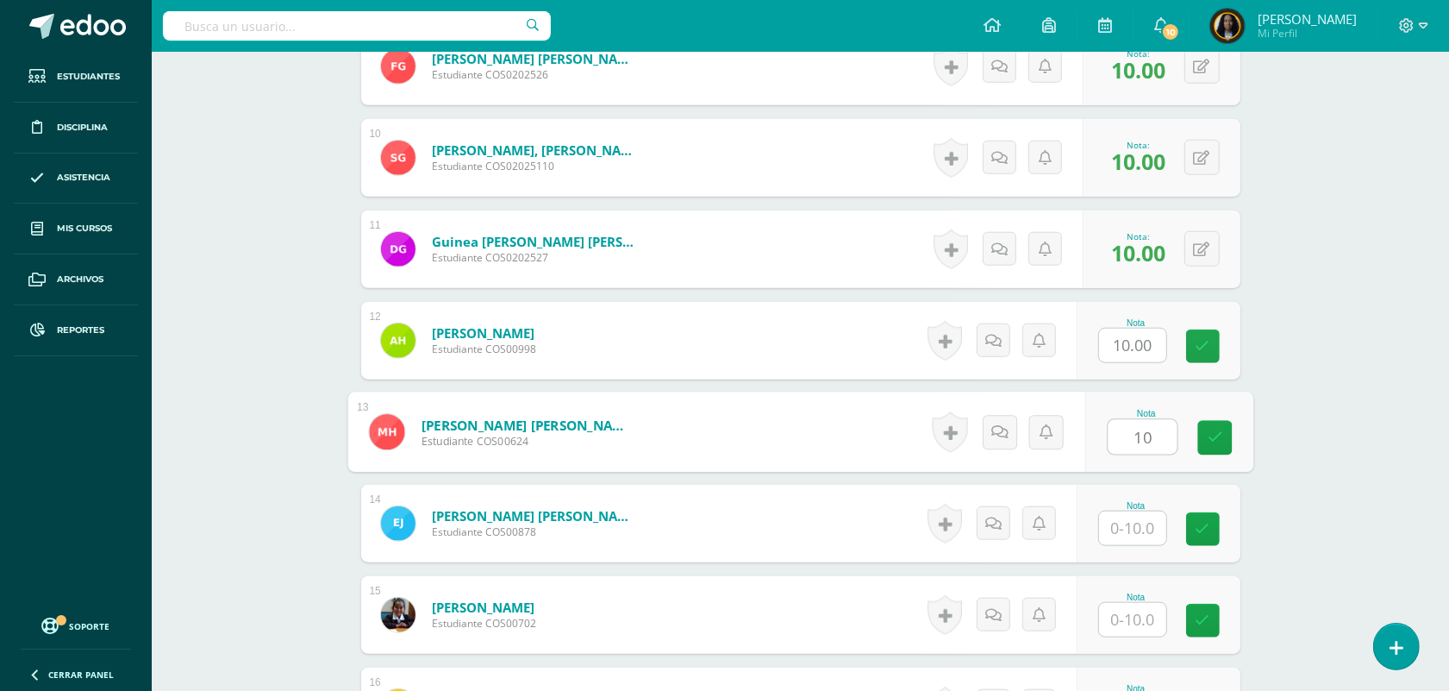
type input "10"
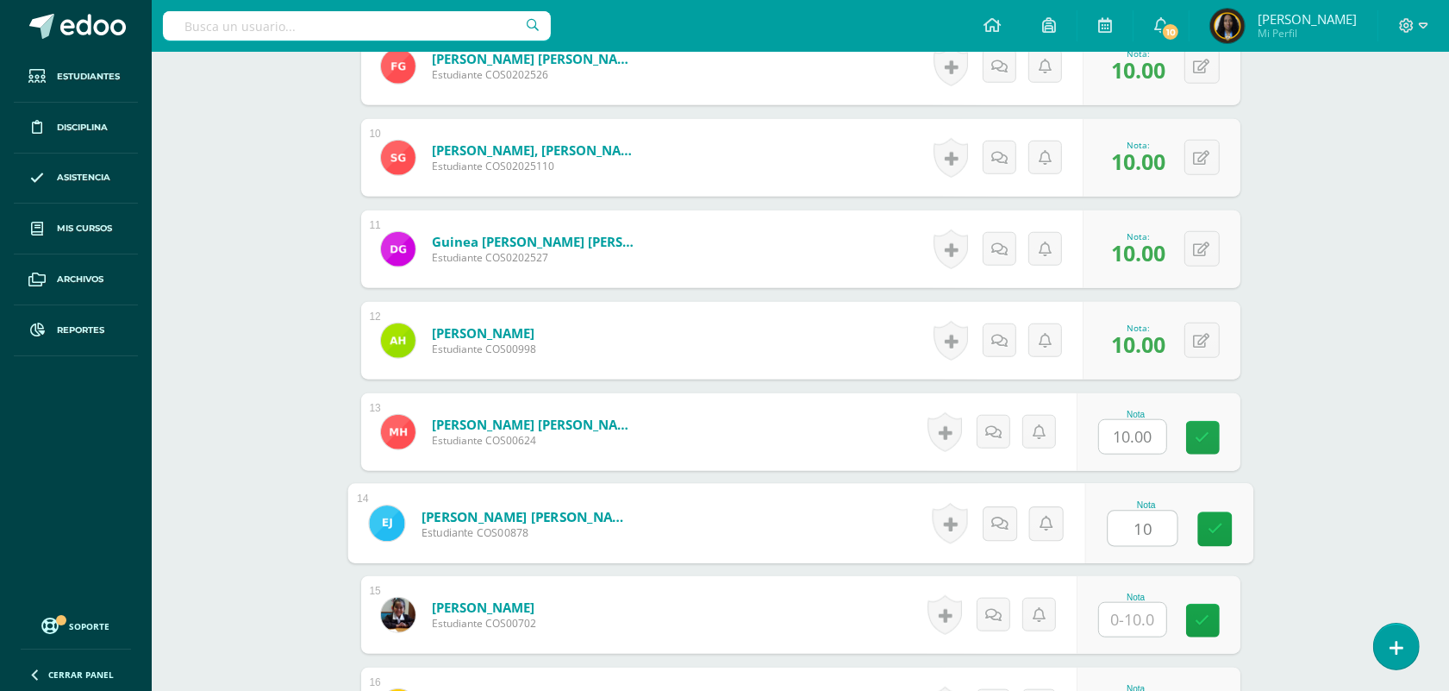
type input "10"
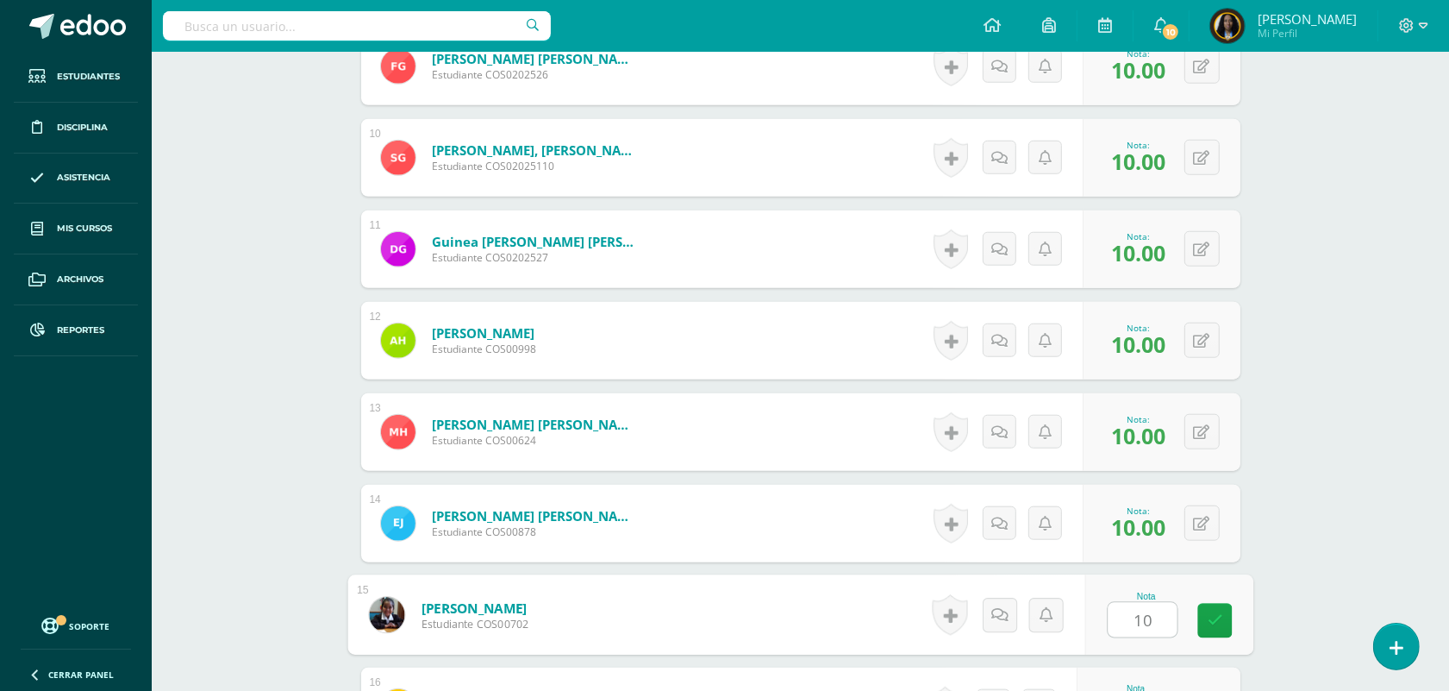
type input "10"
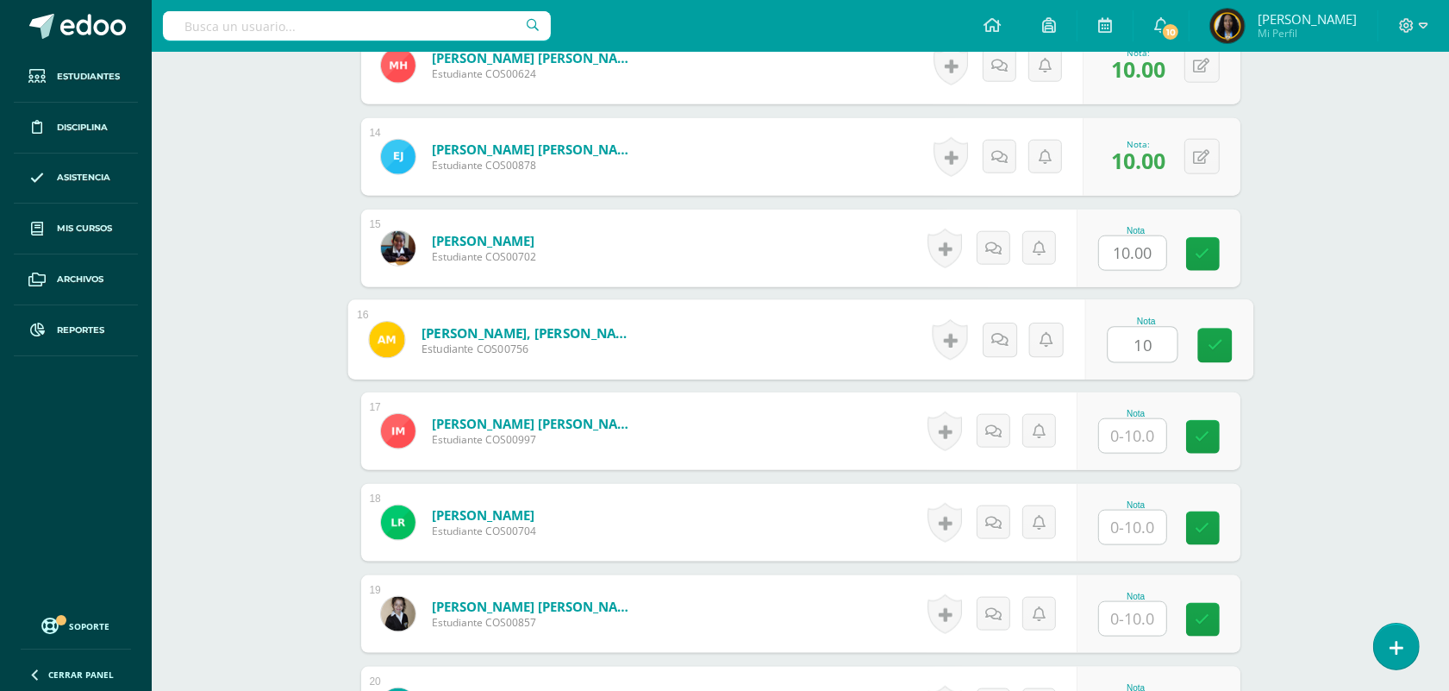
type input "10"
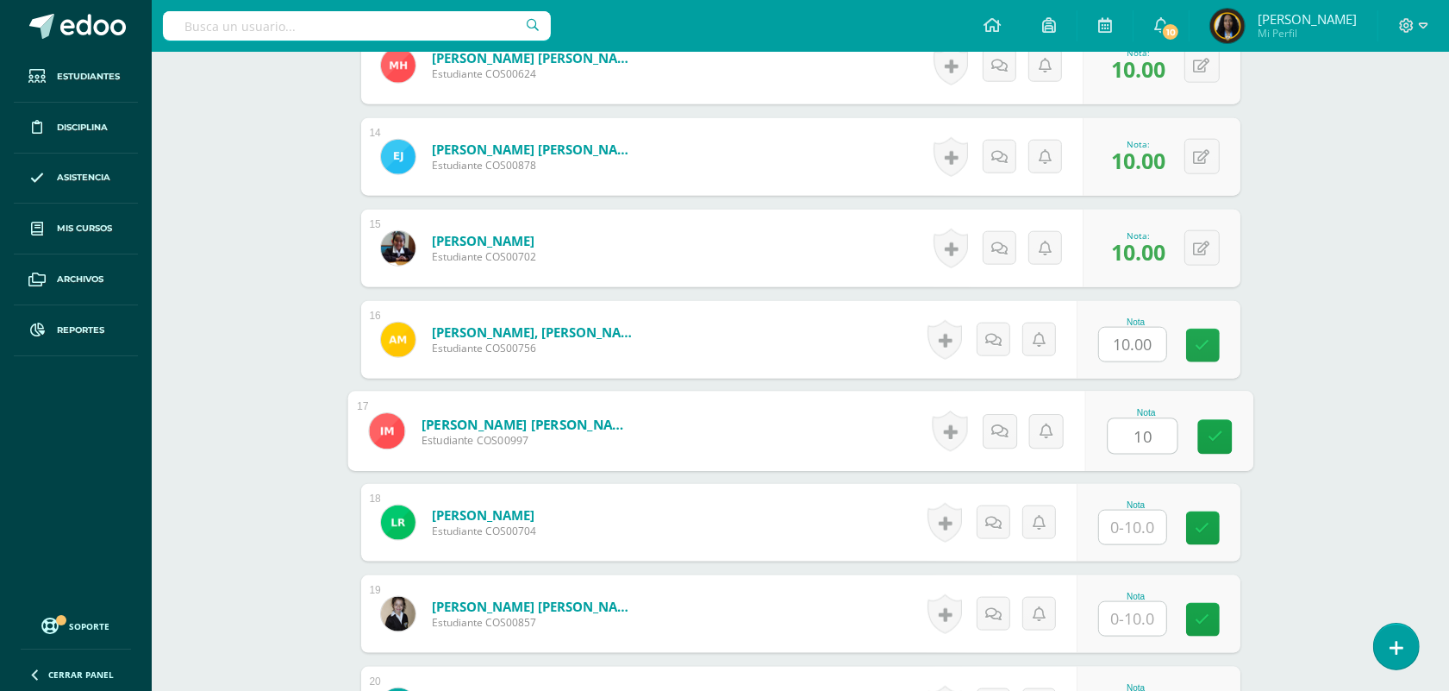
type input "10"
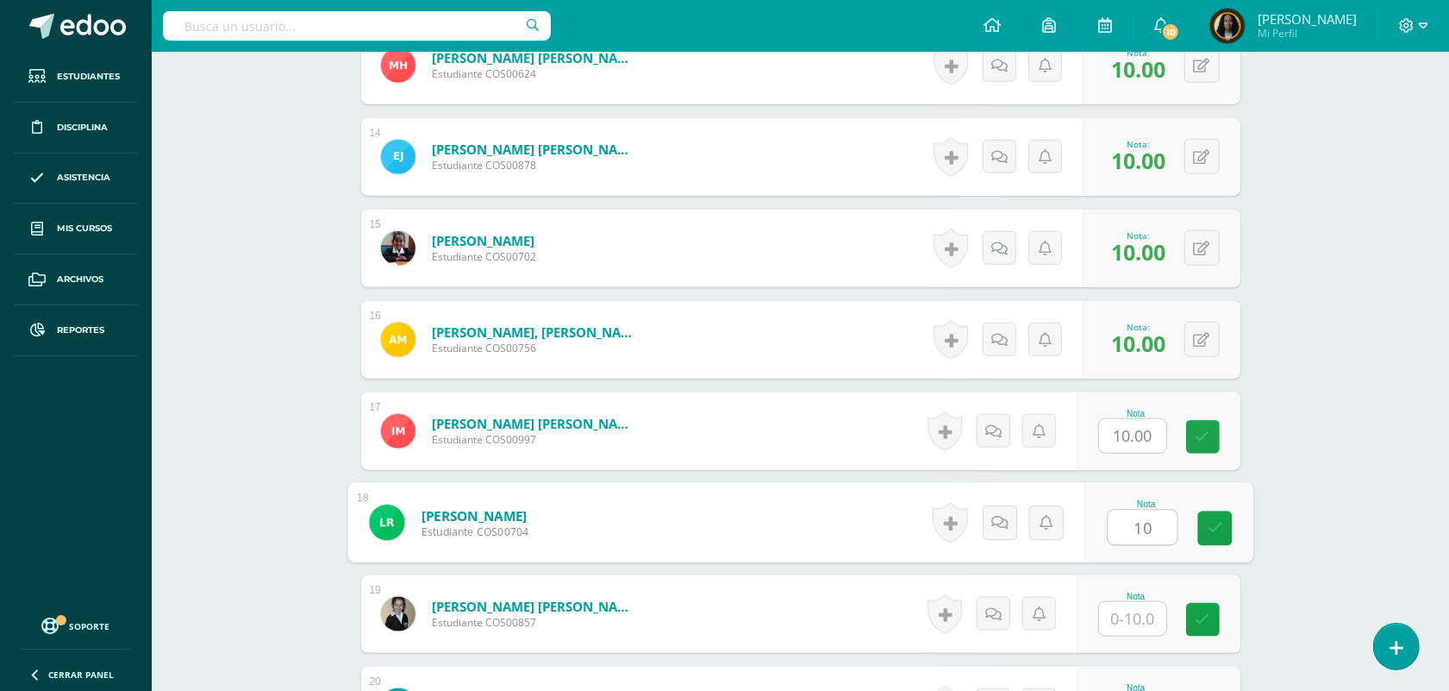
type input "10"
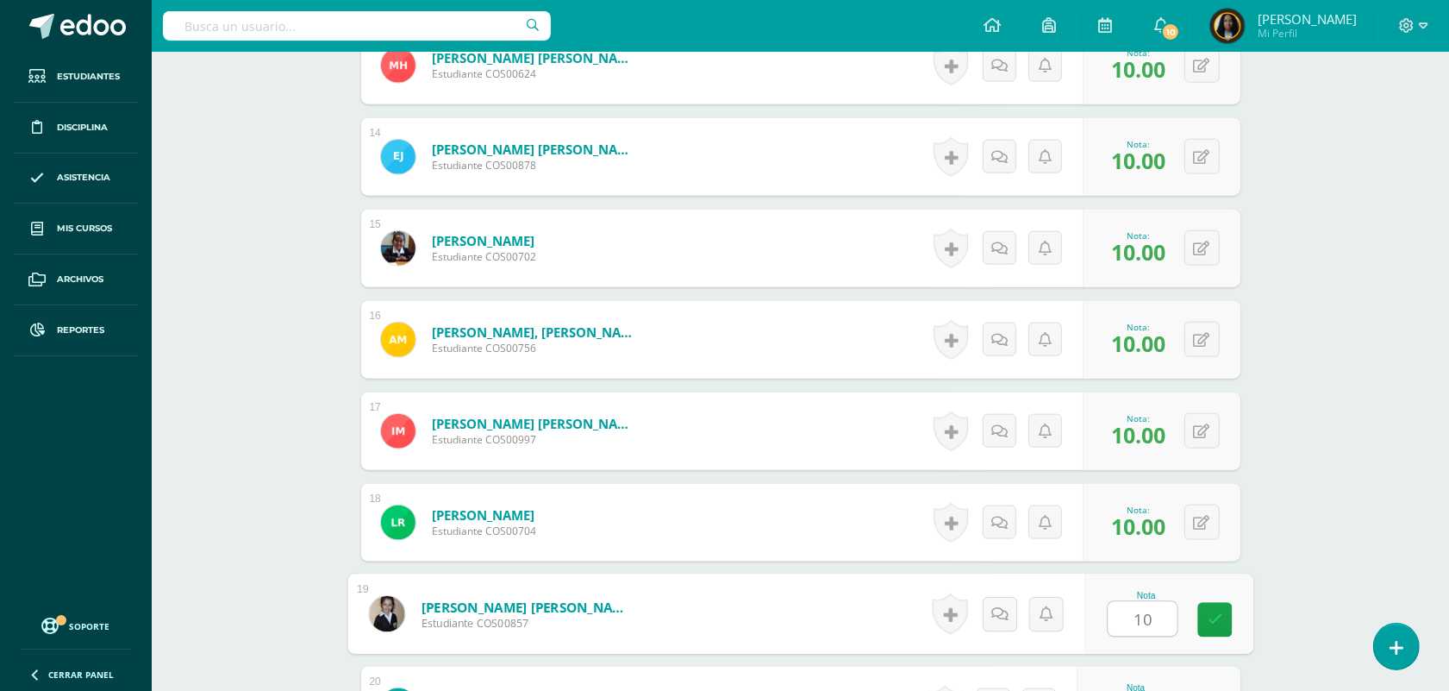
type input "10"
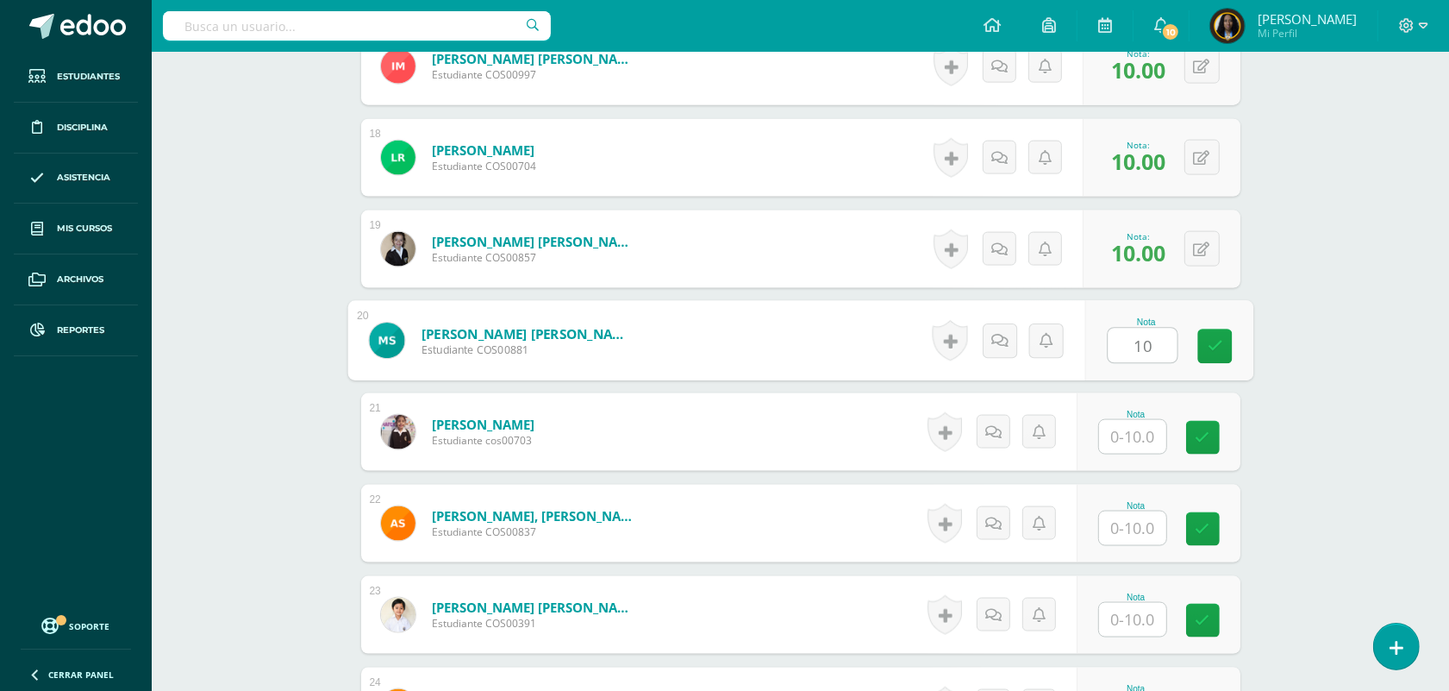
type input "10"
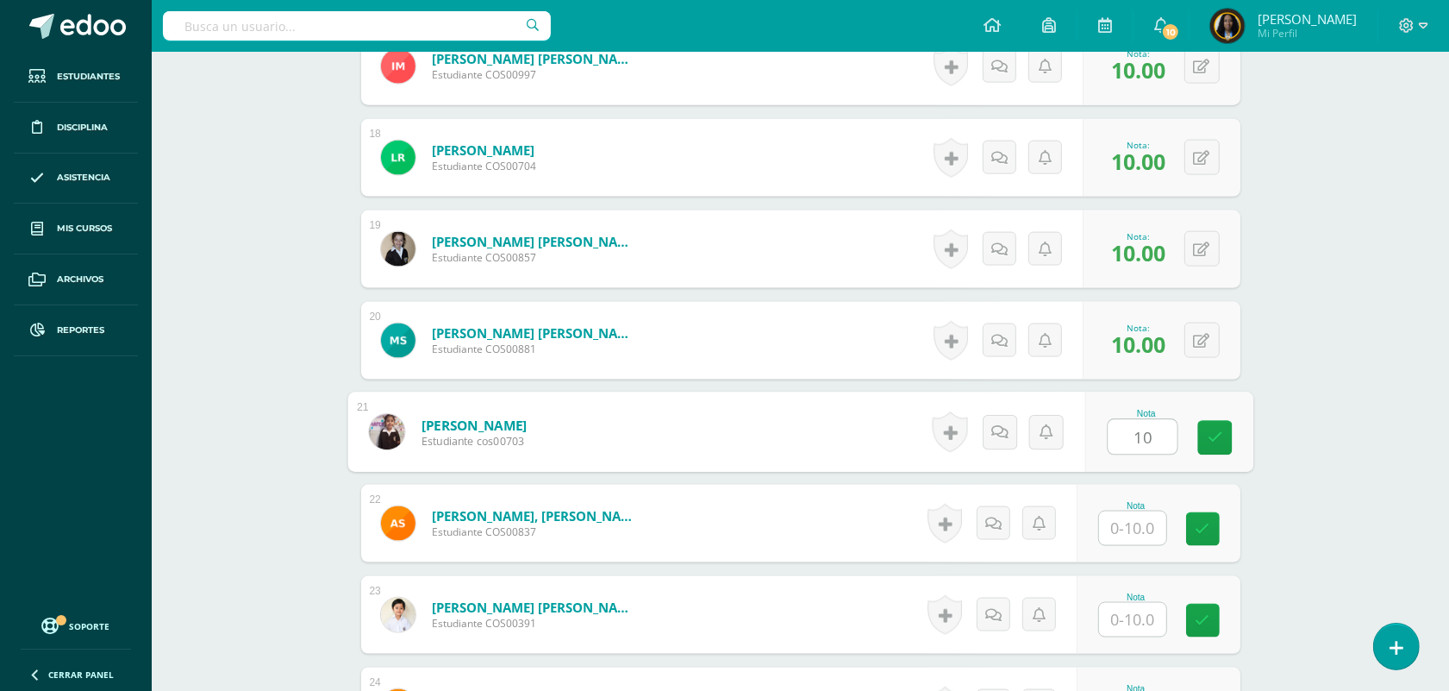
type input "10"
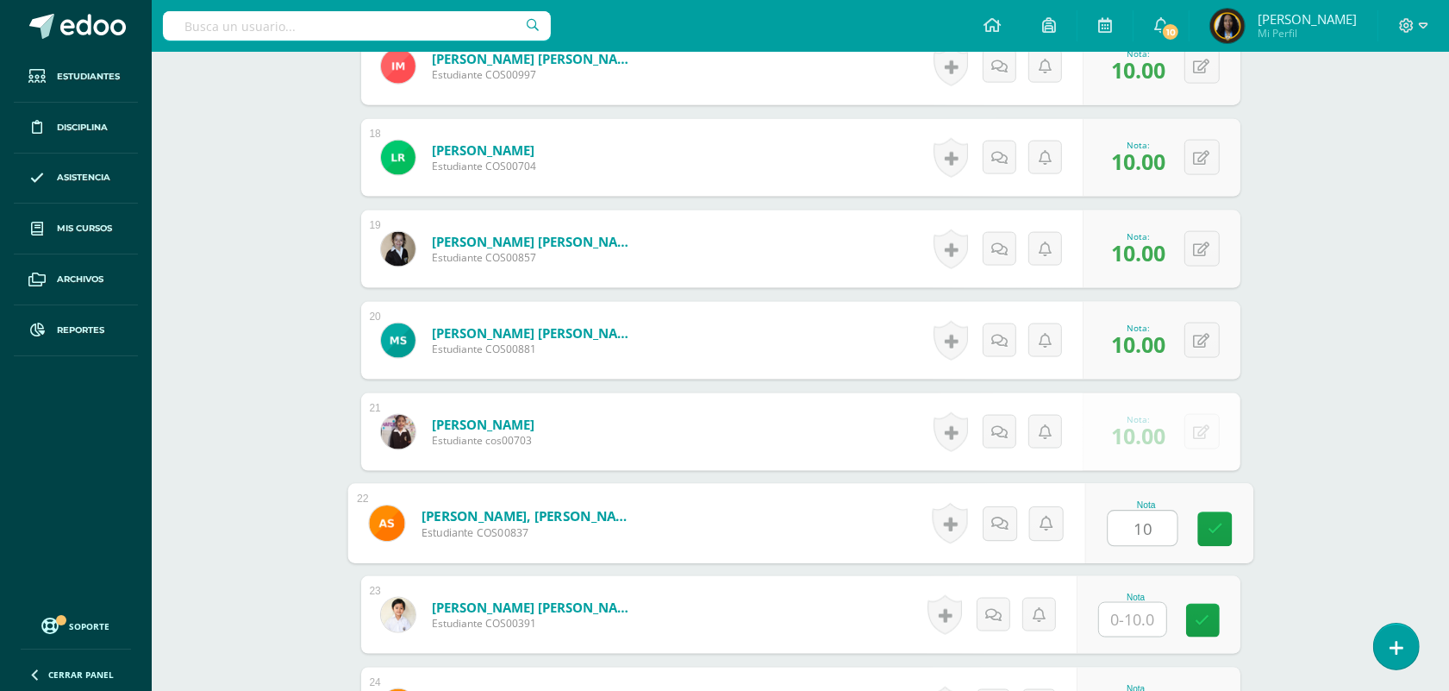
type input "10"
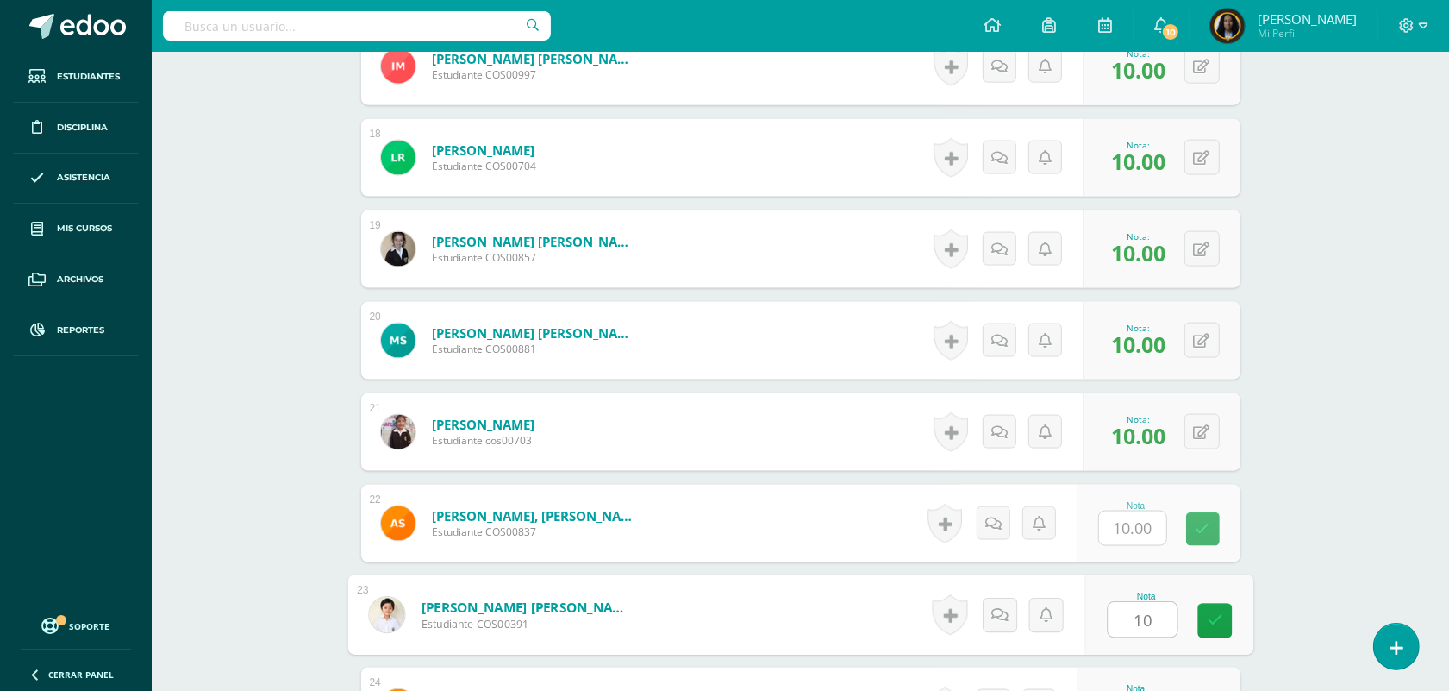
type input "10"
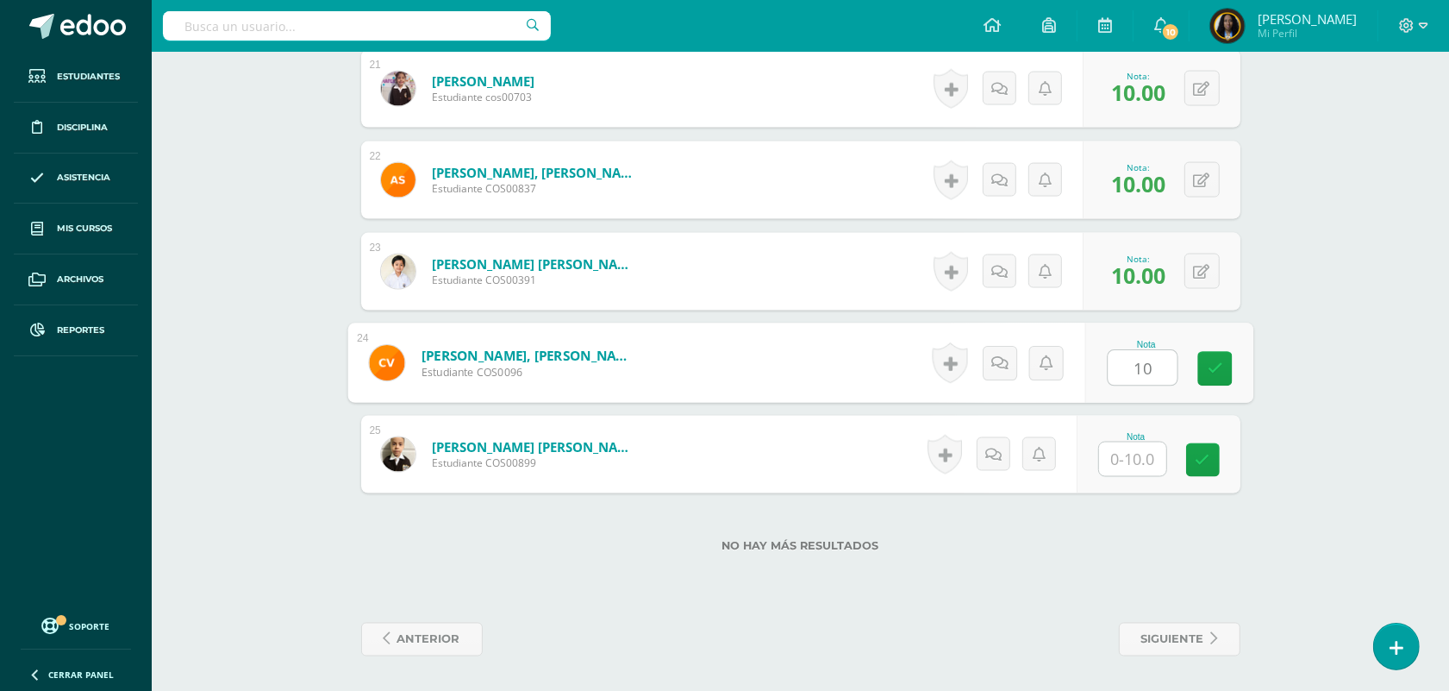
type input "10"
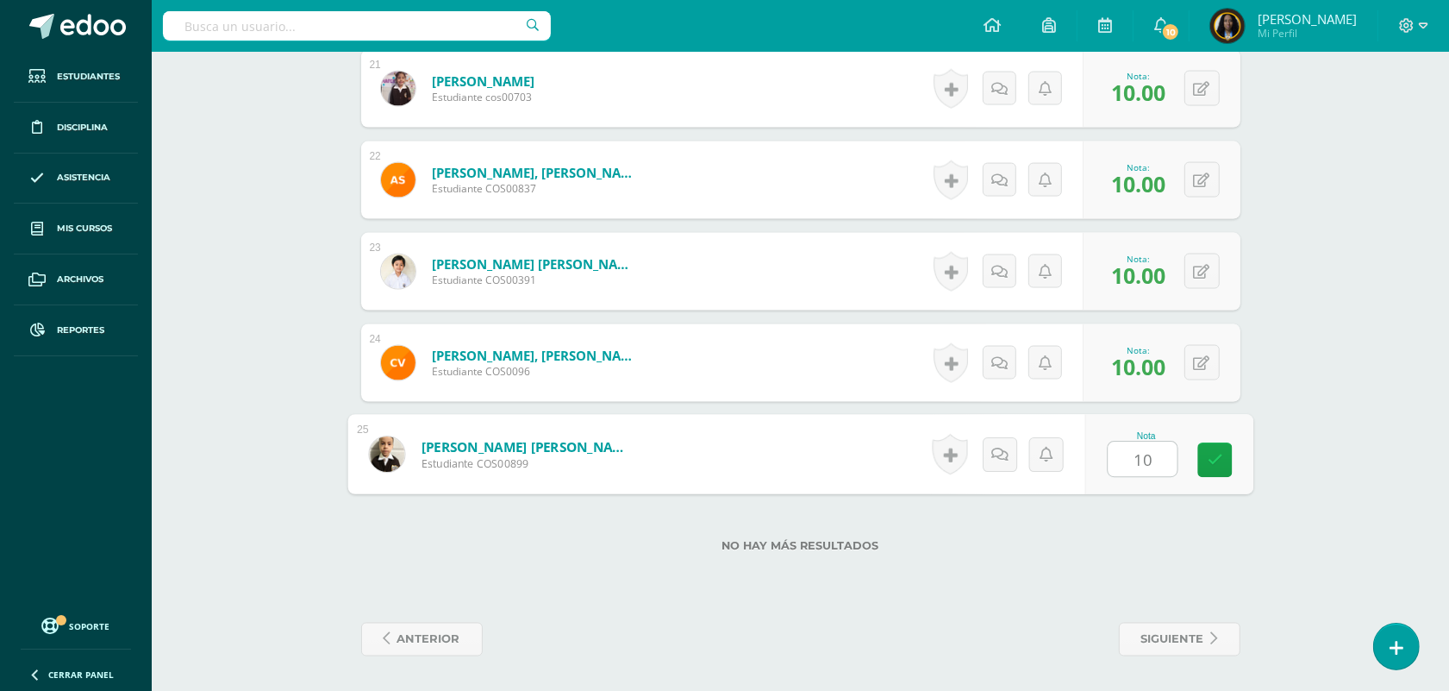
type input "10"
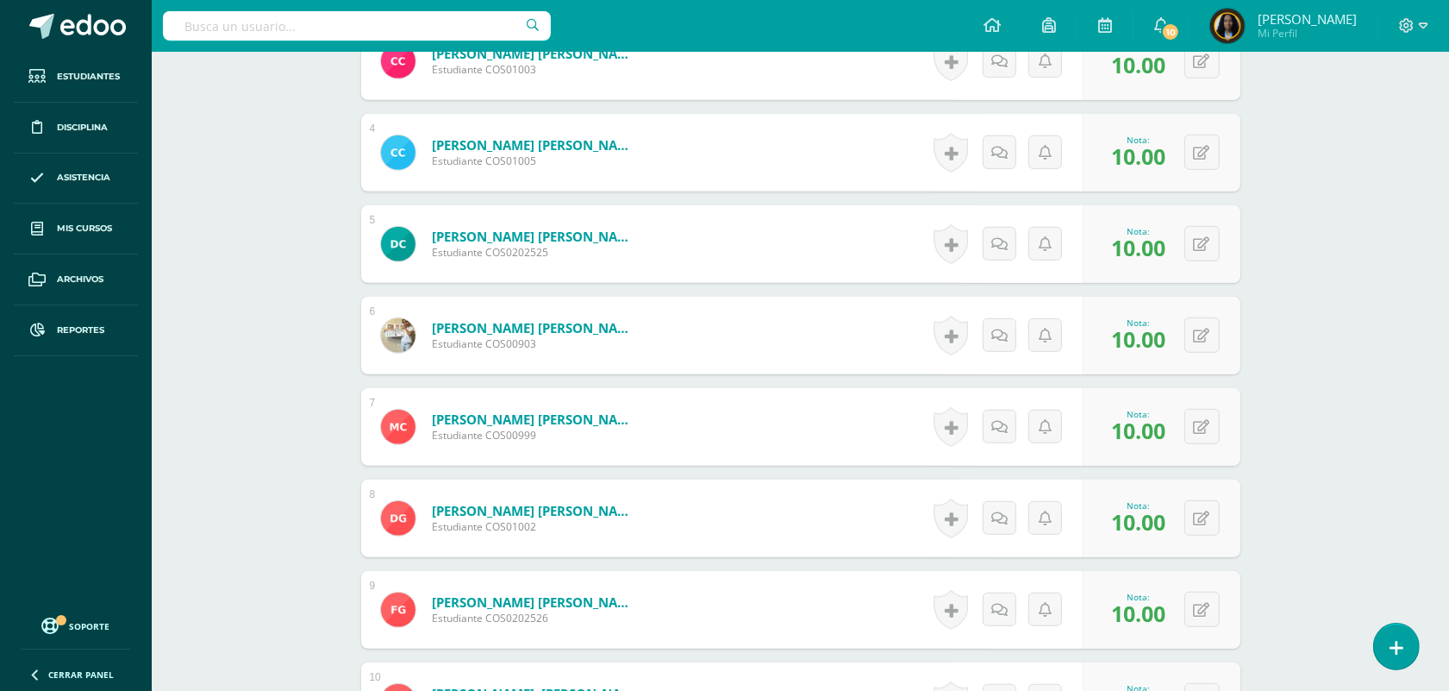
scroll to position [777, 0]
click at [1199, 248] on icon at bounding box center [1202, 243] width 16 height 15
type input "0"
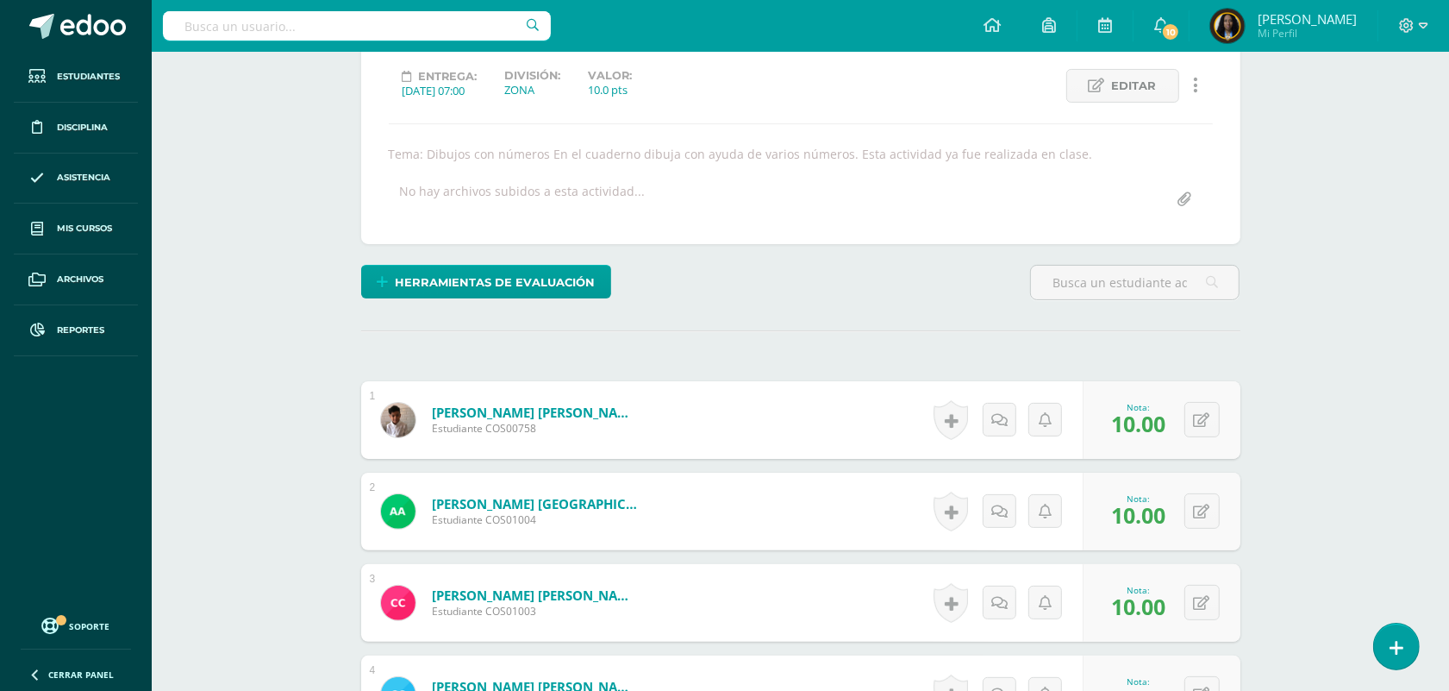
scroll to position [0, 0]
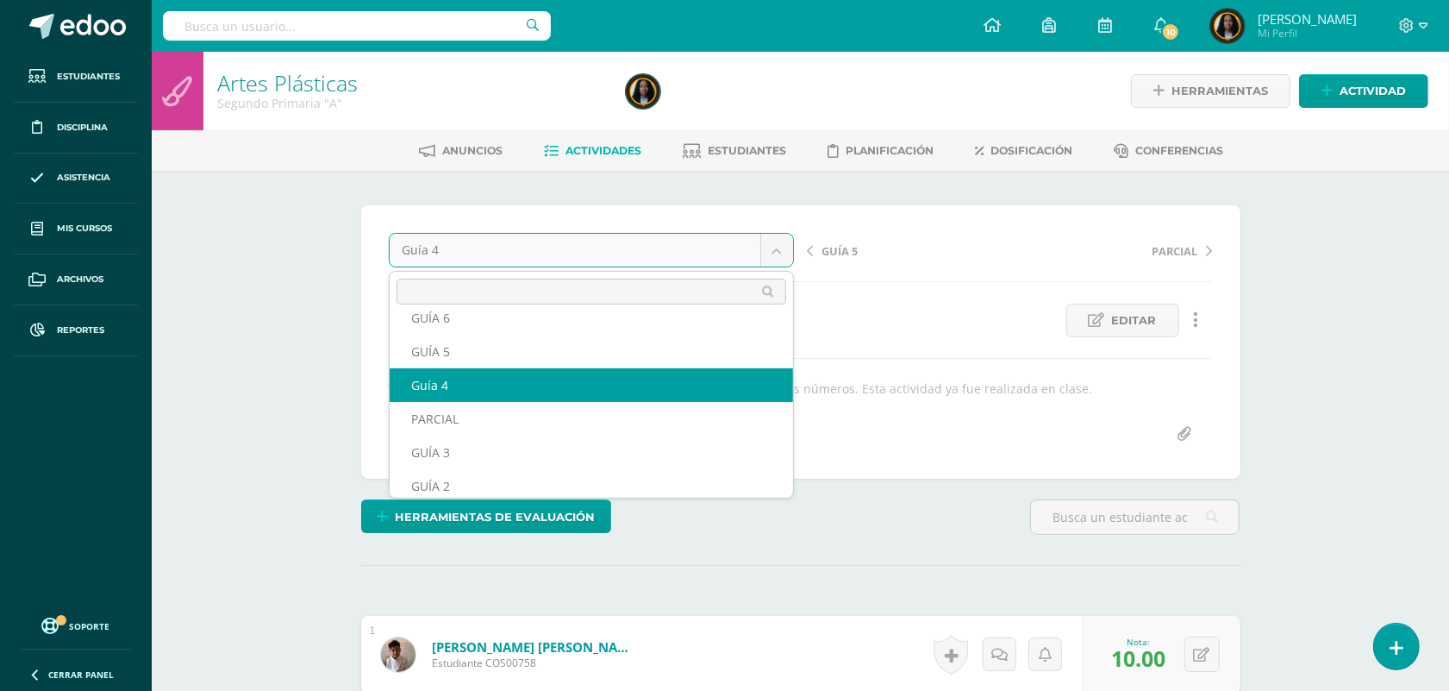
scroll to position [129, 0]
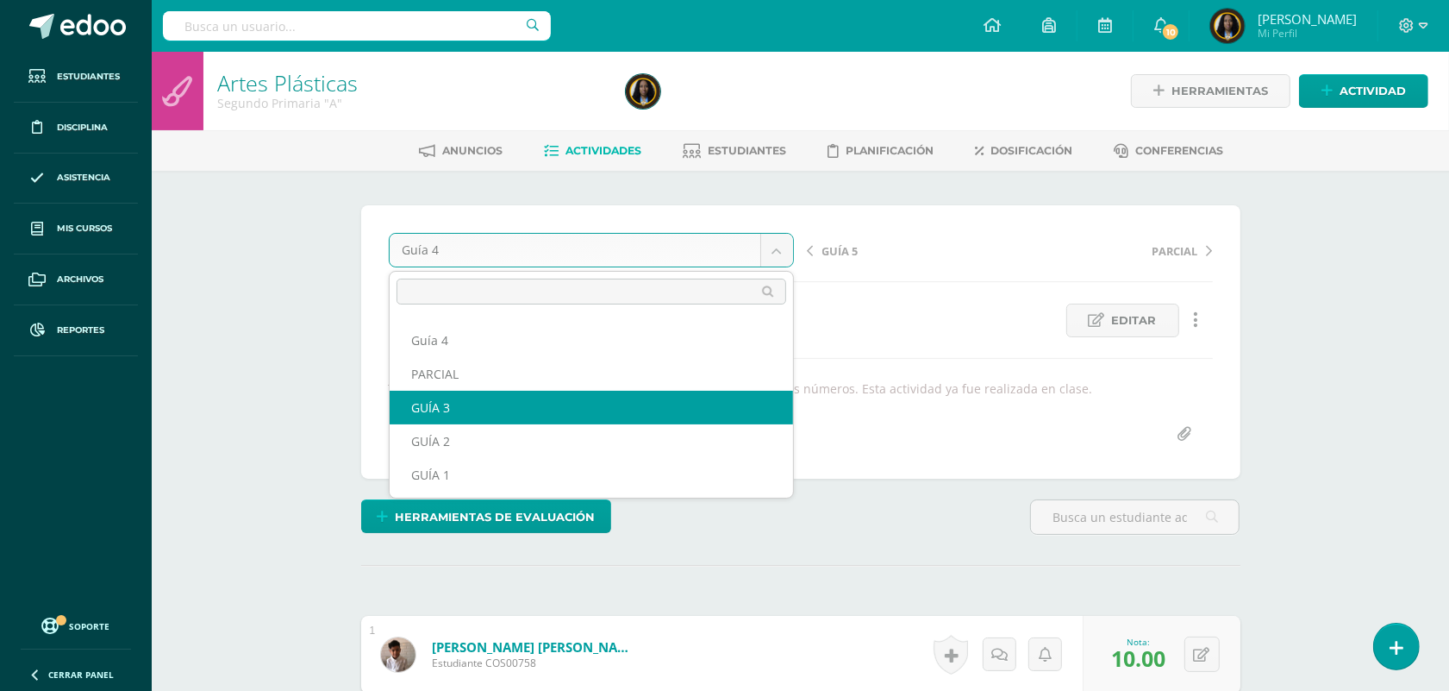
select select "/dashboard/teacher/grade-activity/121567/"
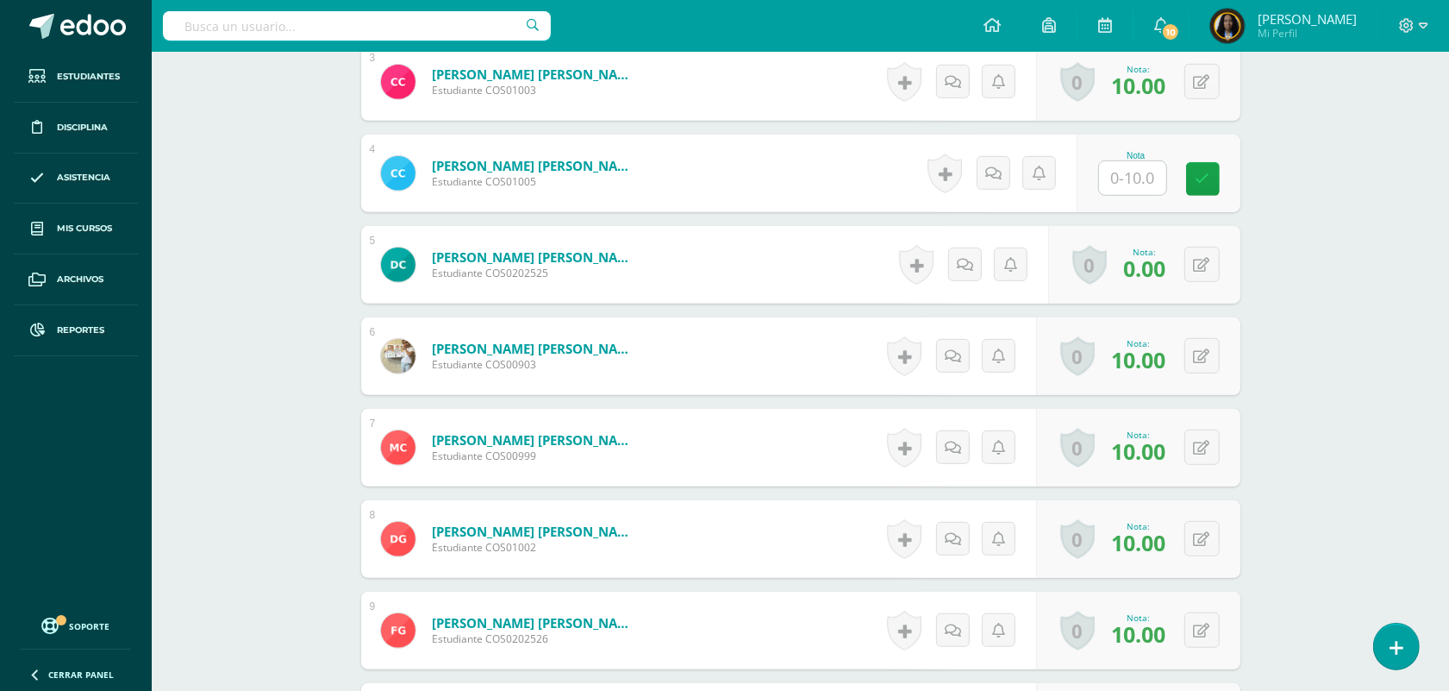
scroll to position [756, 0]
click at [1151, 174] on input "text" at bounding box center [1142, 177] width 69 height 34
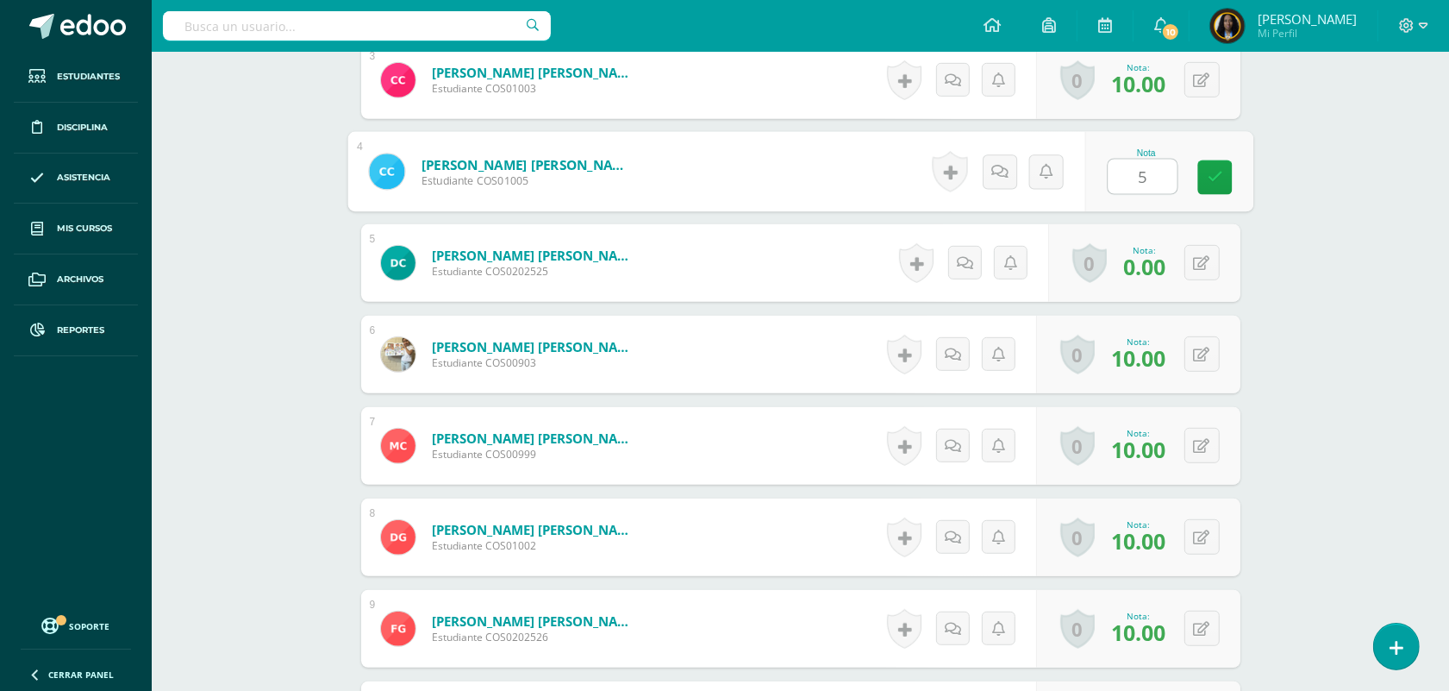
type input "5"
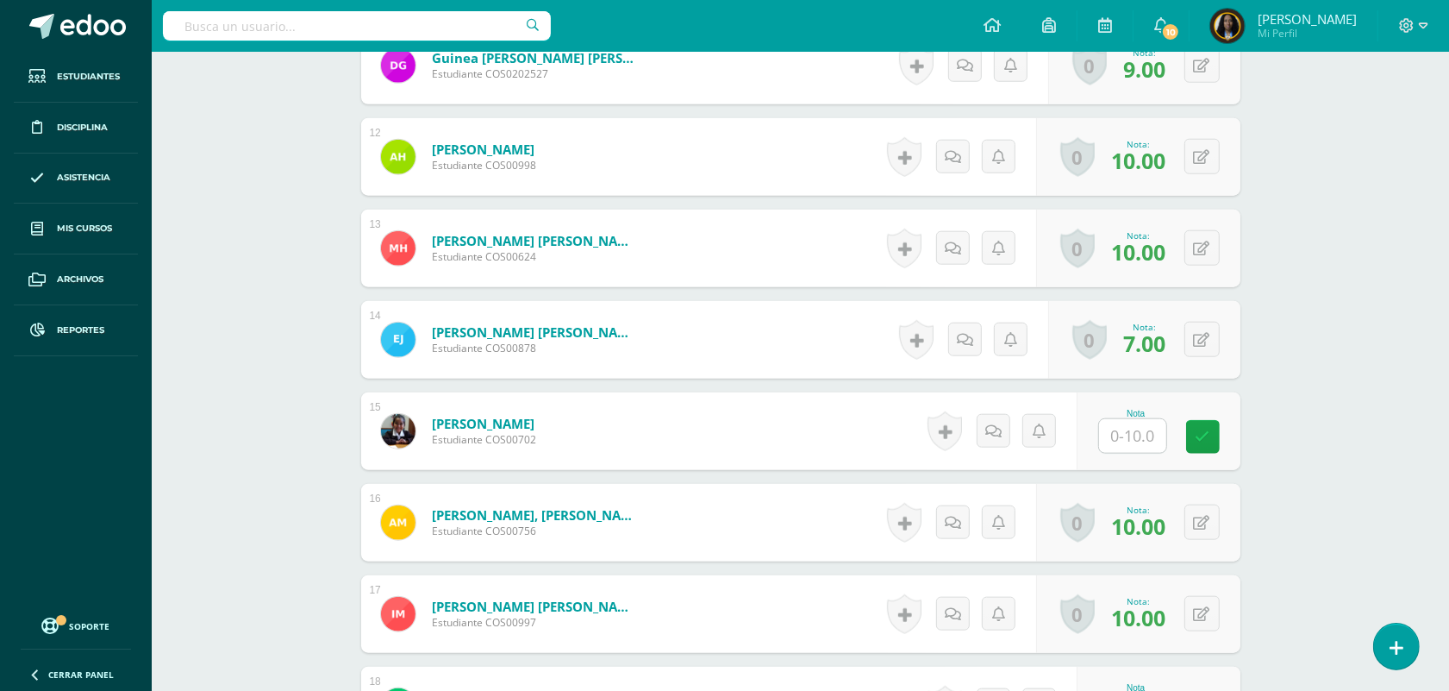
scroll to position [1511, 0]
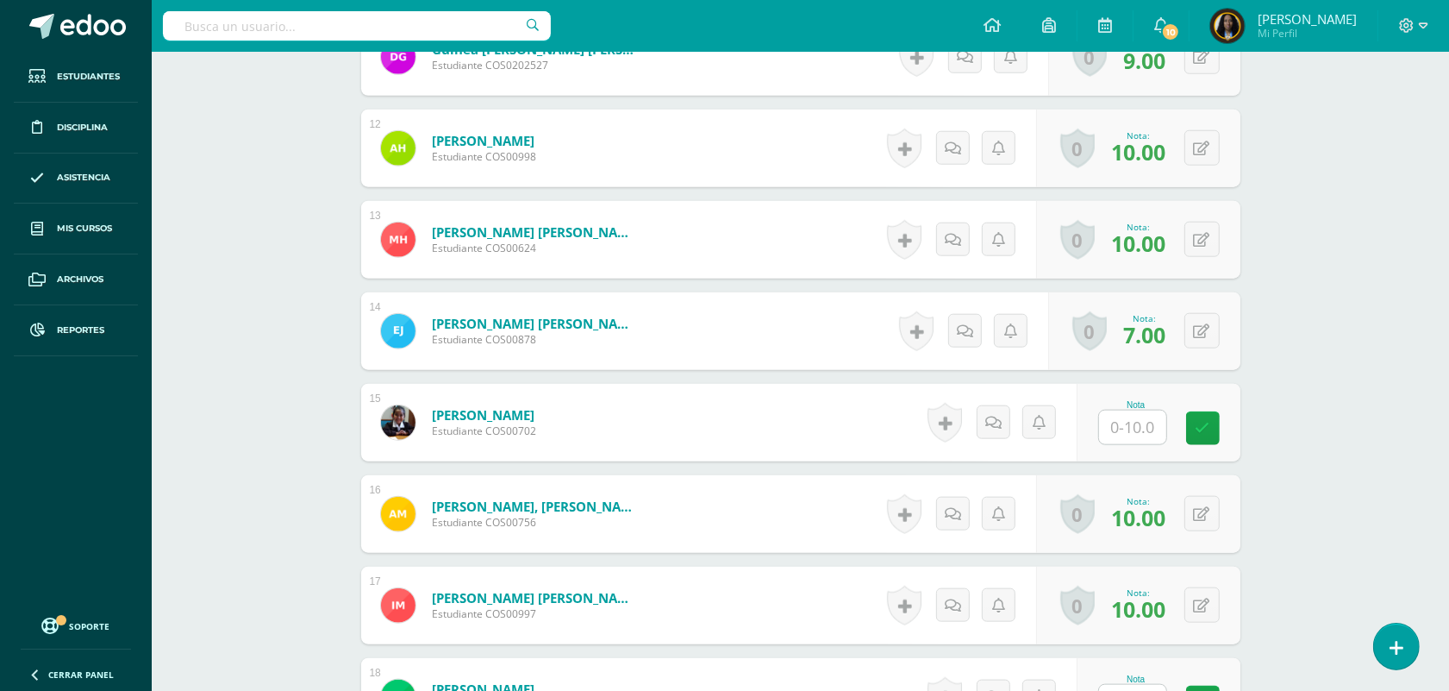
click at [1151, 423] on input "text" at bounding box center [1132, 427] width 67 height 34
type input "8"
drag, startPoint x: 1330, startPoint y: 360, endPoint x: 1289, endPoint y: 390, distance: 50.7
click at [1332, 360] on div "Artes Plásticas Segundo Primaria "A" Herramientas Detalle de asistencias Activi…" at bounding box center [801, 56] width 1298 height 3032
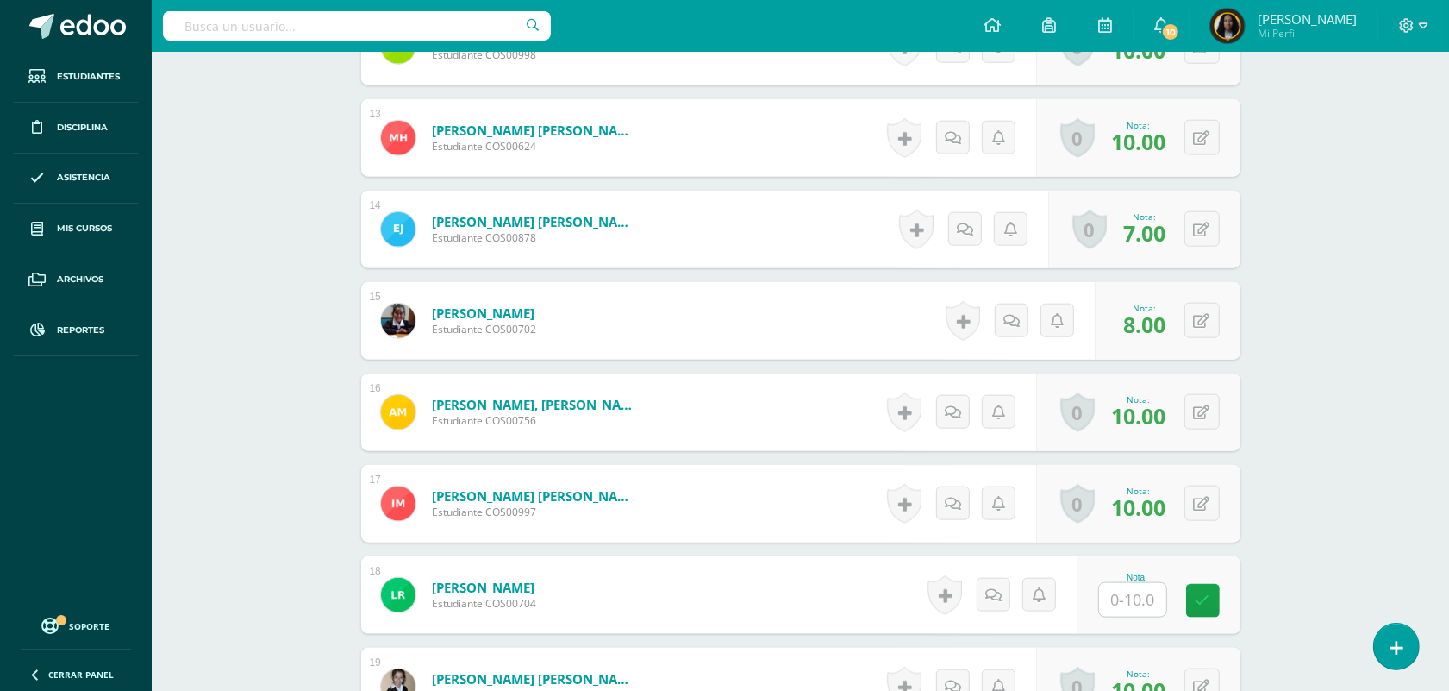
scroll to position [1835, 0]
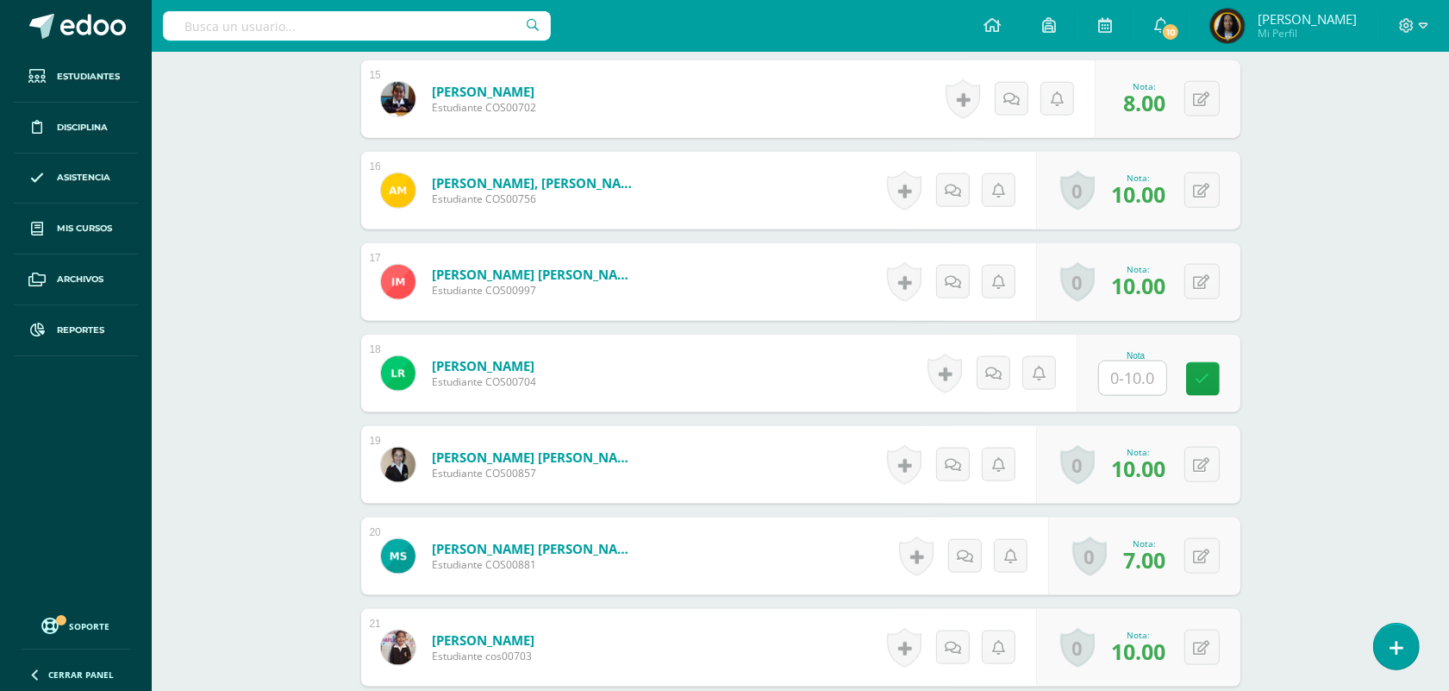
click at [1148, 376] on input "text" at bounding box center [1132, 378] width 67 height 34
type input "5"
